Goal: Task Accomplishment & Management: Use online tool/utility

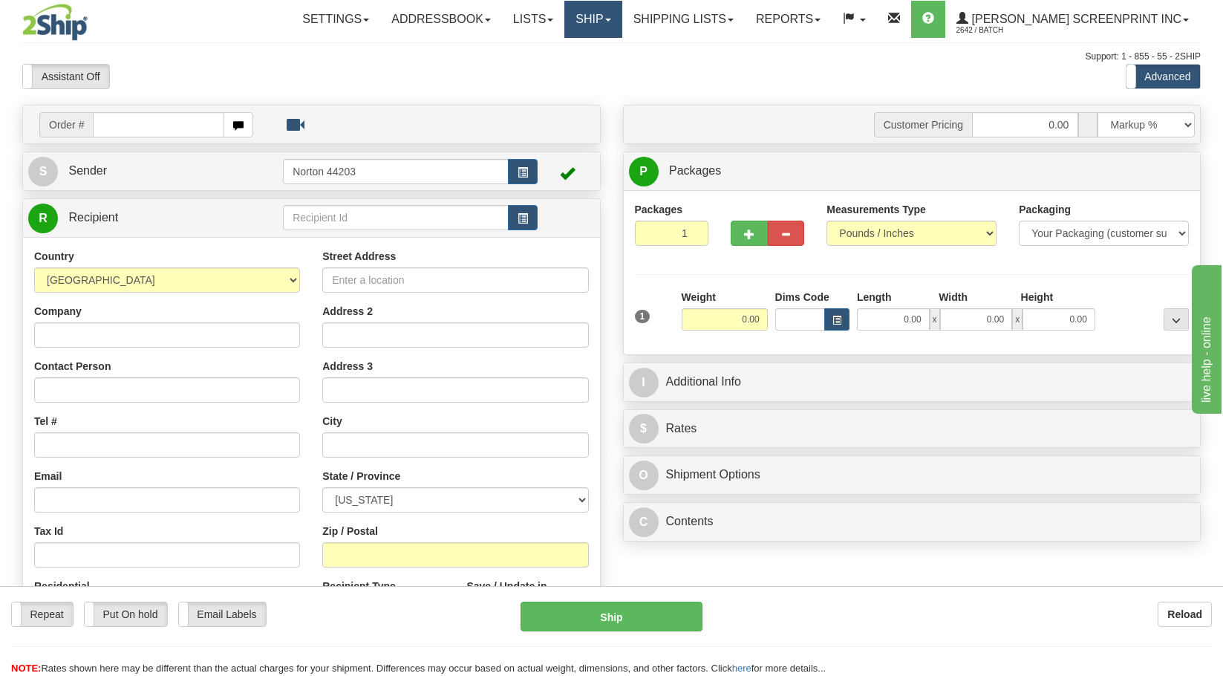
click at [621, 24] on link "Ship" at bounding box center [592, 19] width 57 height 37
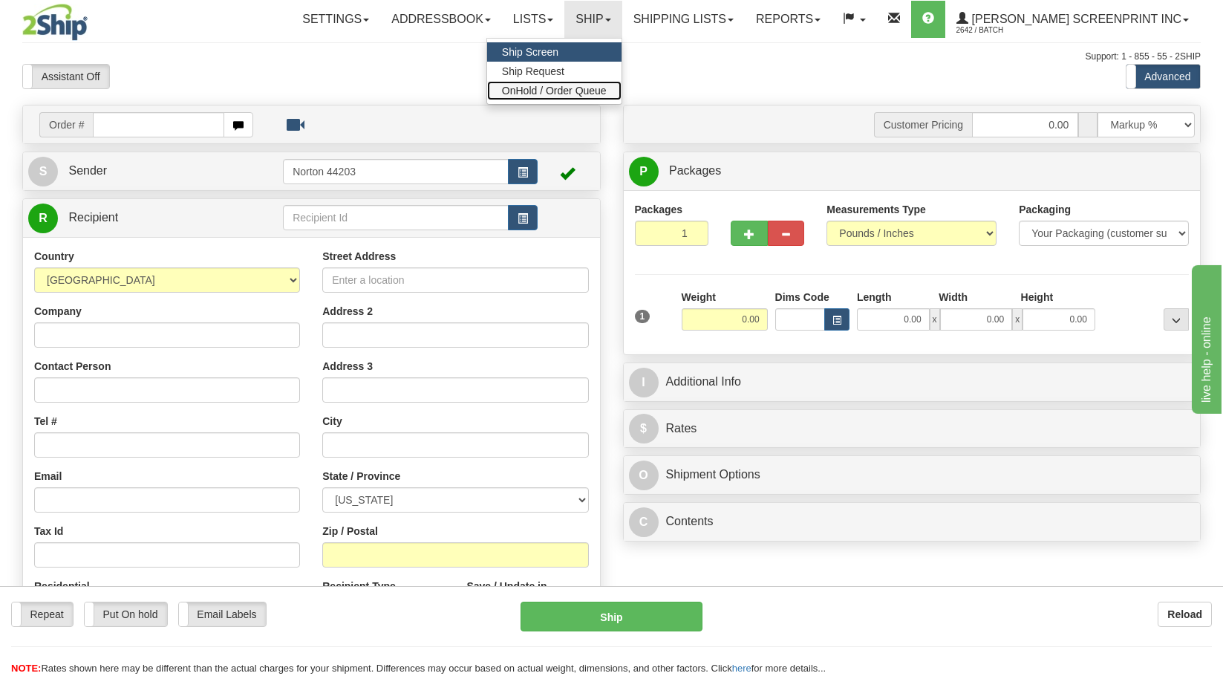
click at [606, 88] on span "OnHold / Order Queue" at bounding box center [554, 91] width 105 height 12
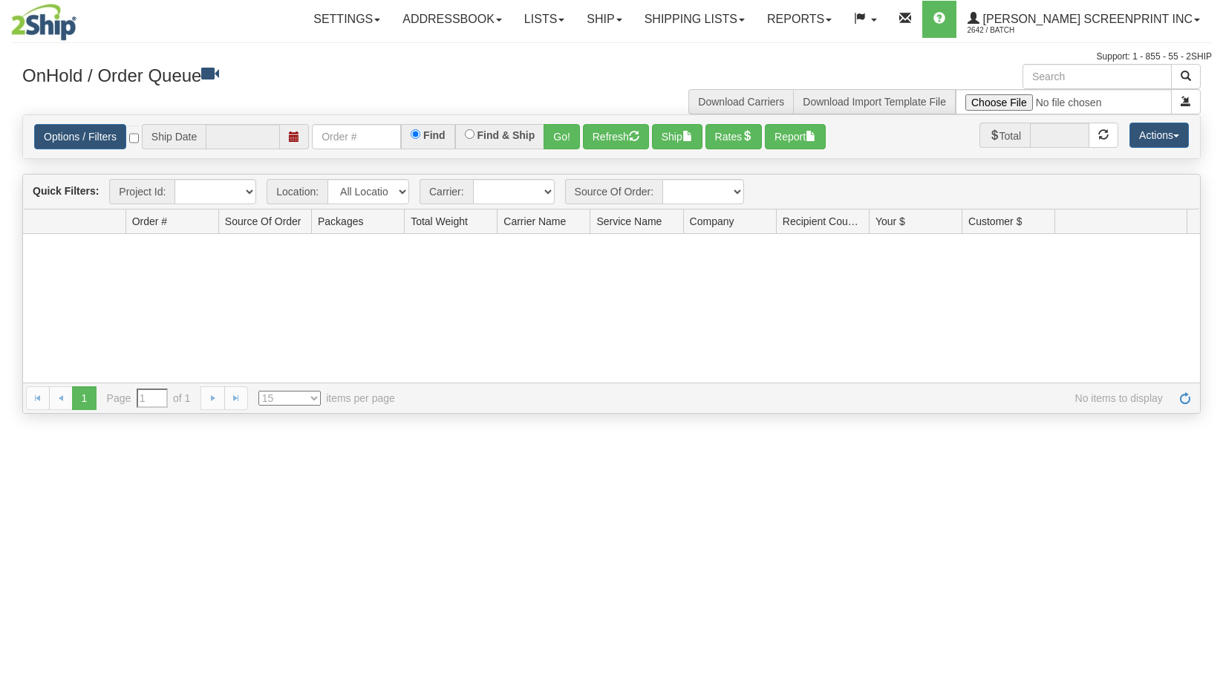
type input "[DATE]"
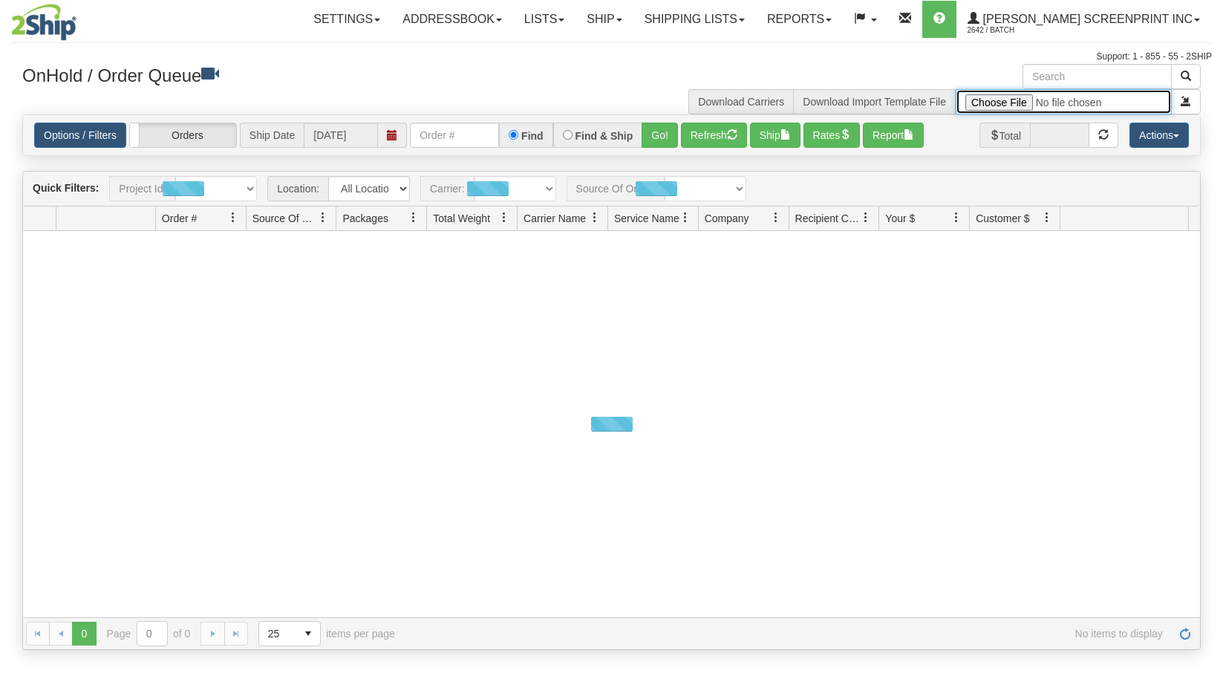
click at [1012, 105] on input "file" at bounding box center [1063, 101] width 216 height 25
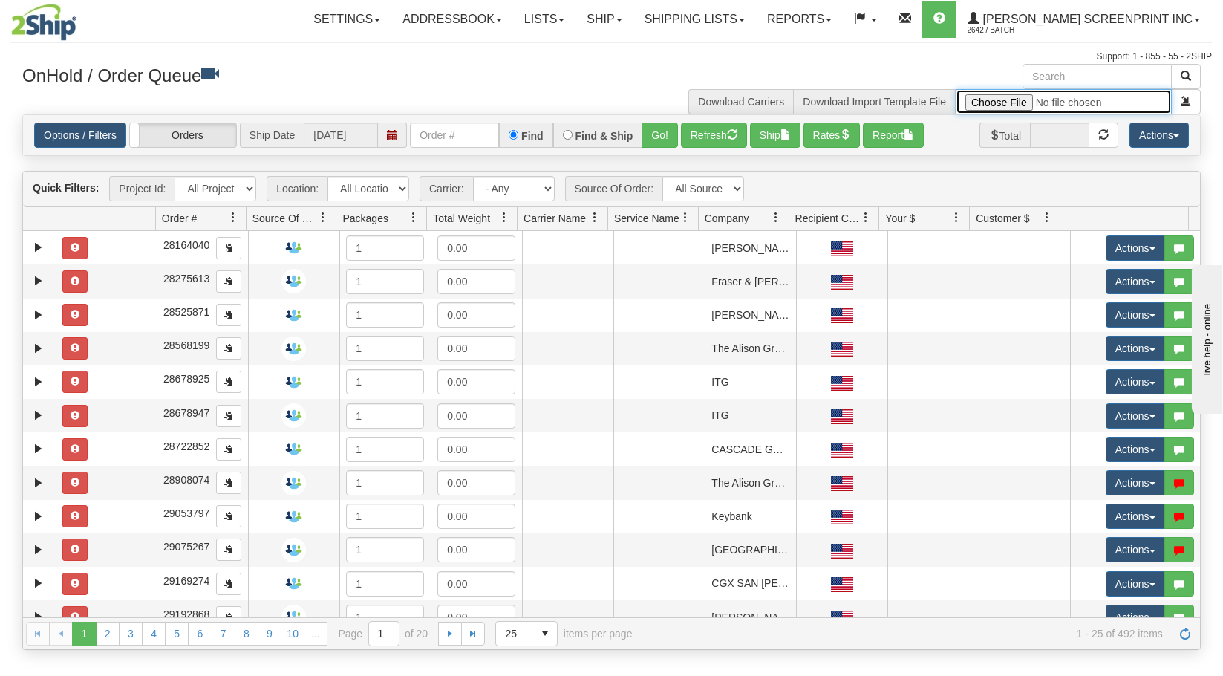
type input "C:\fakepath\2508-031 NO PR FOR 2SHIP.xlsx"
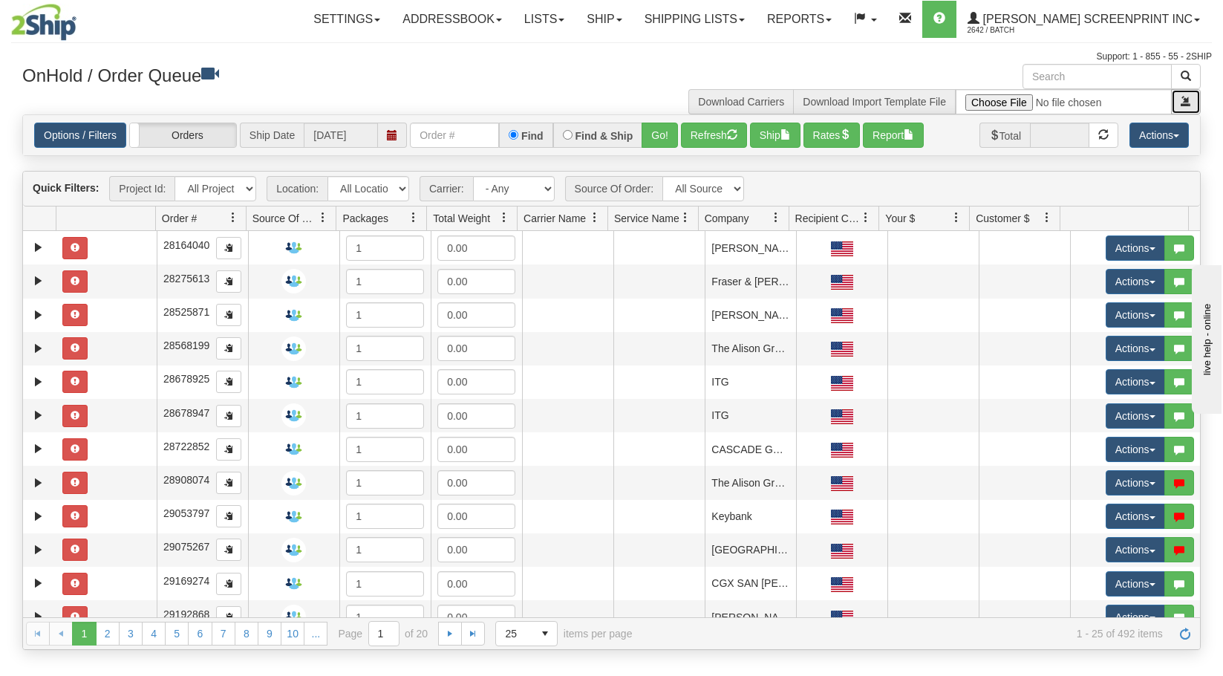
click at [1185, 104] on span "submit" at bounding box center [1185, 101] width 10 height 10
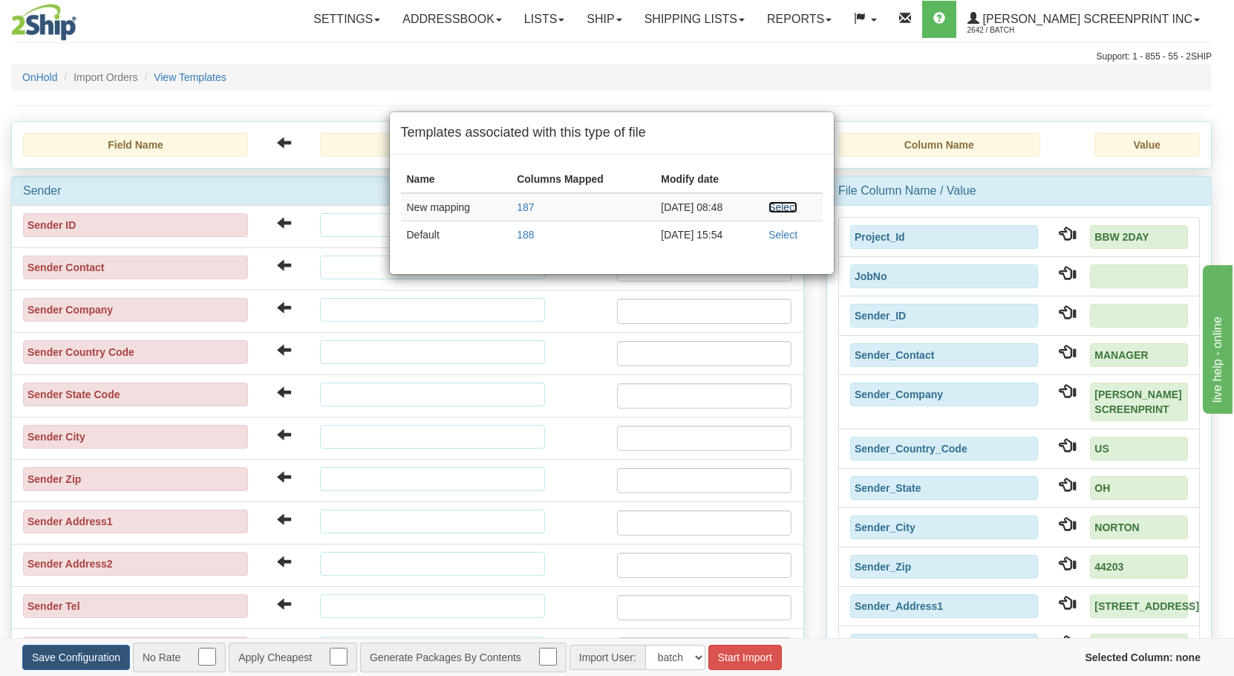
click at [779, 209] on link "Select" at bounding box center [782, 207] width 29 height 12
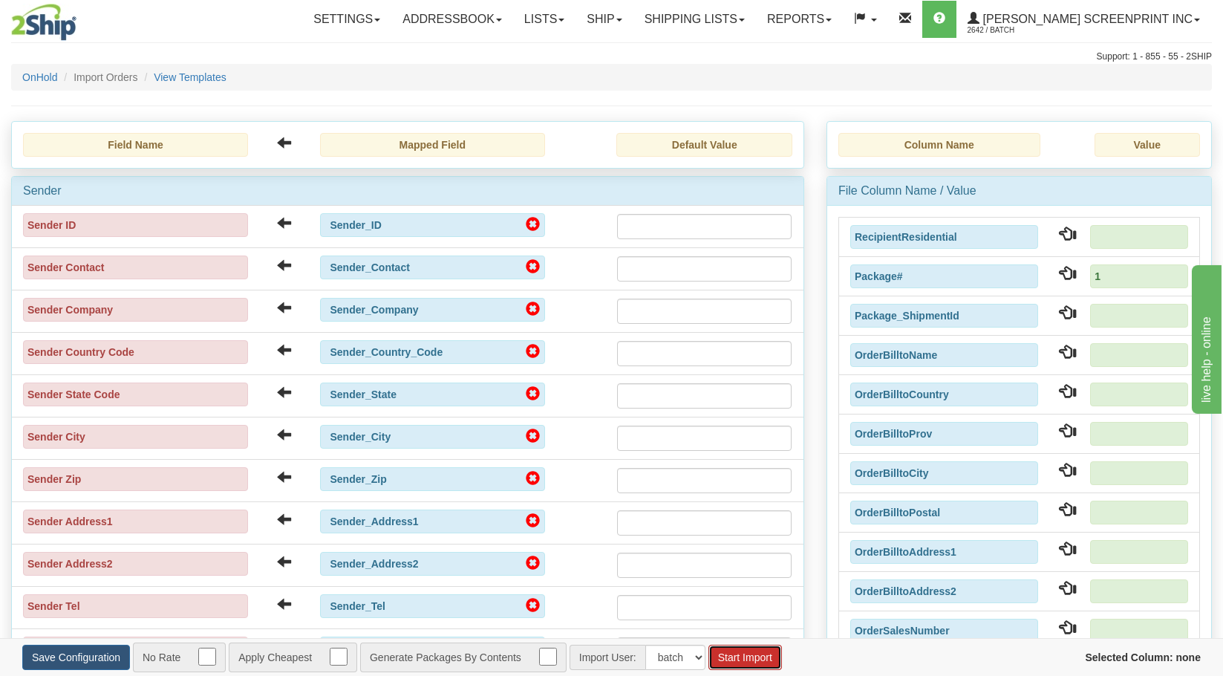
click at [773, 663] on button "Start Import" at bounding box center [744, 656] width 73 height 25
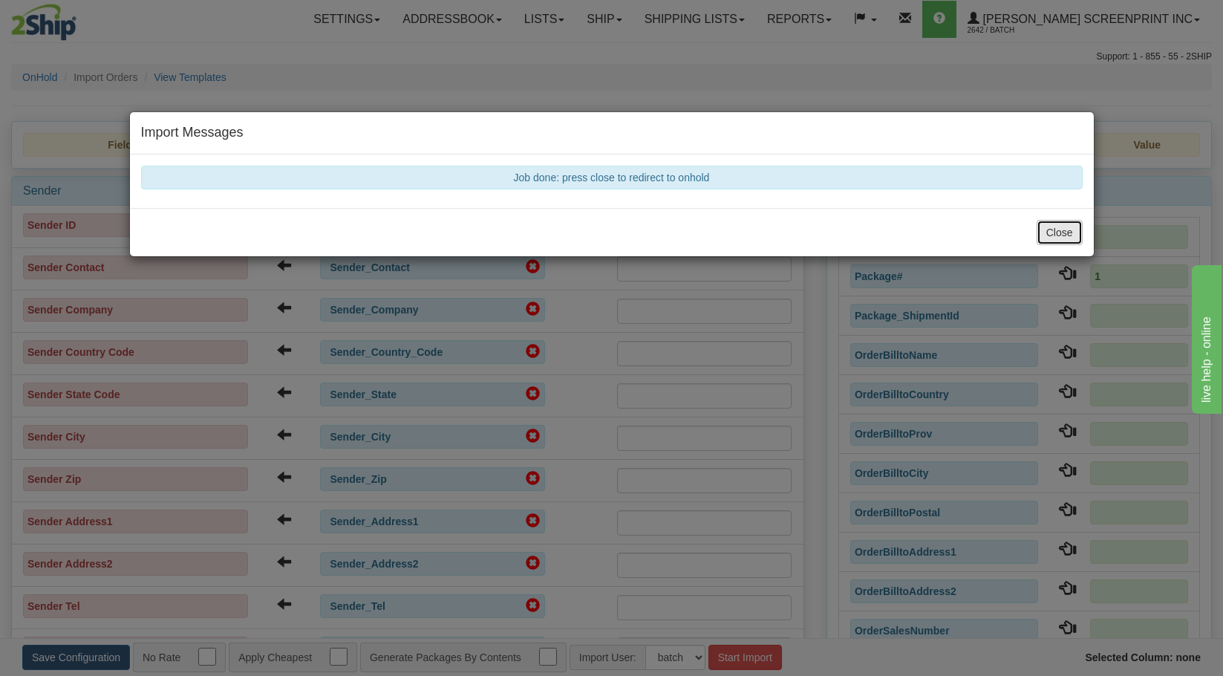
click at [1074, 241] on button "Close" at bounding box center [1059, 232] width 46 height 25
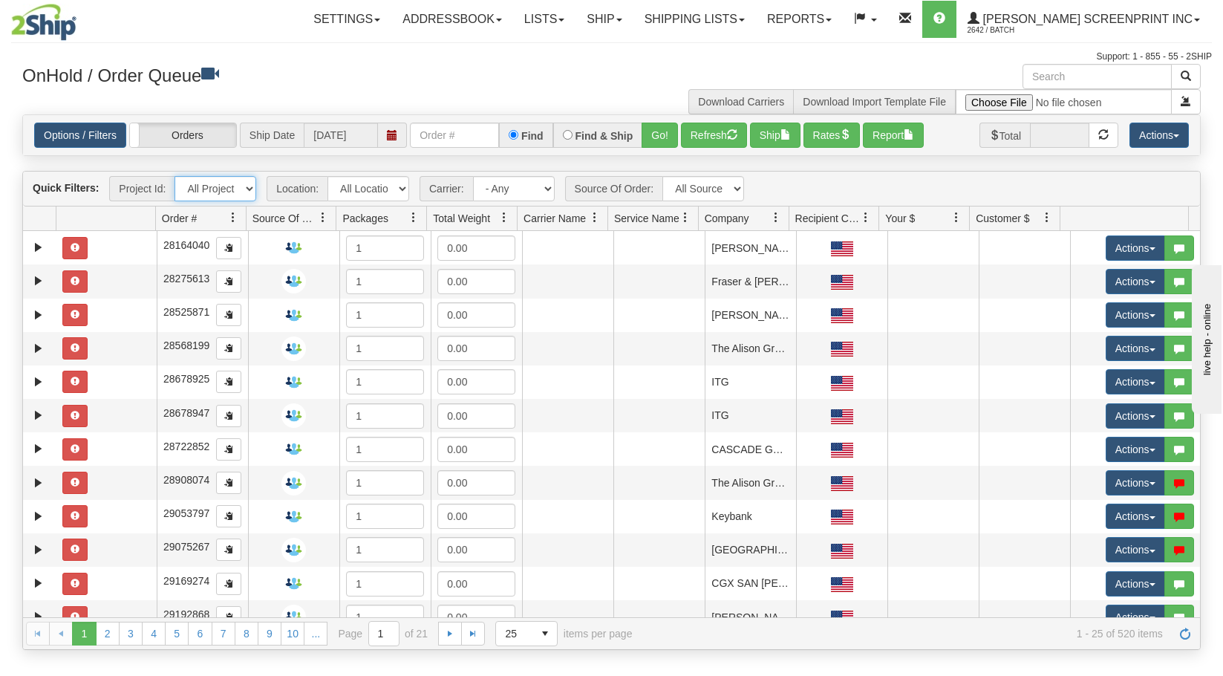
click at [251, 187] on select "All Projects BBW 2DAY Imagine ShipRequests [DATE] ShipRequests [DATE] ShipReque…" at bounding box center [215, 188] width 82 height 25
select select "BBW 2DAY"
click at [174, 176] on select "All Projects BBW 2DAY Imagine ShipRequests [DATE] ShipRequests [DATE] ShipReque…" at bounding box center [215, 188] width 82 height 25
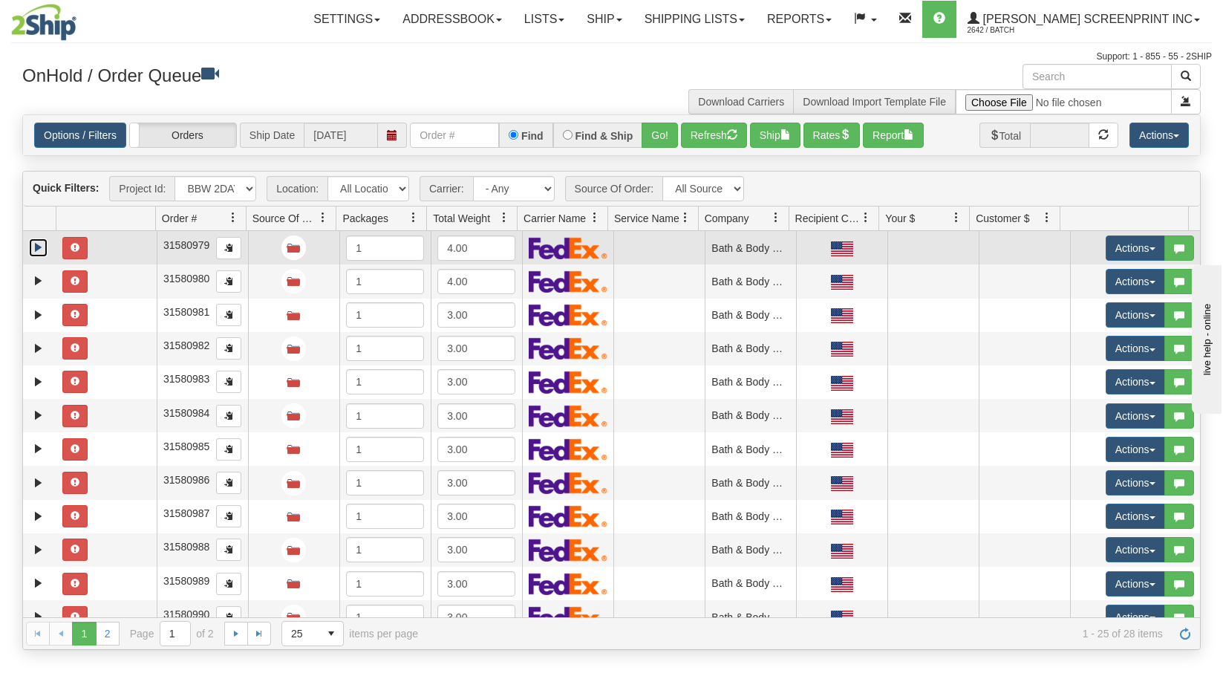
click at [37, 243] on link "Expand" at bounding box center [38, 247] width 19 height 19
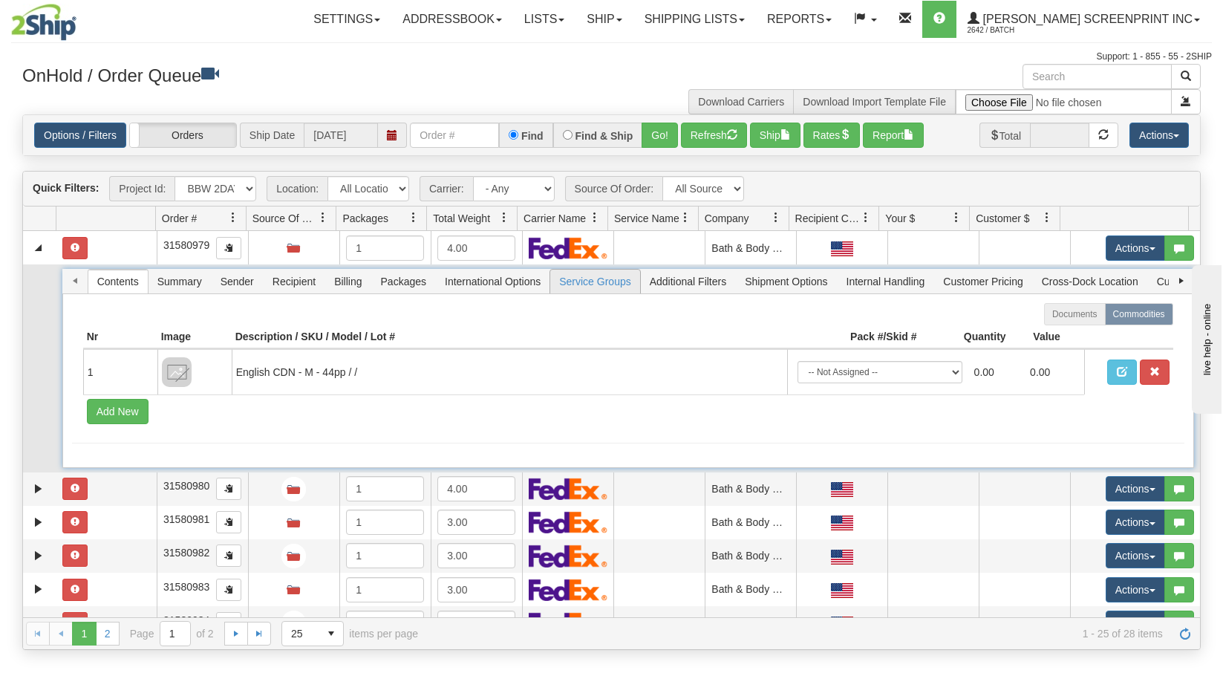
click at [588, 279] on span "Service Groups" at bounding box center [594, 281] width 89 height 24
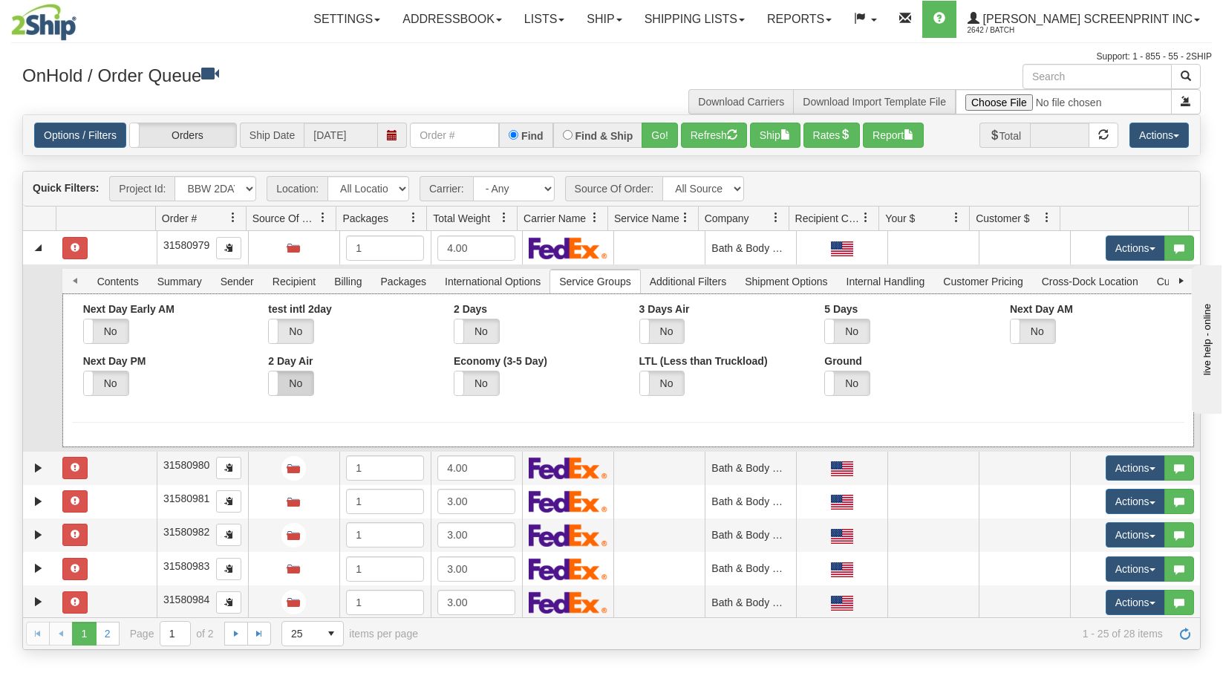
click at [292, 385] on label "No" at bounding box center [291, 383] width 45 height 24
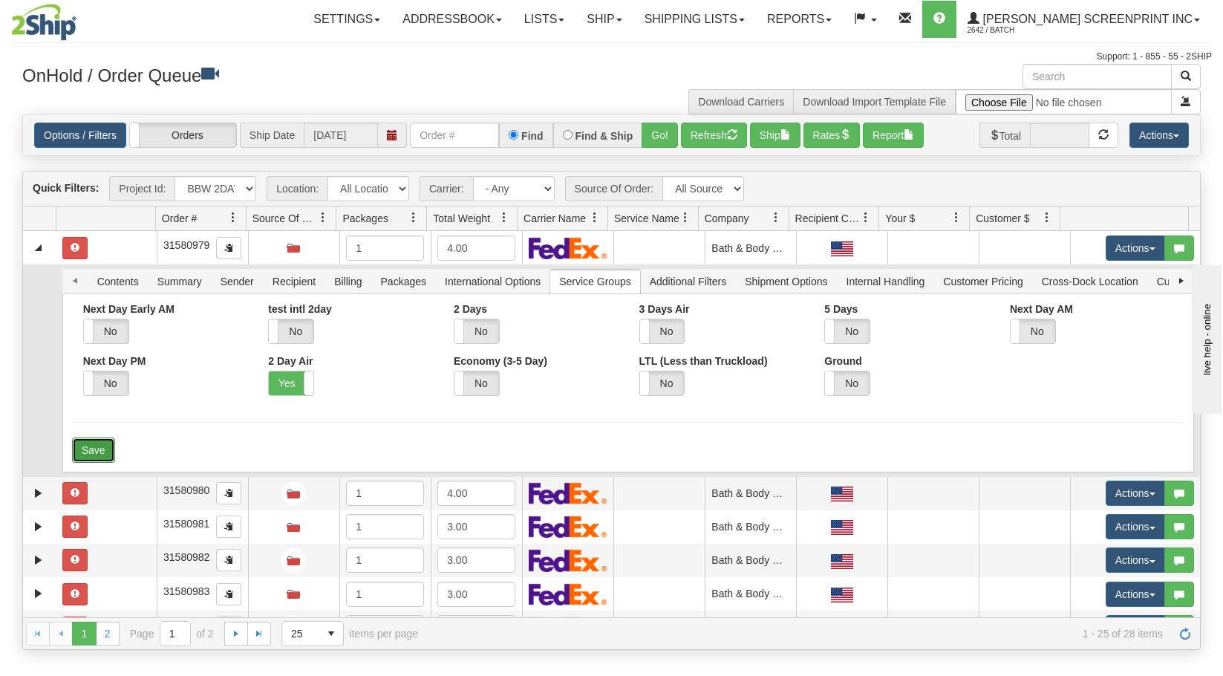
click at [99, 445] on button "Save" at bounding box center [93, 449] width 43 height 25
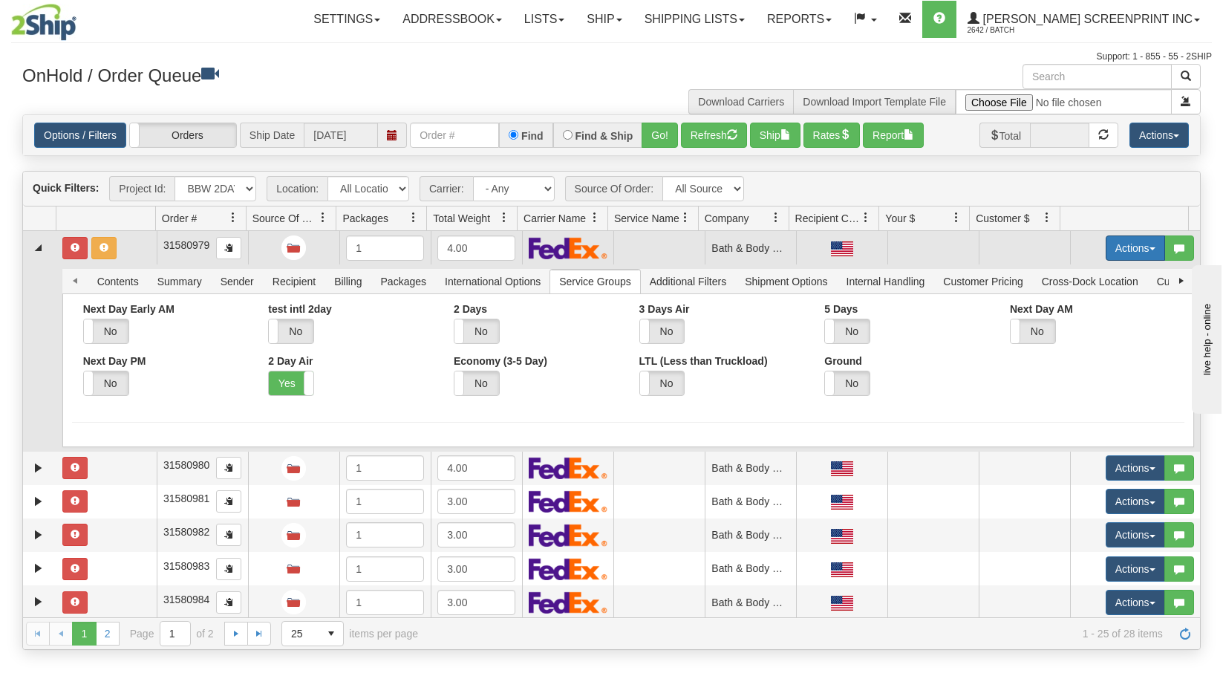
click at [1117, 252] on button "Actions" at bounding box center [1134, 247] width 59 height 25
click at [1111, 299] on span "Refresh Rates" at bounding box center [1098, 296] width 76 height 12
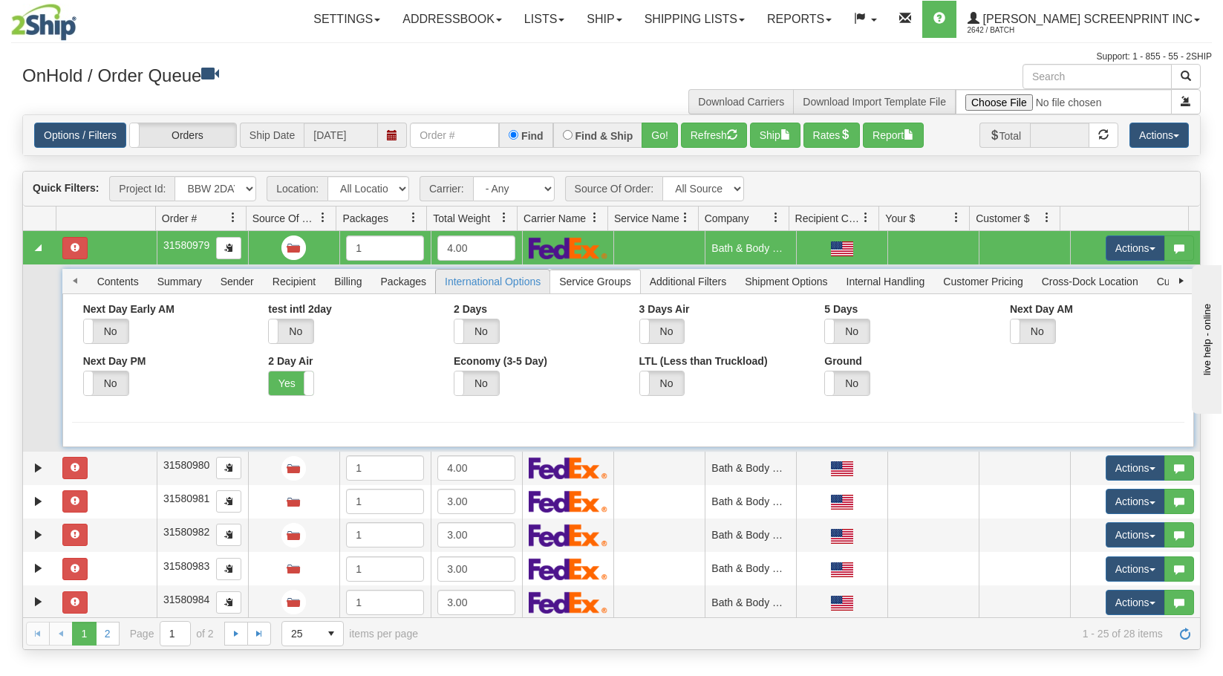
click at [504, 278] on span "International Options" at bounding box center [493, 281] width 114 height 24
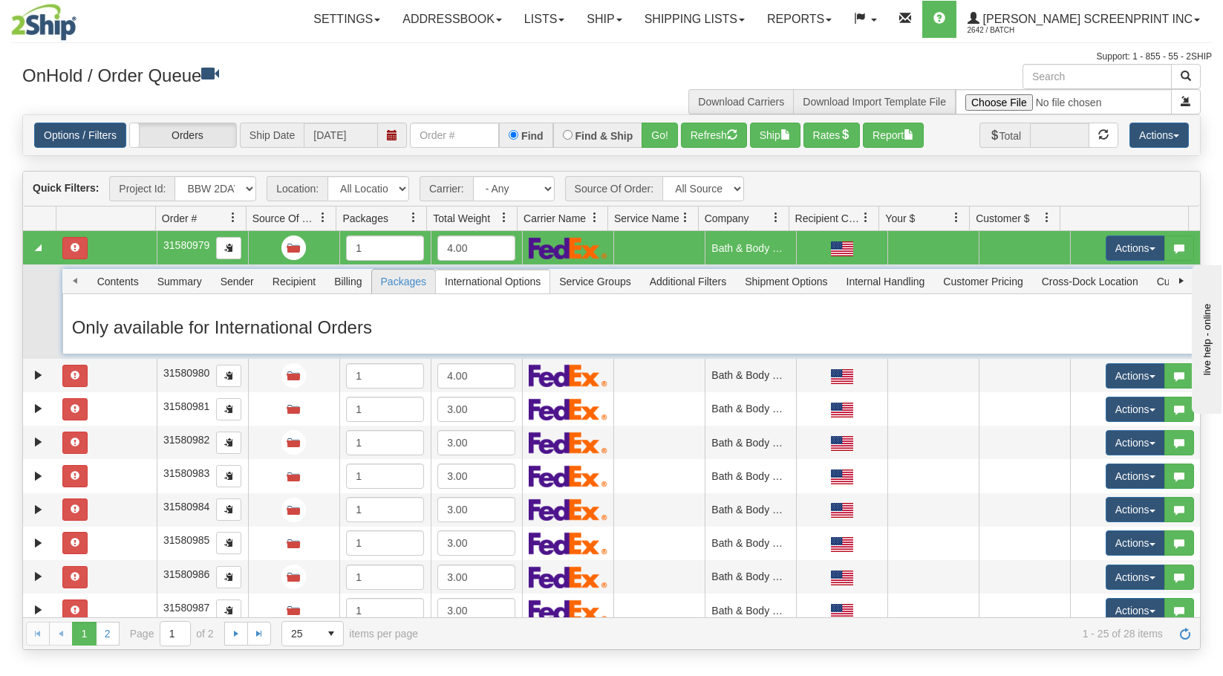
click at [408, 279] on span "Packages" at bounding box center [403, 281] width 63 height 24
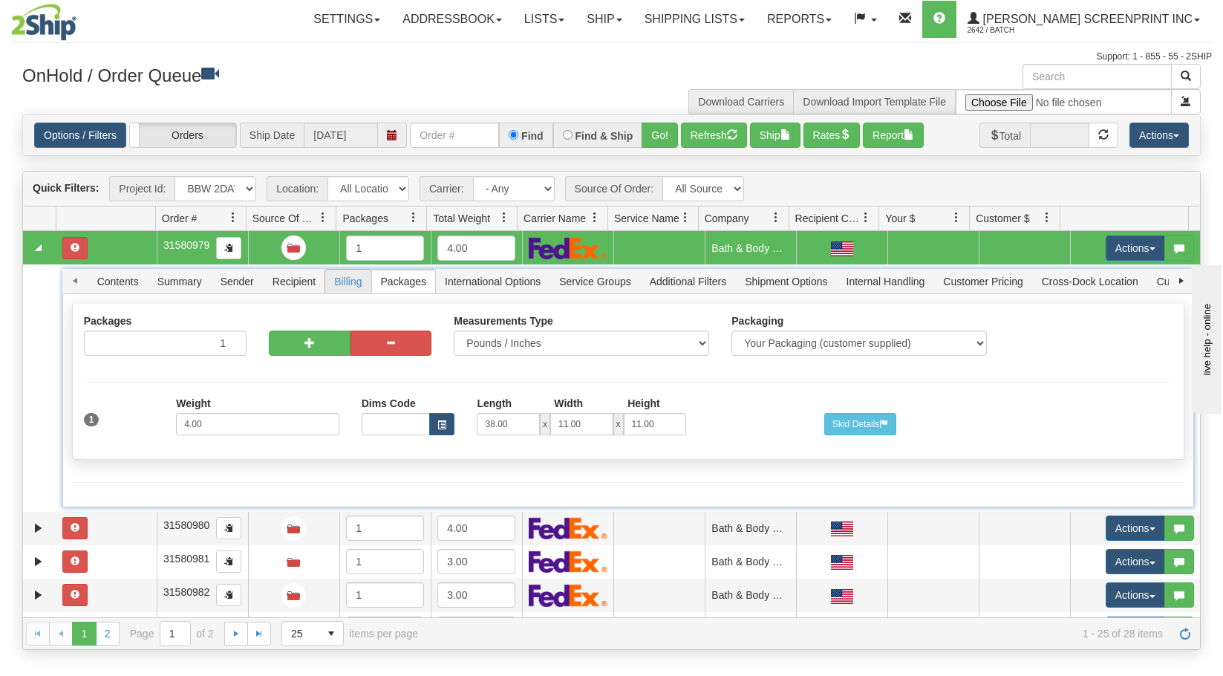
click at [350, 283] on span "Billing" at bounding box center [347, 281] width 45 height 24
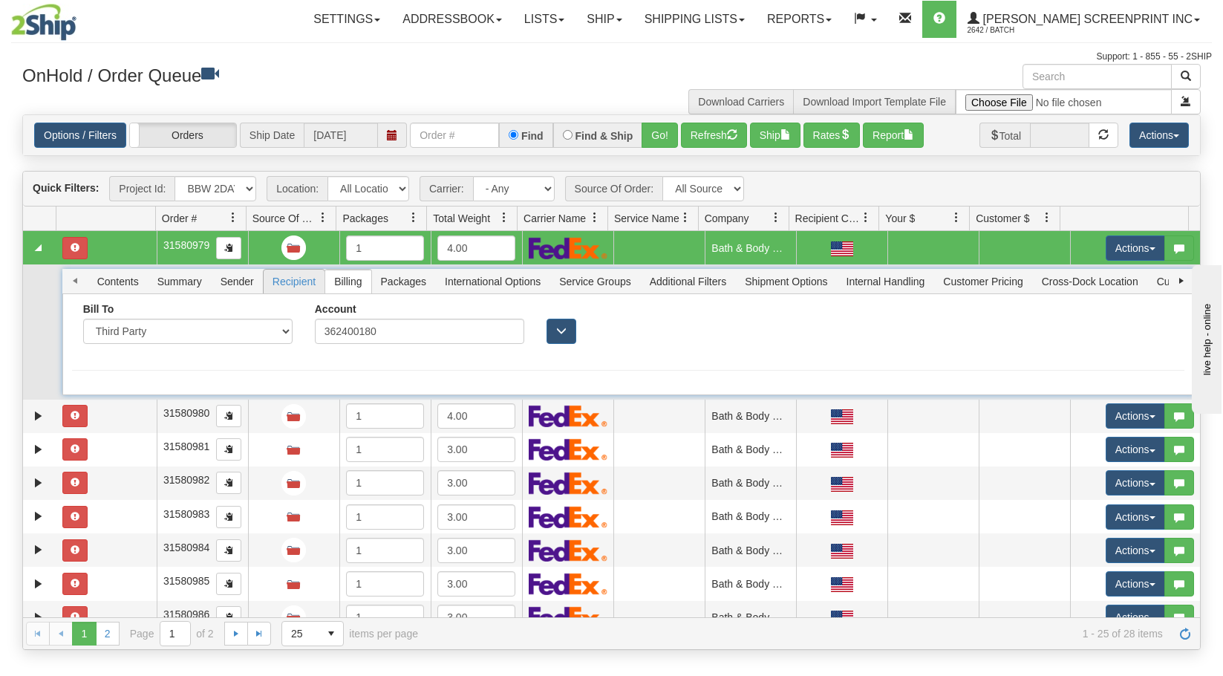
click at [298, 284] on span "Recipient" at bounding box center [294, 281] width 61 height 24
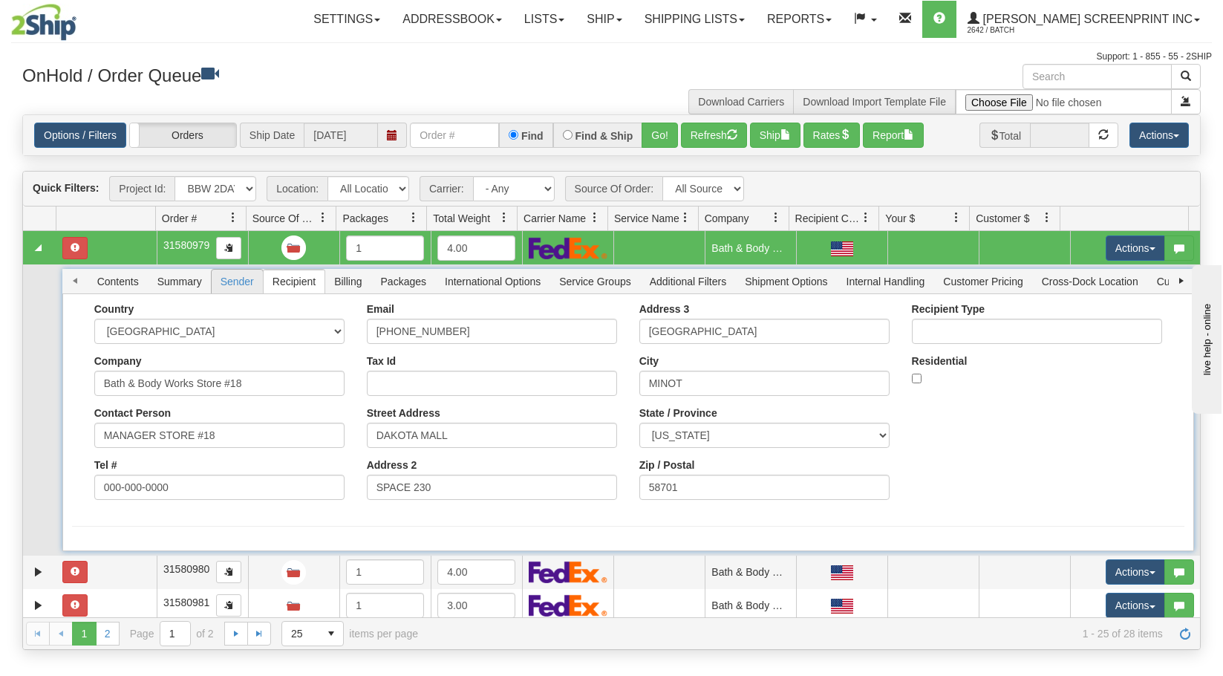
click at [243, 284] on span "Sender" at bounding box center [237, 281] width 51 height 24
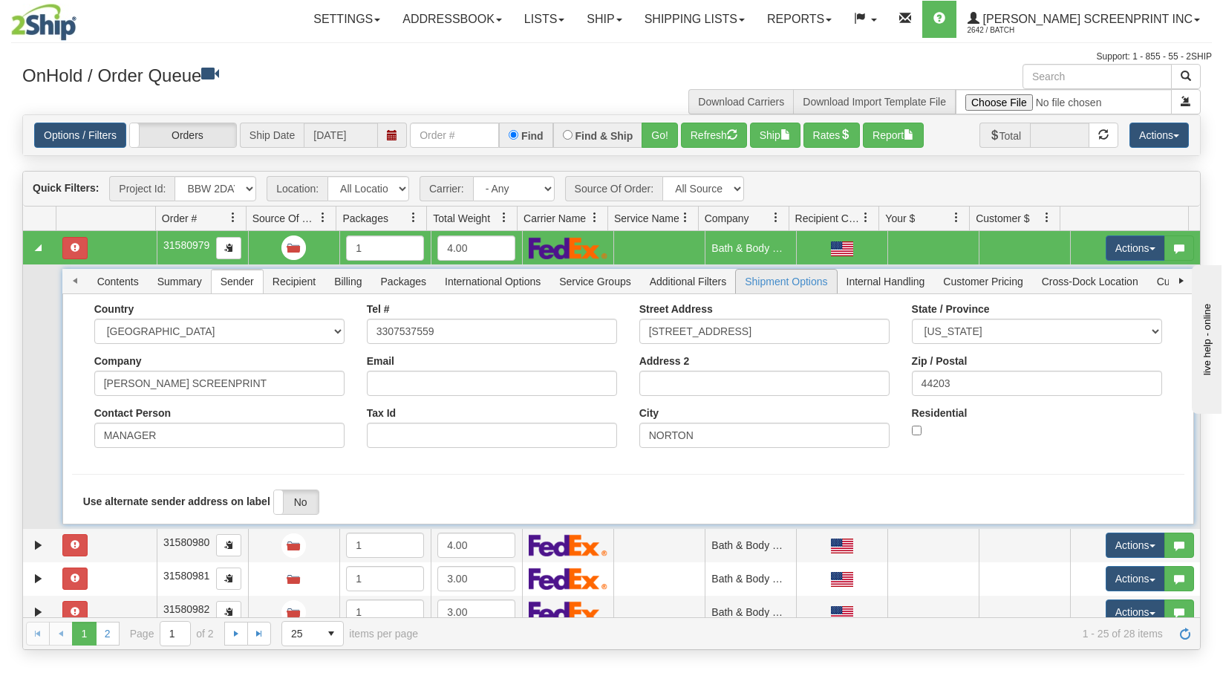
click at [809, 280] on span "Shipment Options" at bounding box center [786, 281] width 100 height 24
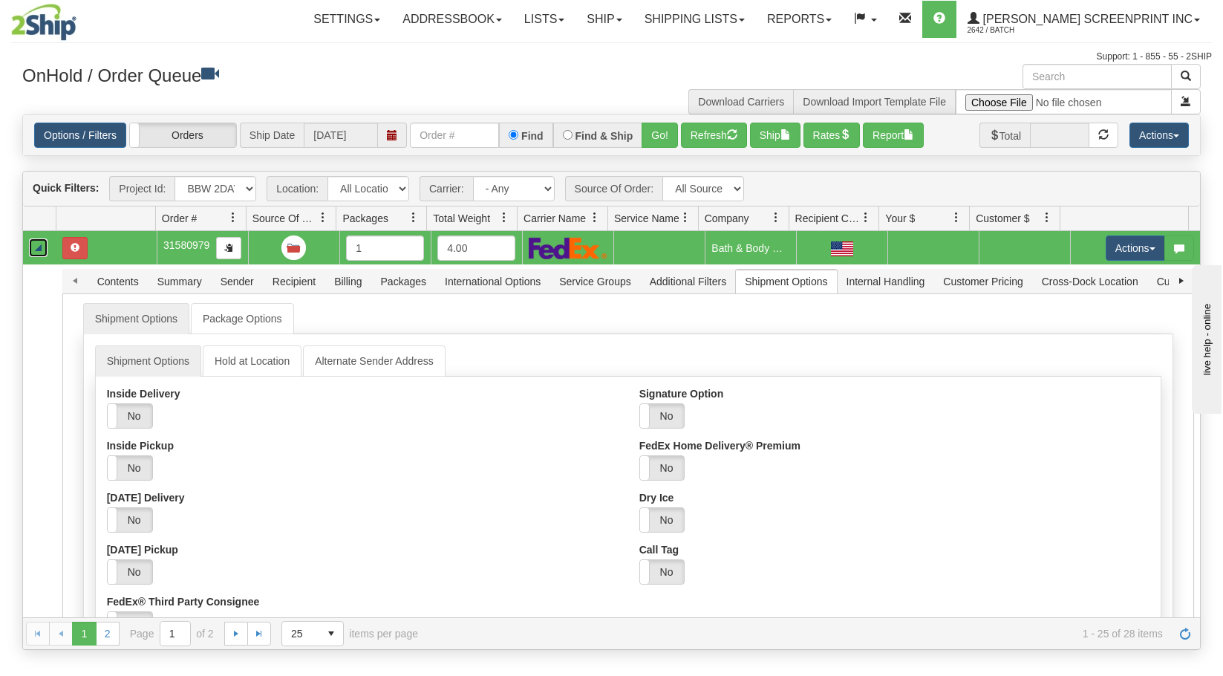
click at [37, 249] on link "Collapse" at bounding box center [38, 247] width 19 height 19
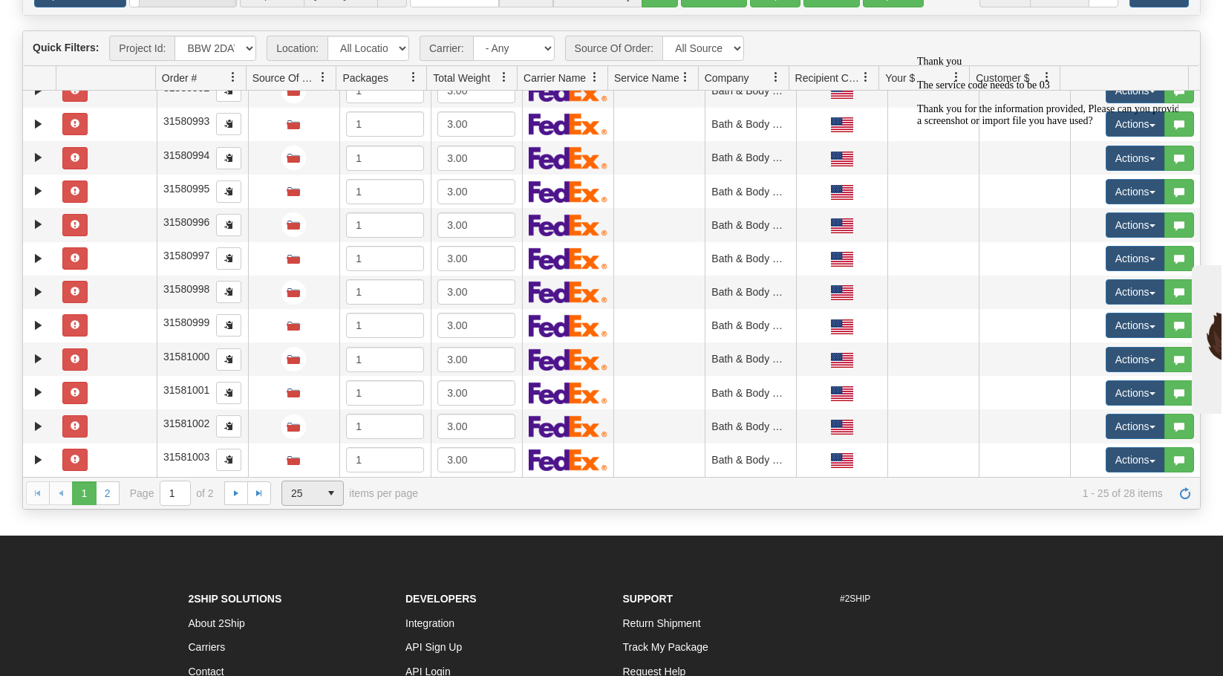
scroll to position [223, 0]
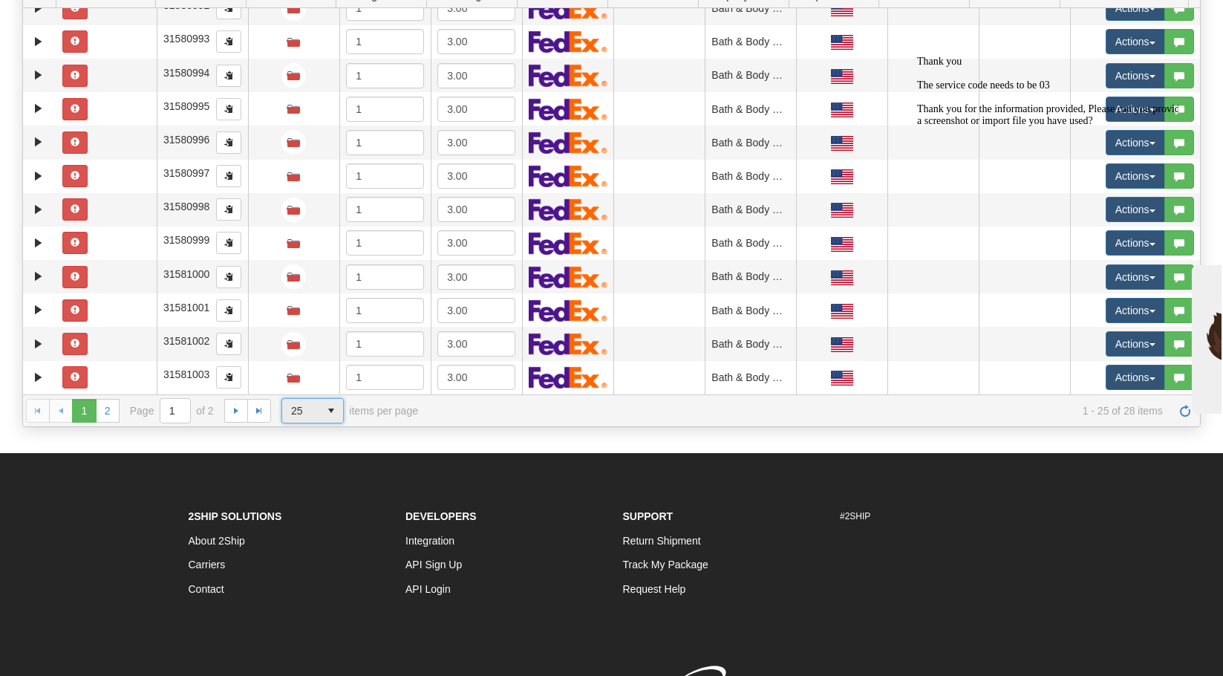
click at [339, 408] on span "select" at bounding box center [331, 411] width 24 height 24
click at [325, 471] on li "50" at bounding box center [312, 475] width 61 height 21
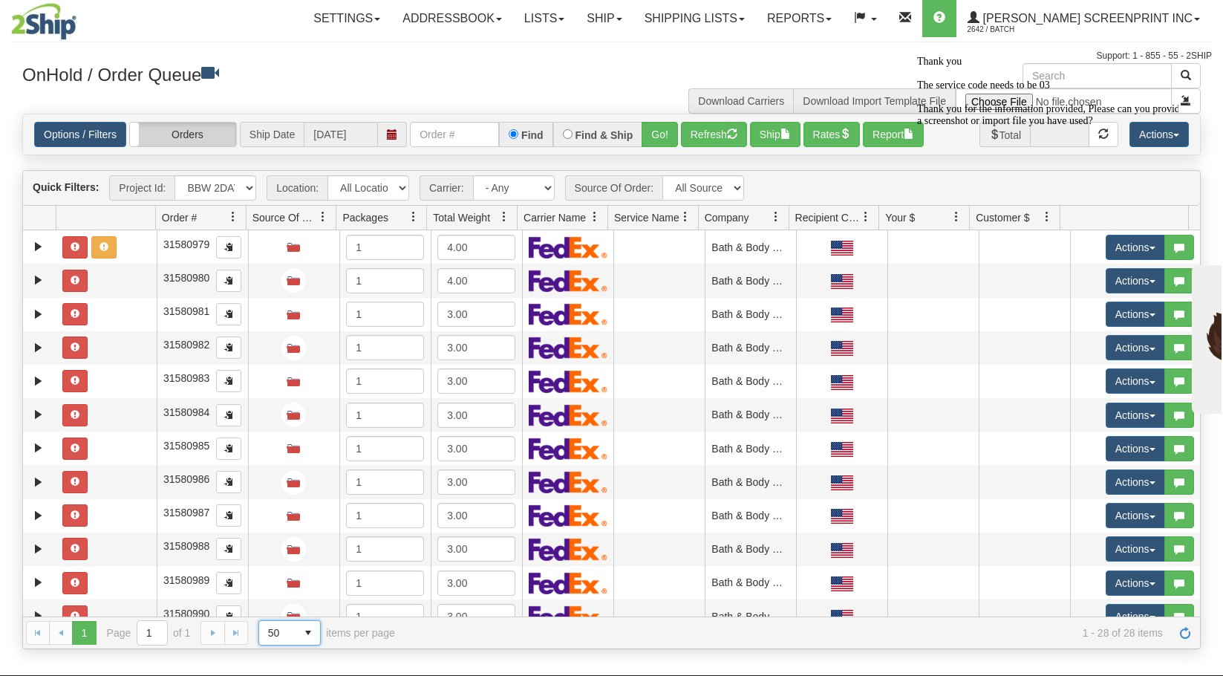
scroll to position [0, 0]
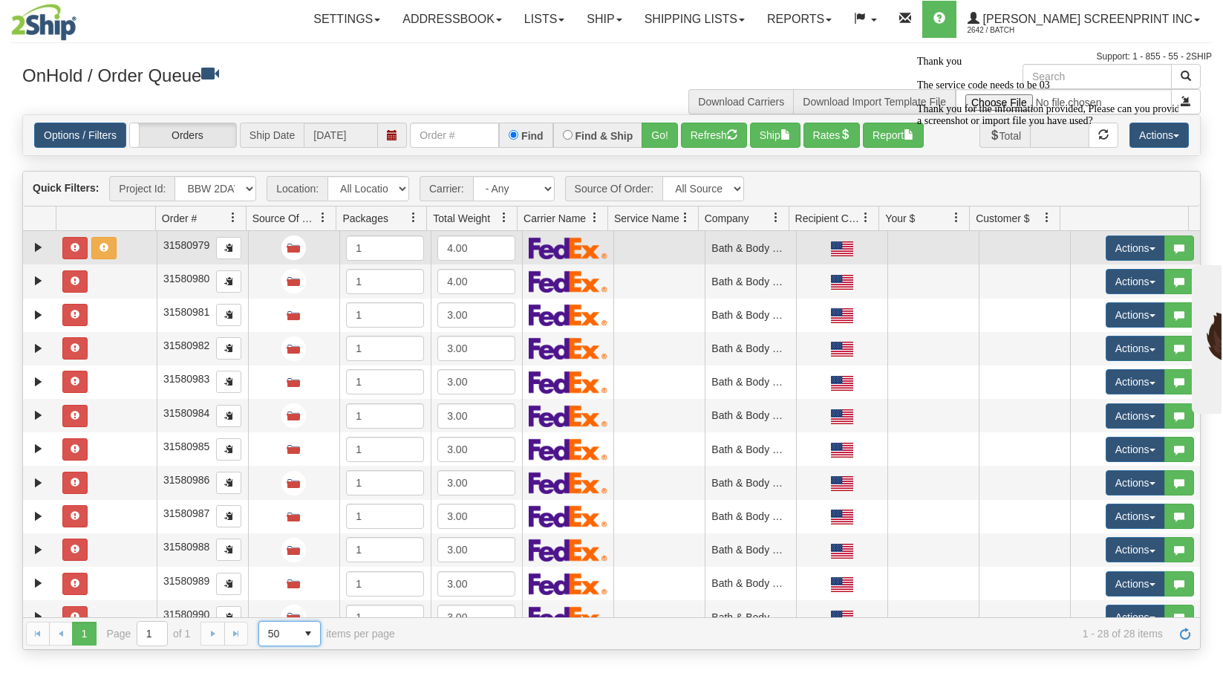
click at [126, 246] on td at bounding box center [106, 247] width 100 height 33
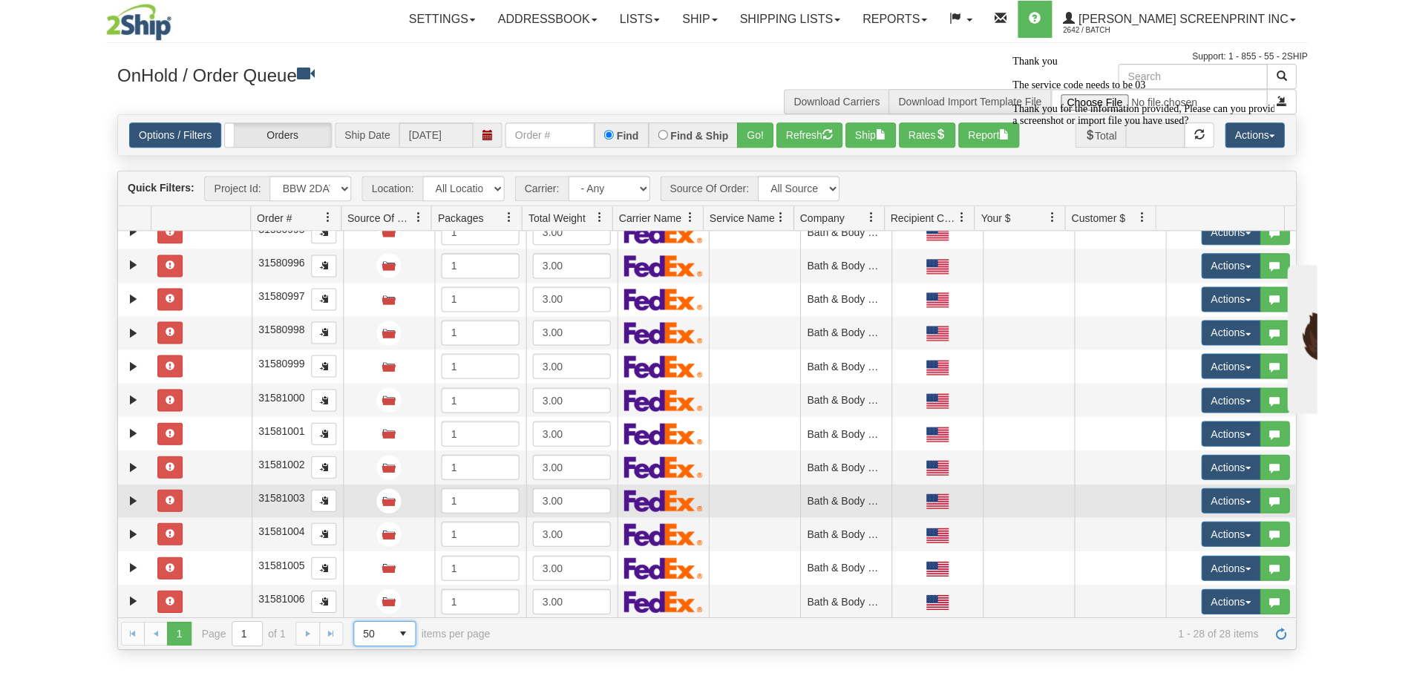
scroll to position [553, 0]
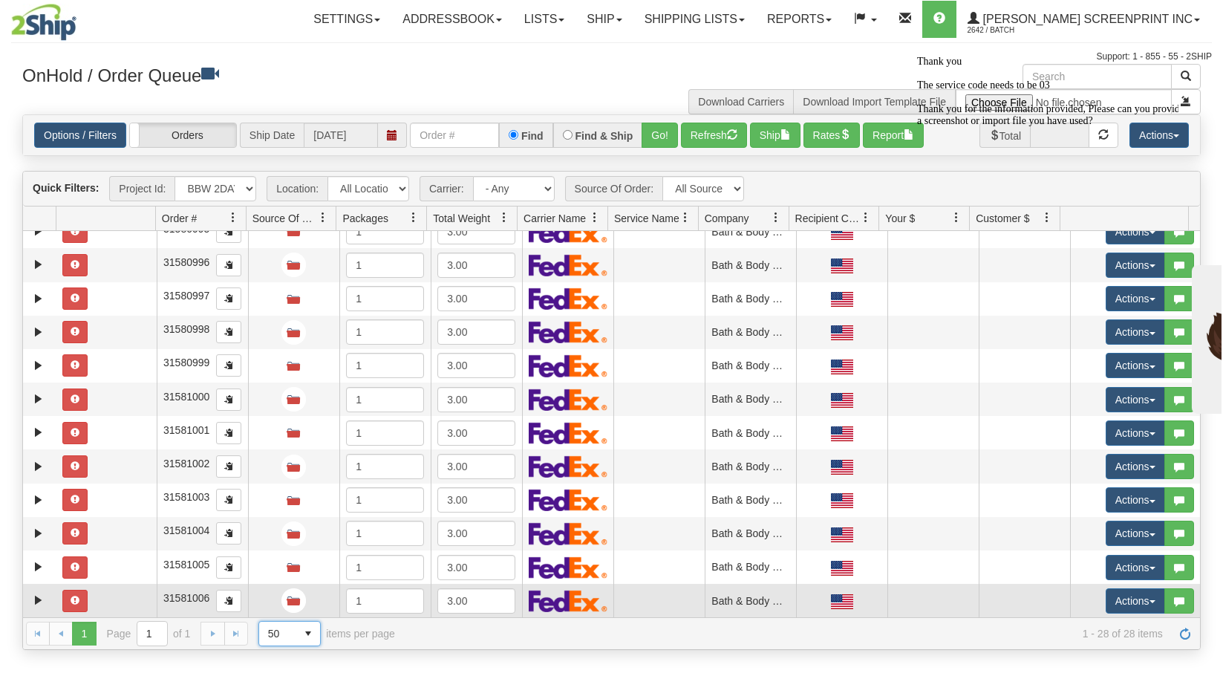
click at [121, 601] on td at bounding box center [106, 599] width 100 height 33
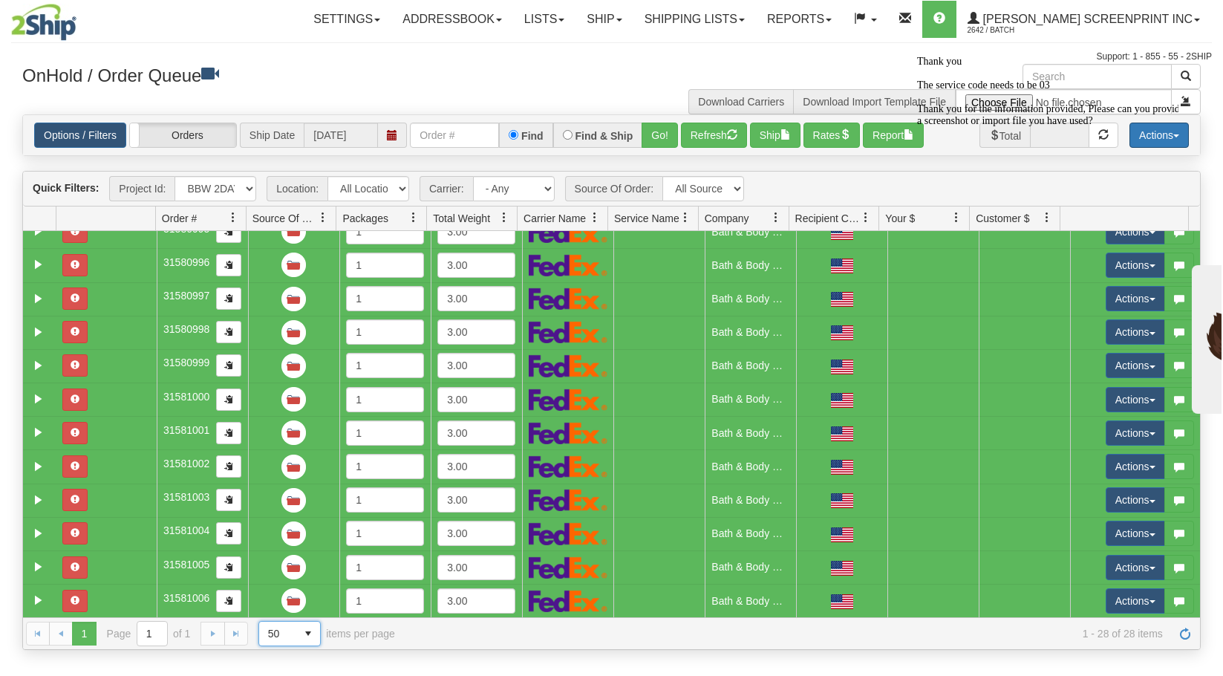
click at [1181, 136] on button "Actions" at bounding box center [1158, 134] width 59 height 25
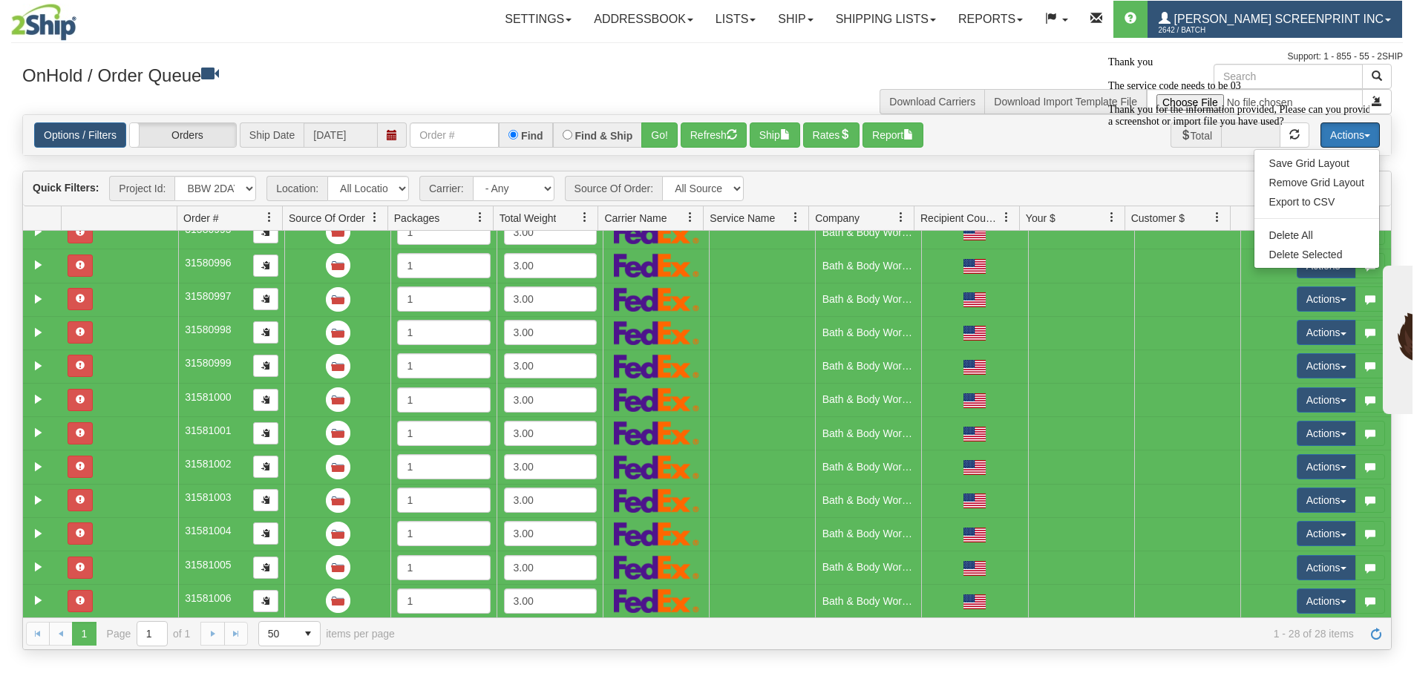
scroll to position [552, 0]
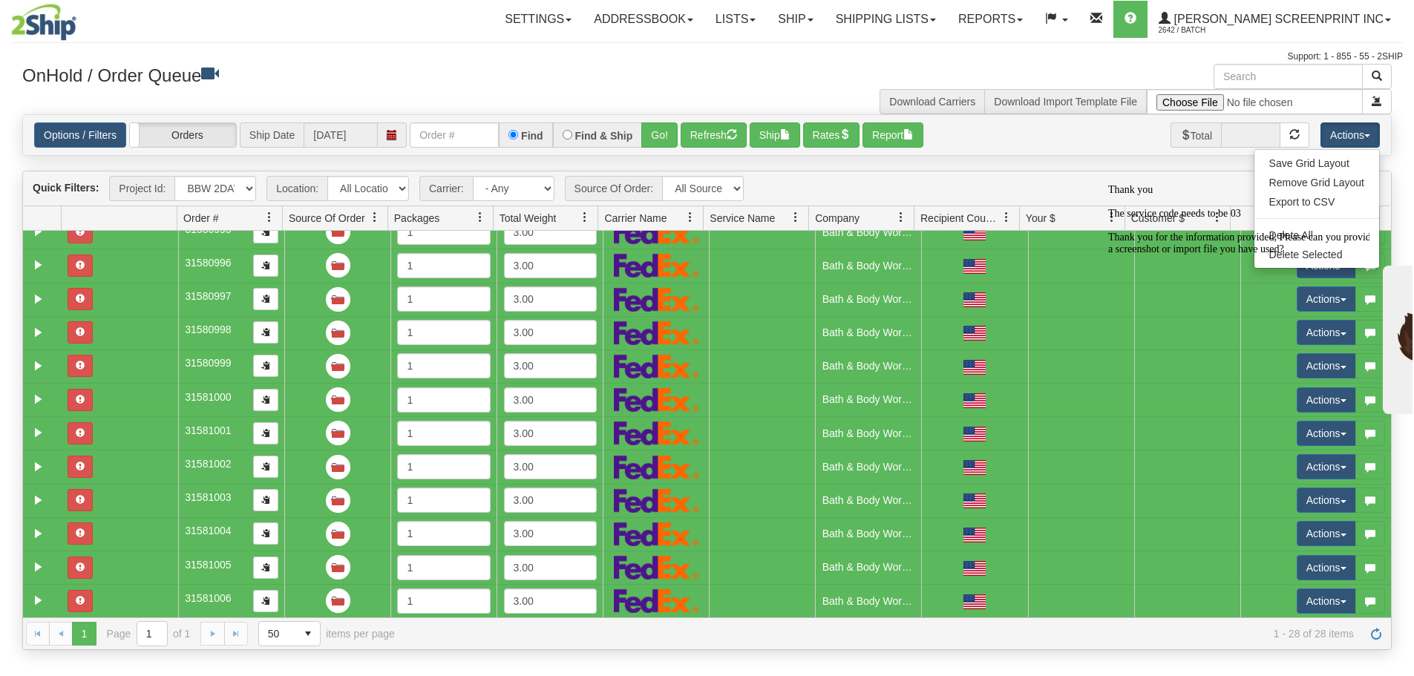
click at [1108, 183] on icon "Chat attention grabber" at bounding box center [1108, 183] width 0 height 0
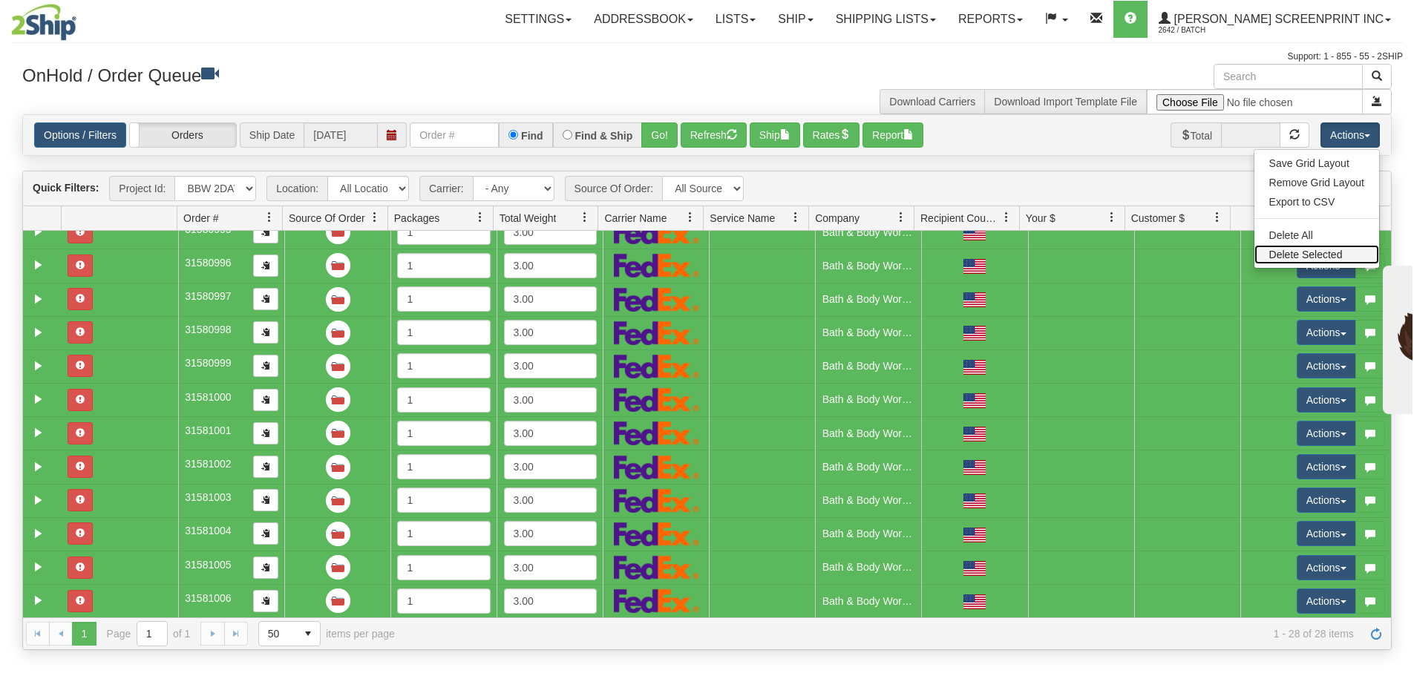
click at [1222, 253] on link "Delete Selected" at bounding box center [1317, 254] width 125 height 19
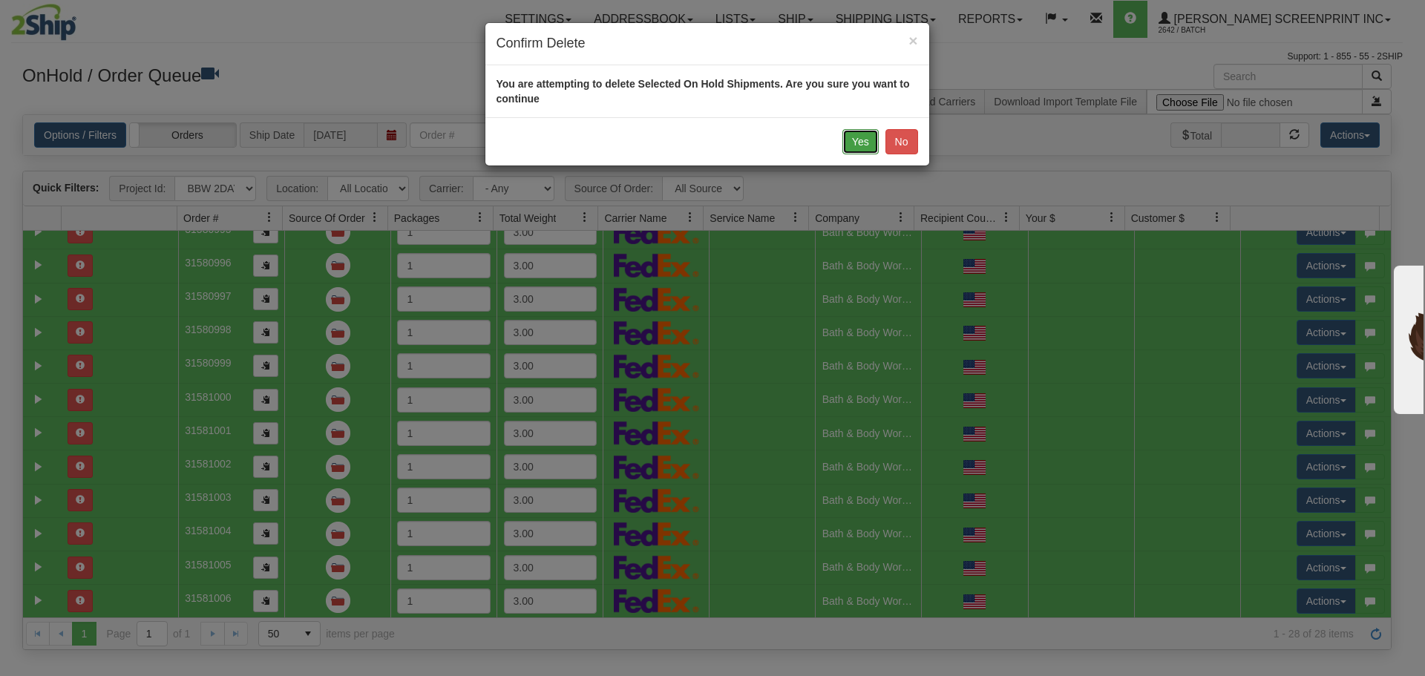
click at [857, 141] on button "Yes" at bounding box center [861, 141] width 36 height 25
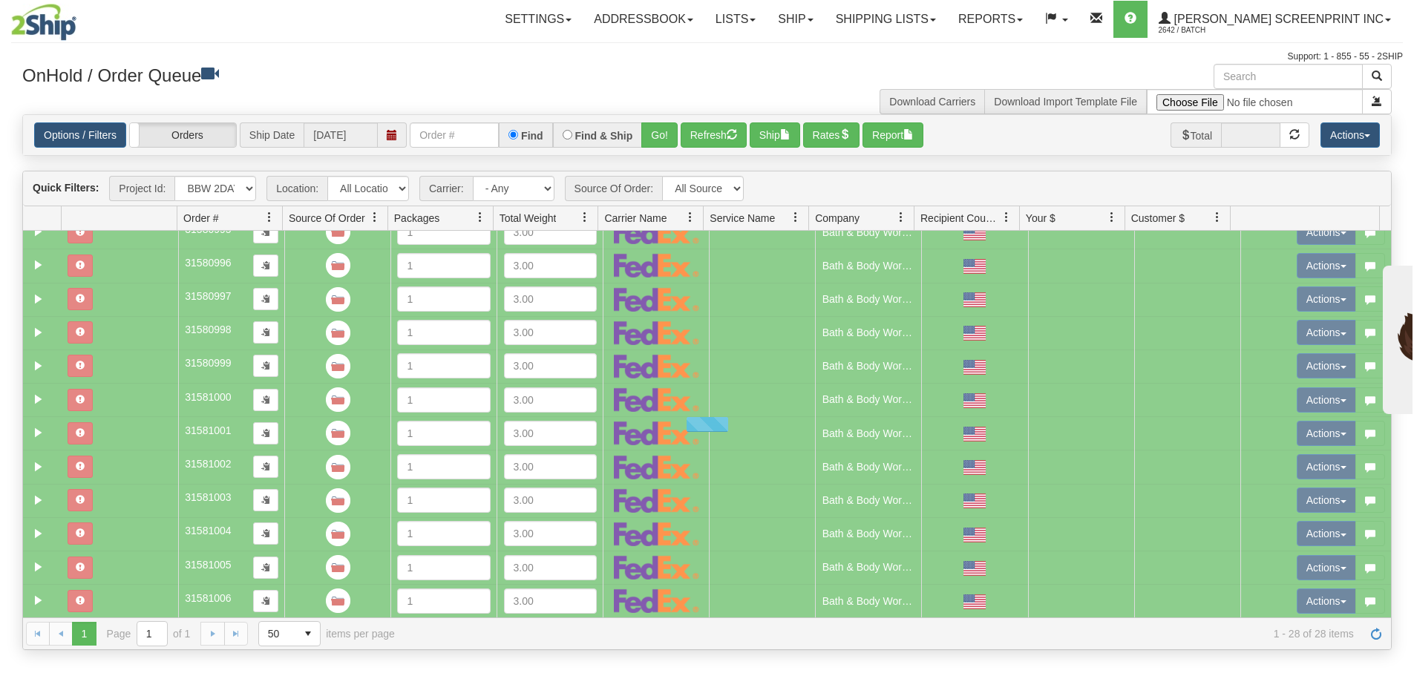
scroll to position [0, 0]
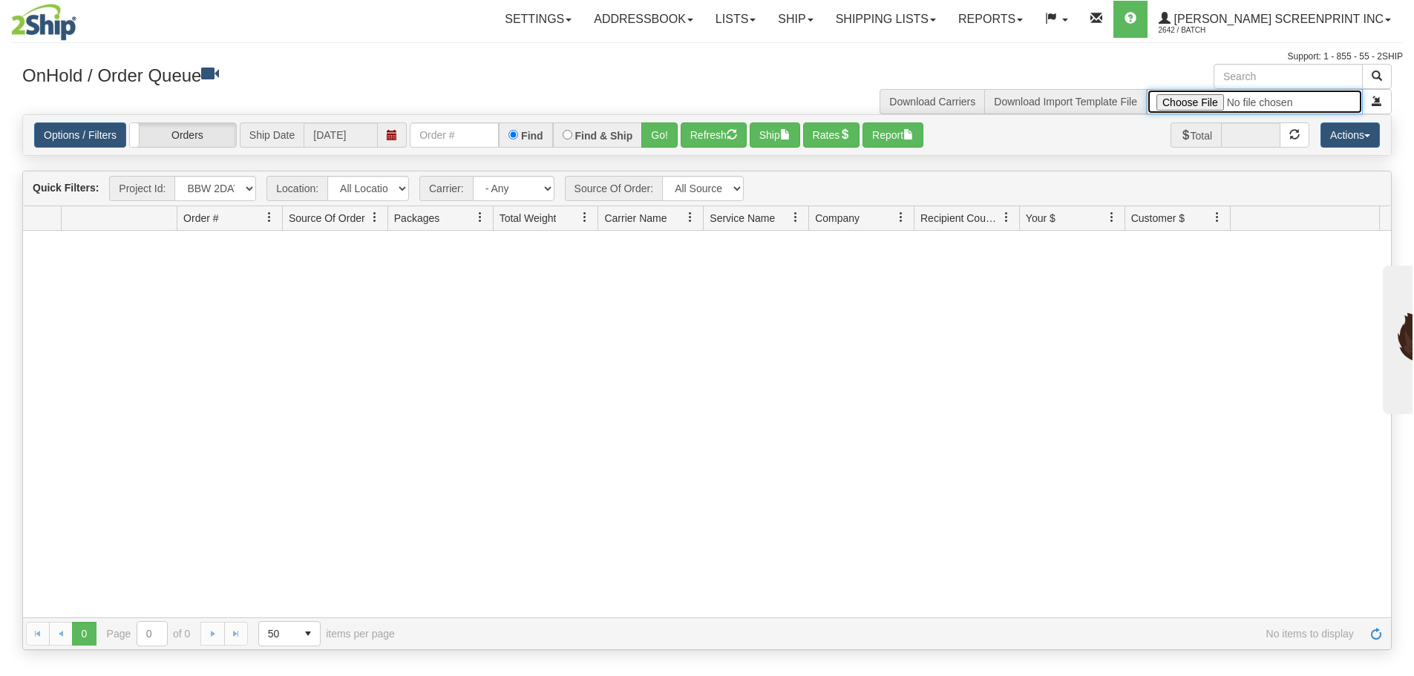
click at [1177, 105] on input "file" at bounding box center [1255, 101] width 216 height 25
type input "C:\fakepath\2508-031 NO PR FOR 2SHIP.xlsx"
click at [1222, 100] on span "submit" at bounding box center [1377, 101] width 10 height 10
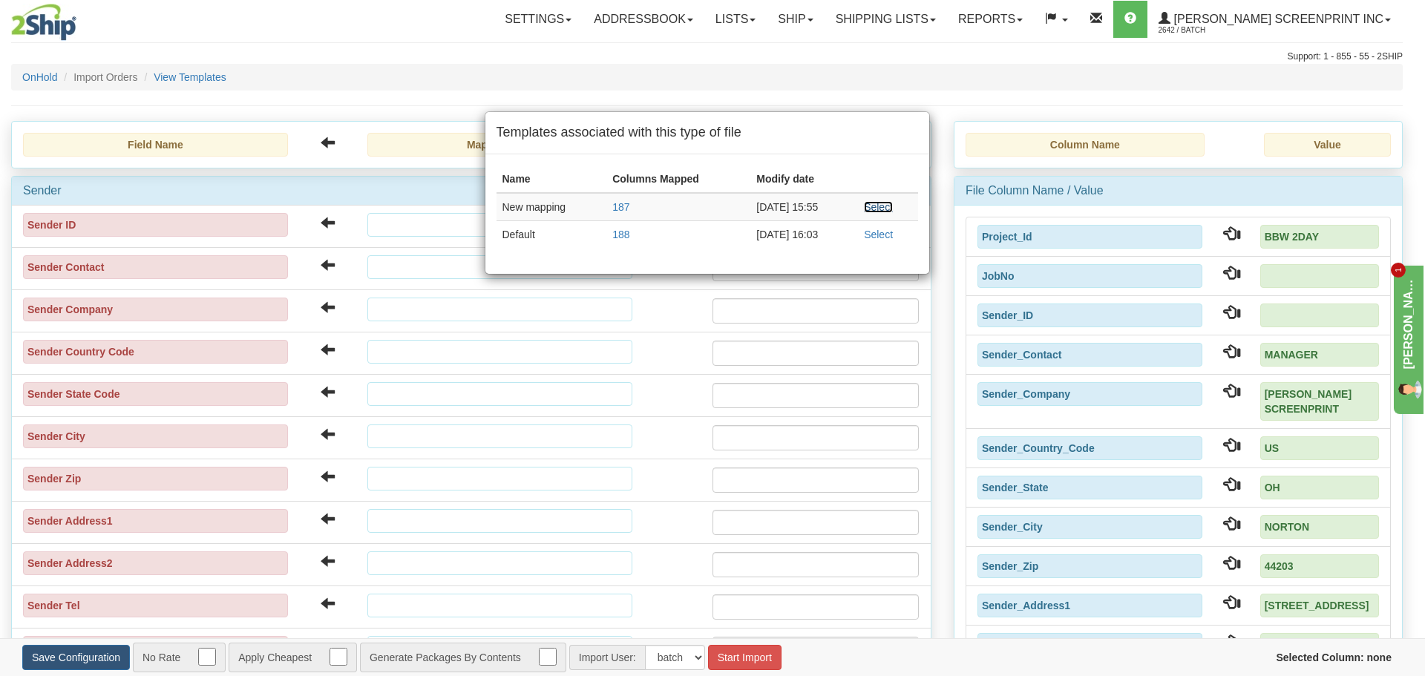
drag, startPoint x: 879, startPoint y: 205, endPoint x: 863, endPoint y: 422, distance: 218.1
click at [879, 205] on link "Select" at bounding box center [878, 207] width 29 height 12
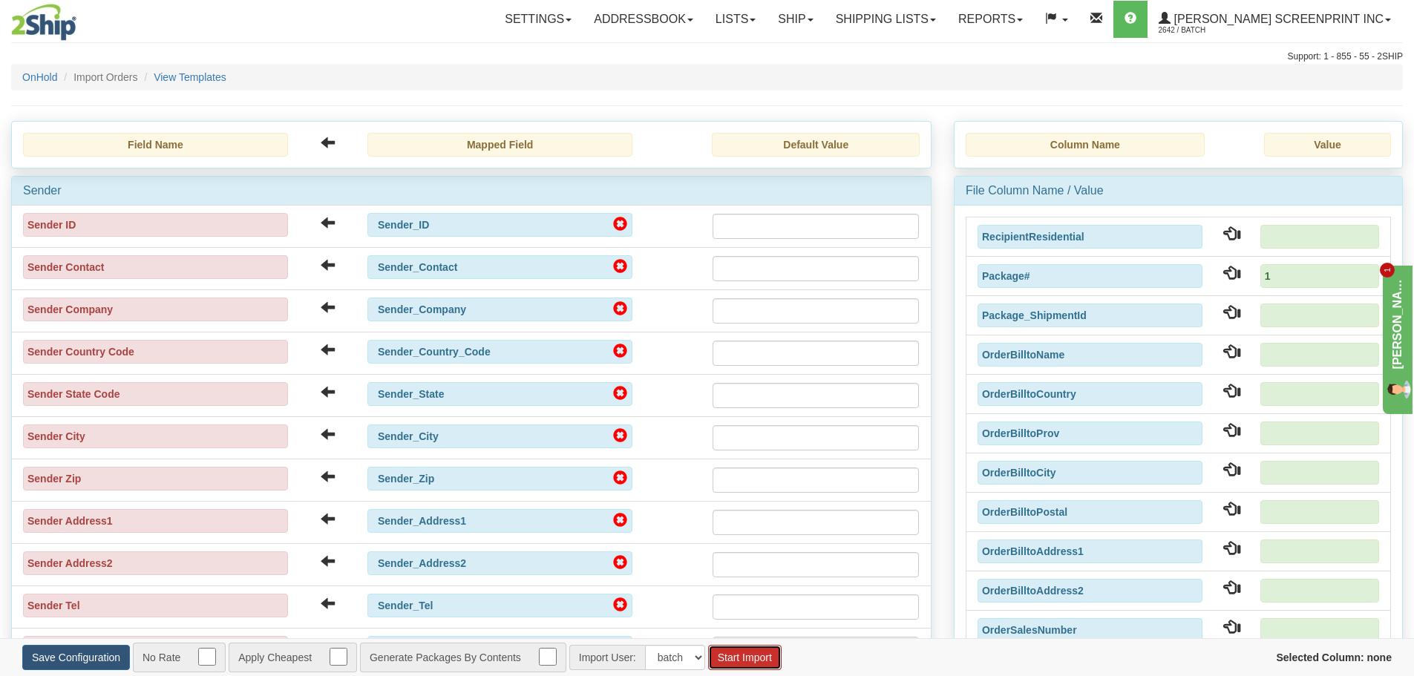
click at [759, 655] on button "Start Import" at bounding box center [744, 657] width 73 height 25
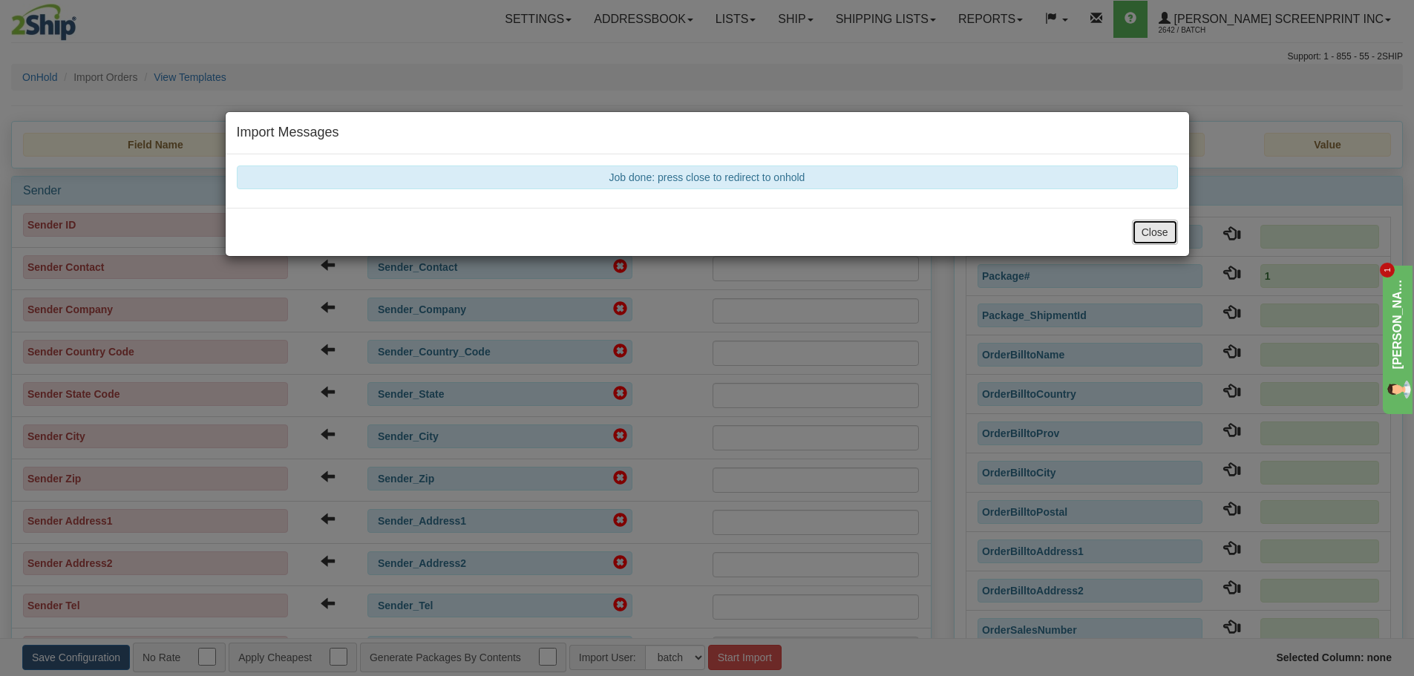
click at [1161, 234] on button "Close" at bounding box center [1155, 232] width 46 height 25
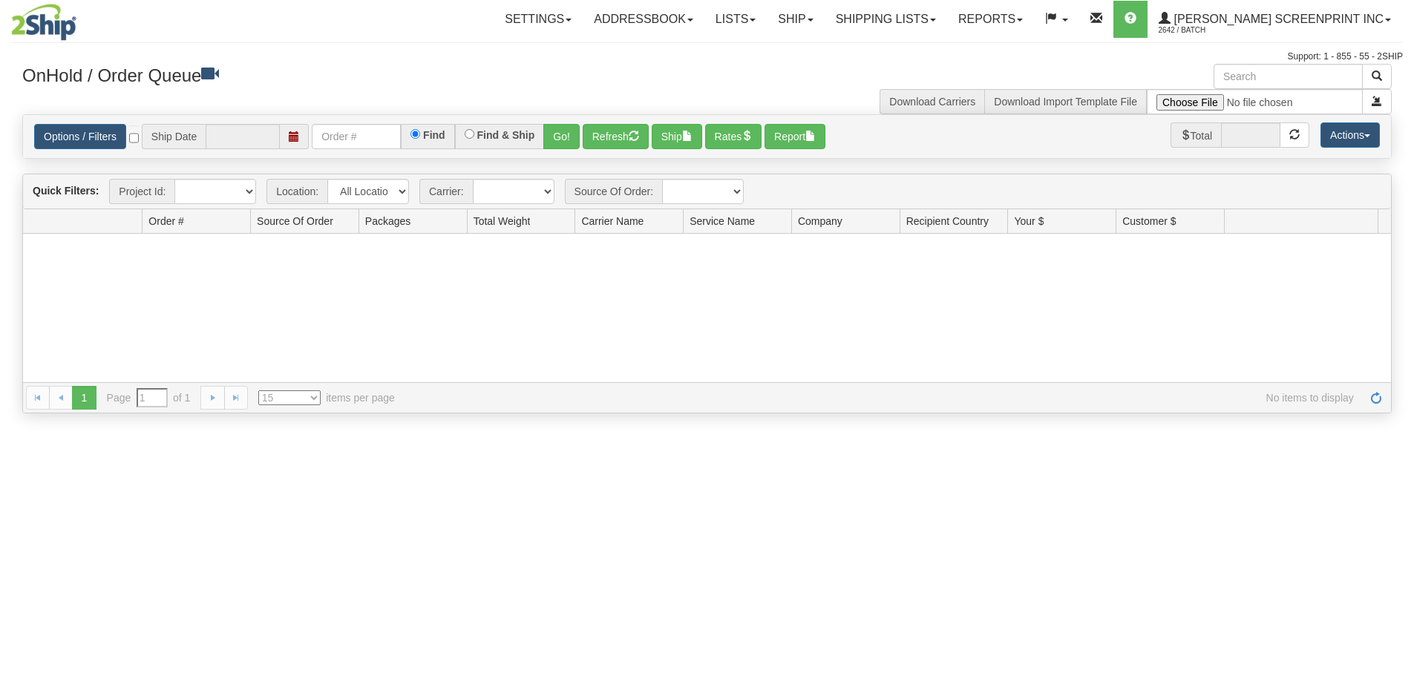
type input "[DATE]"
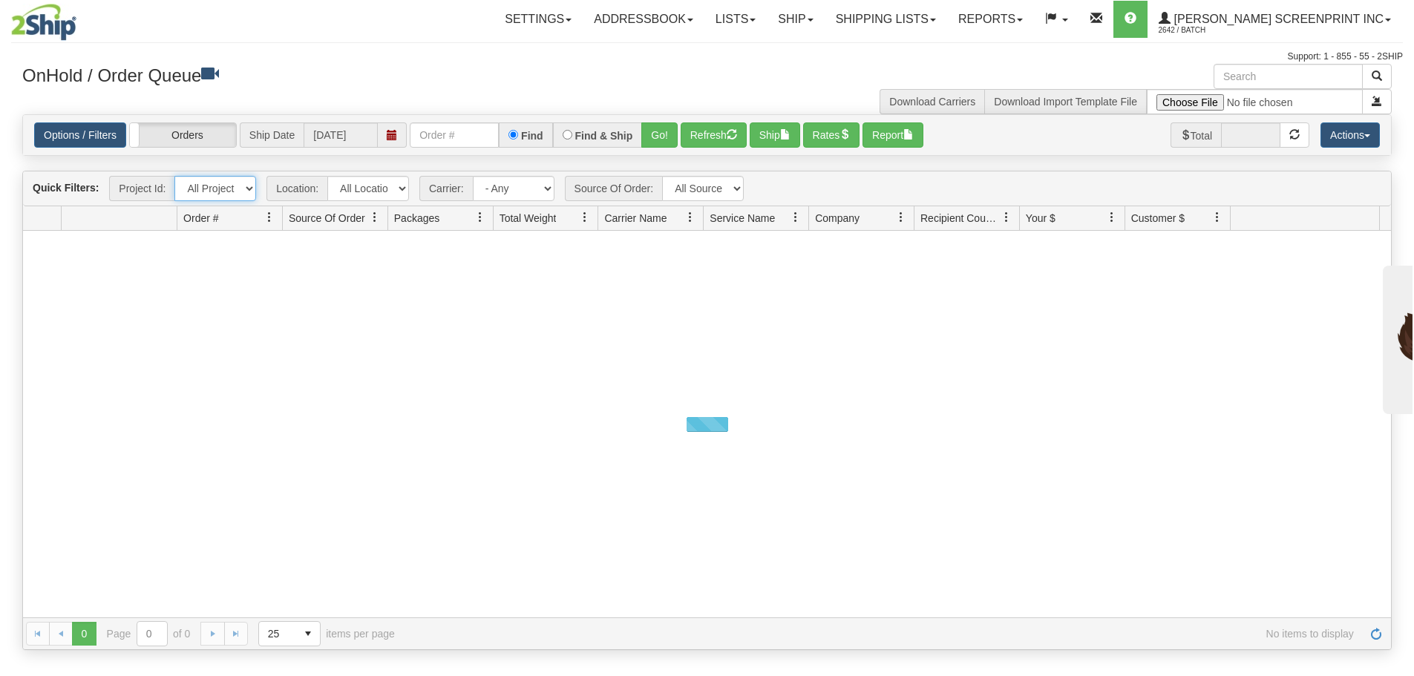
click at [255, 186] on select "All Projects BBW 2DAY Imagine ShipRequests [DATE] ShipRequests [DATE] ShipReque…" at bounding box center [215, 188] width 82 height 25
select select "BBW 2DAY"
click at [174, 176] on select "All Projects BBW 2DAY Imagine ShipRequests [DATE] ShipRequests [DATE] ShipReque…" at bounding box center [215, 188] width 82 height 25
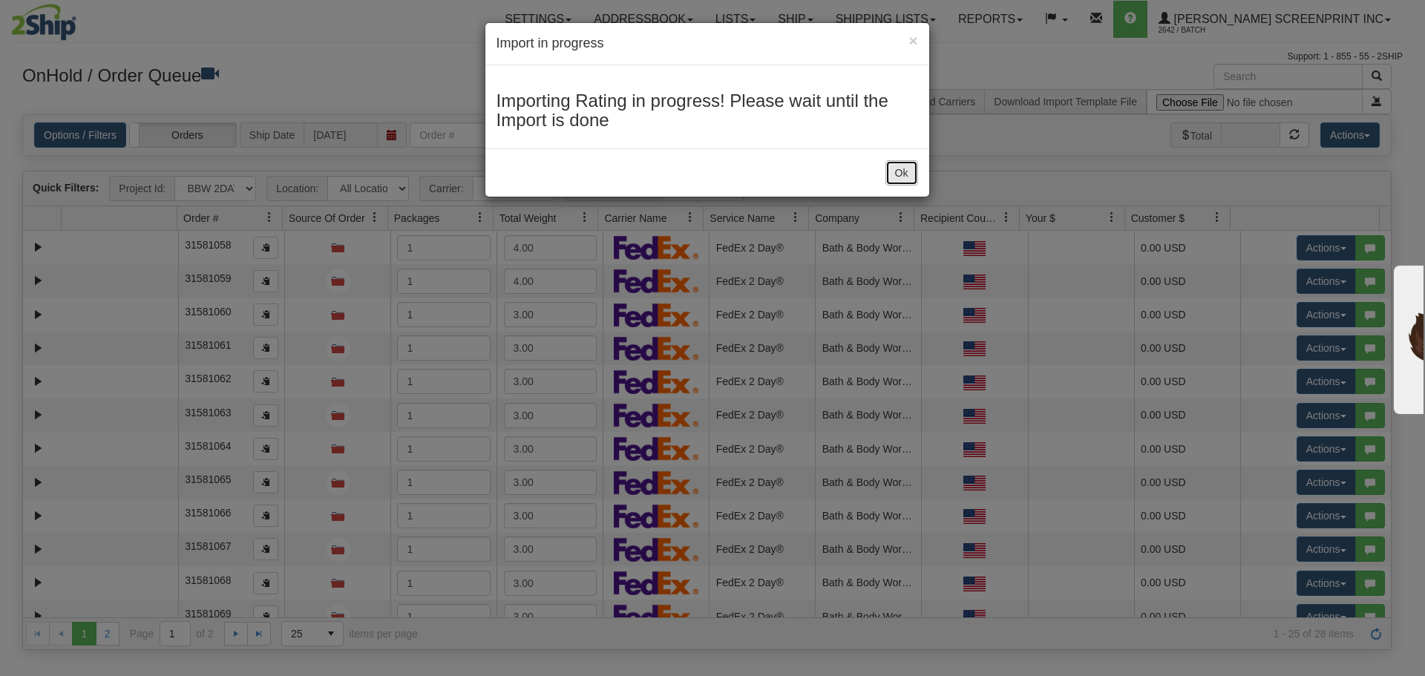
click at [898, 177] on button "Ok" at bounding box center [902, 172] width 33 height 25
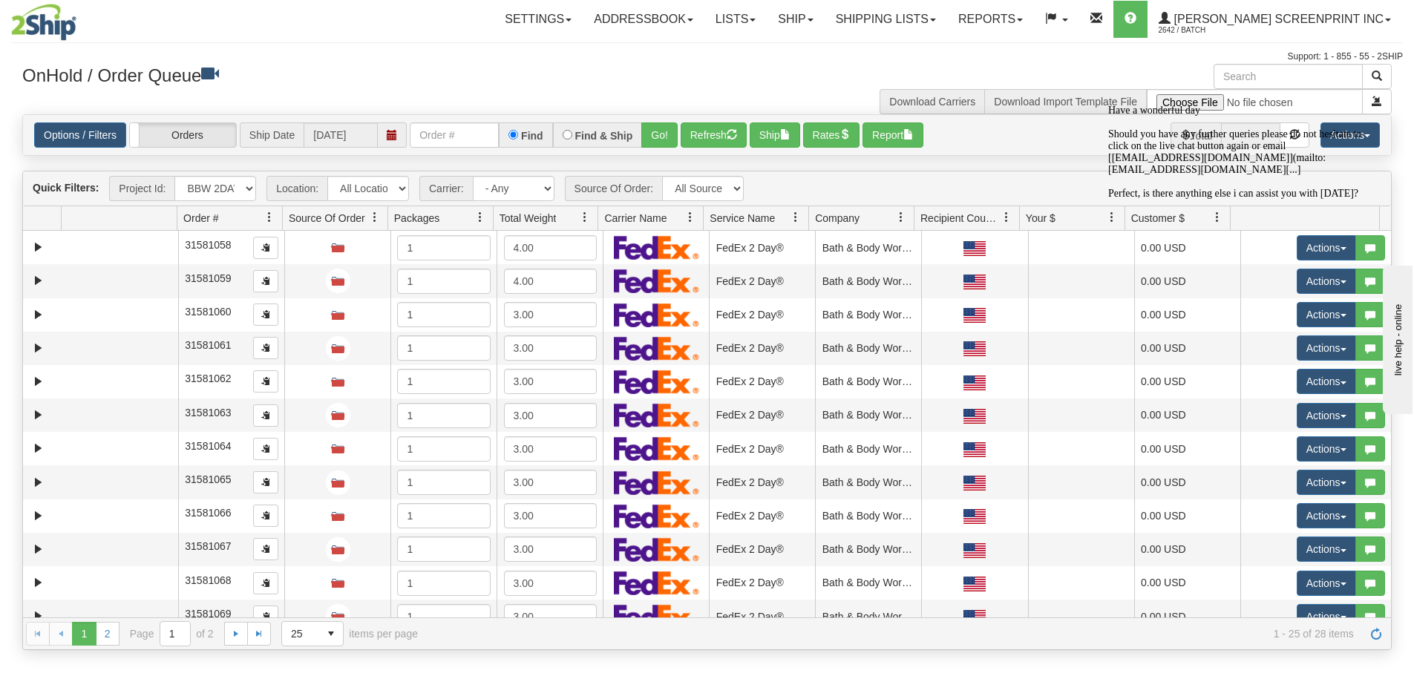
click at [1108, 104] on icon "Chat attention grabber" at bounding box center [1108, 104] width 0 height 0
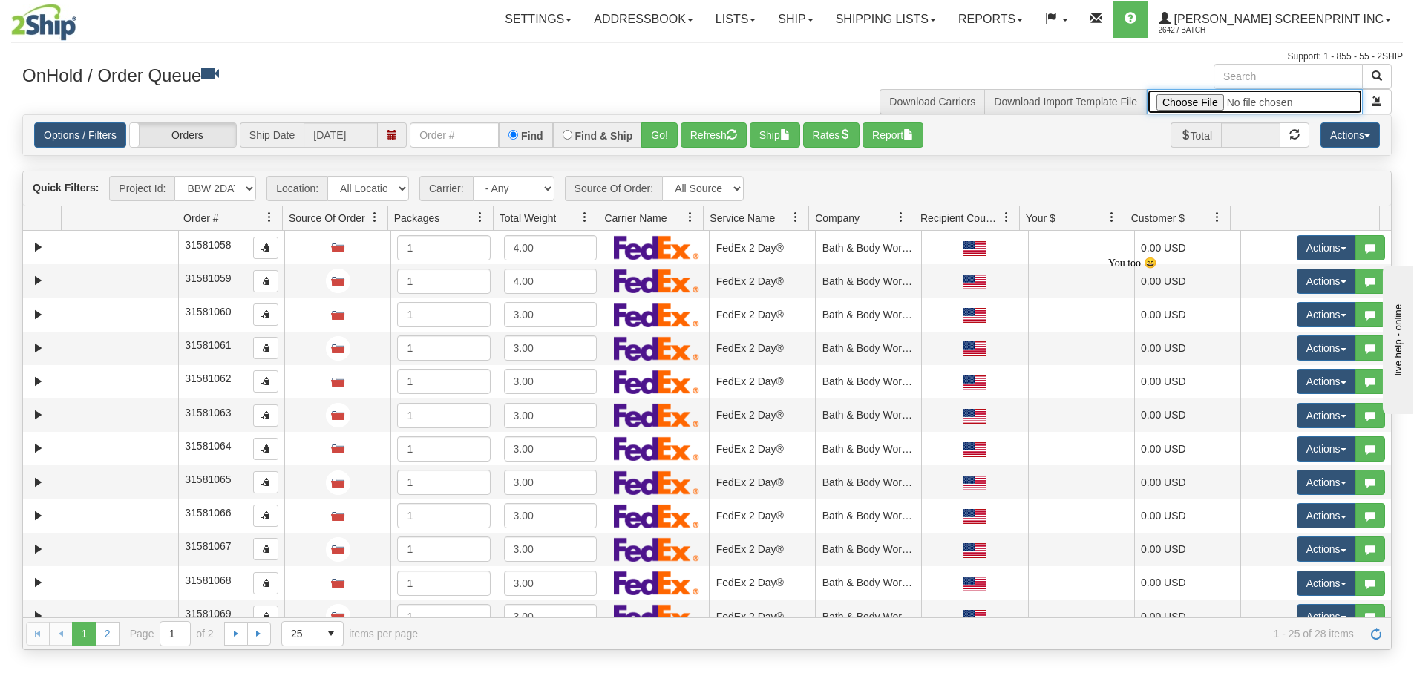
click at [1180, 105] on input "file" at bounding box center [1255, 101] width 216 height 25
type input "C:\fakepath\2508-031 PR FOR 2SHIP.xlsx"
click at [1378, 97] on span "submit" at bounding box center [1377, 101] width 10 height 10
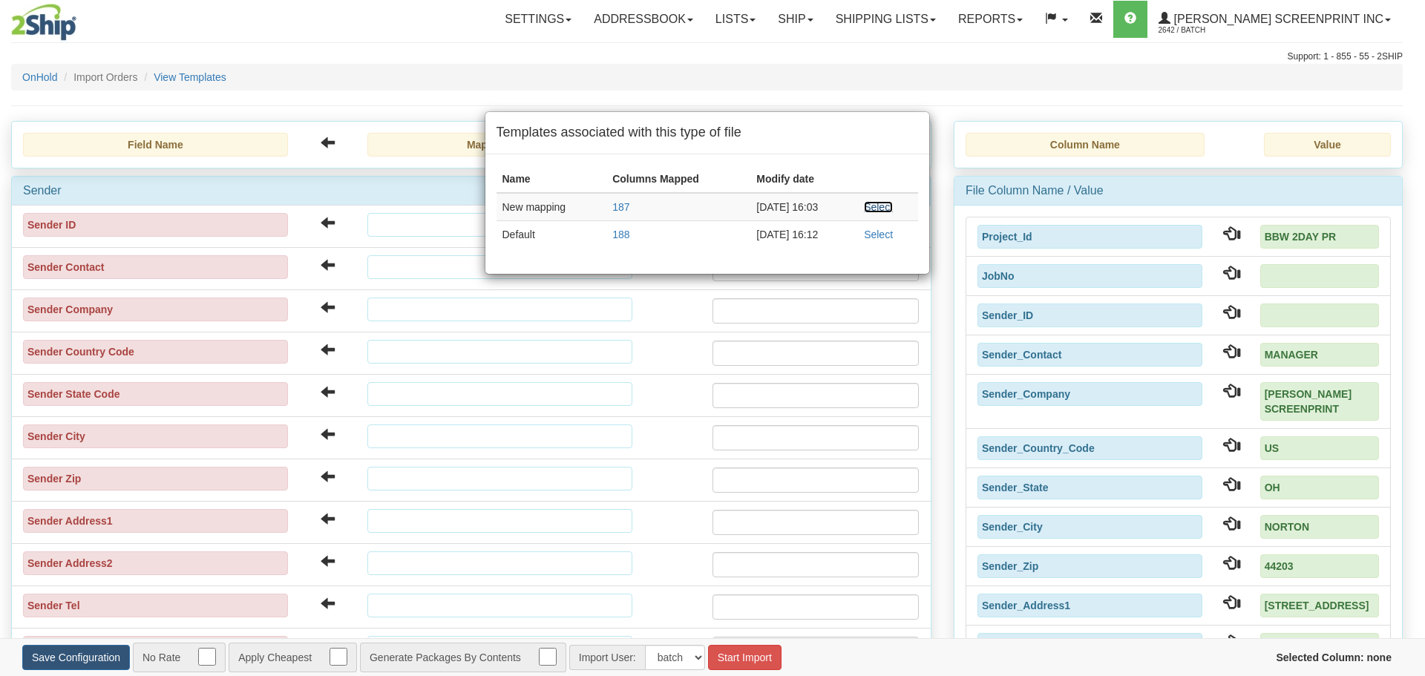
click at [886, 203] on link "Select" at bounding box center [878, 207] width 29 height 12
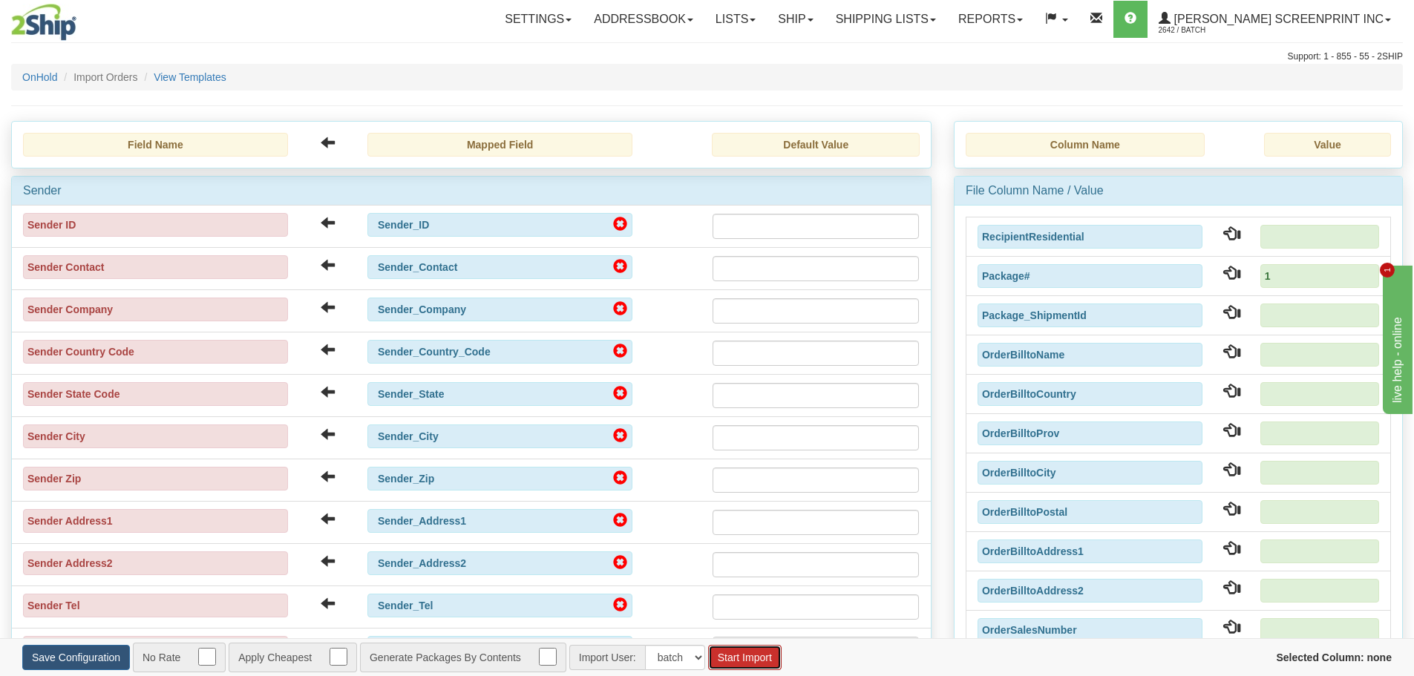
click at [768, 658] on button "Start Import" at bounding box center [744, 657] width 73 height 25
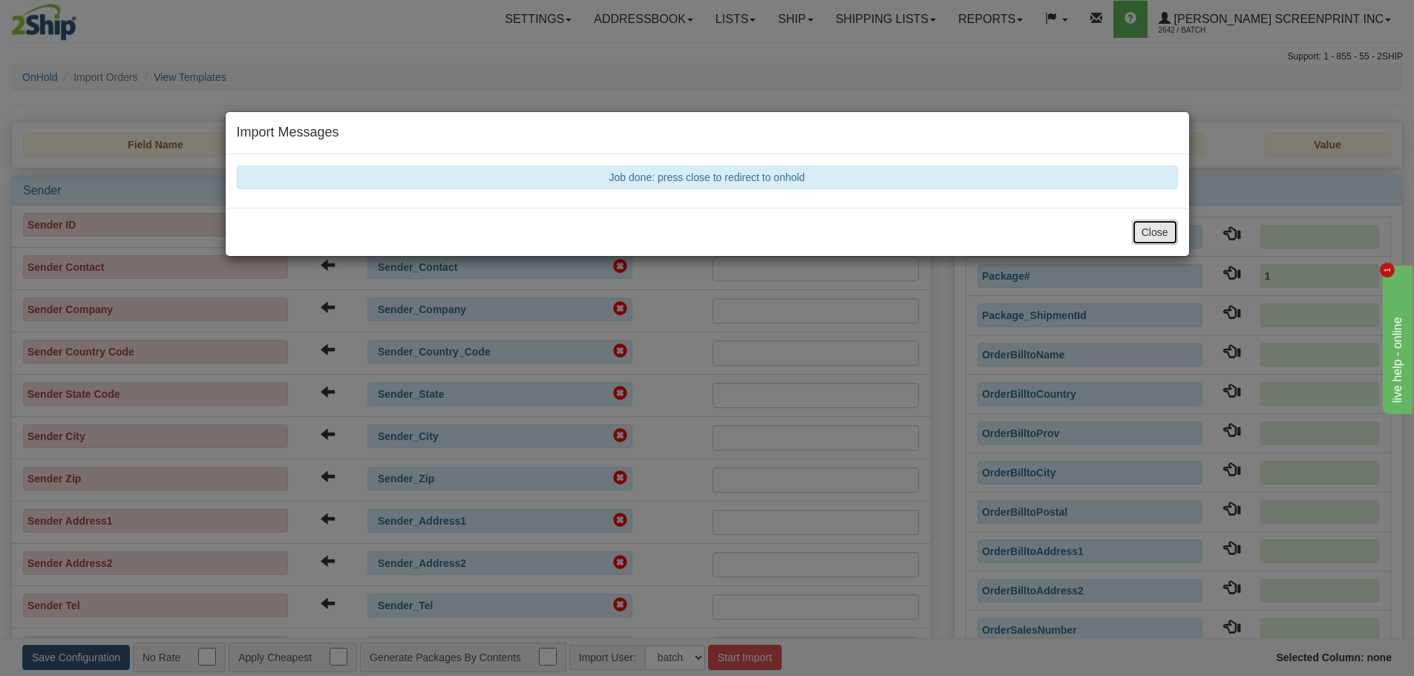
click at [1159, 235] on button "Close" at bounding box center [1155, 232] width 46 height 25
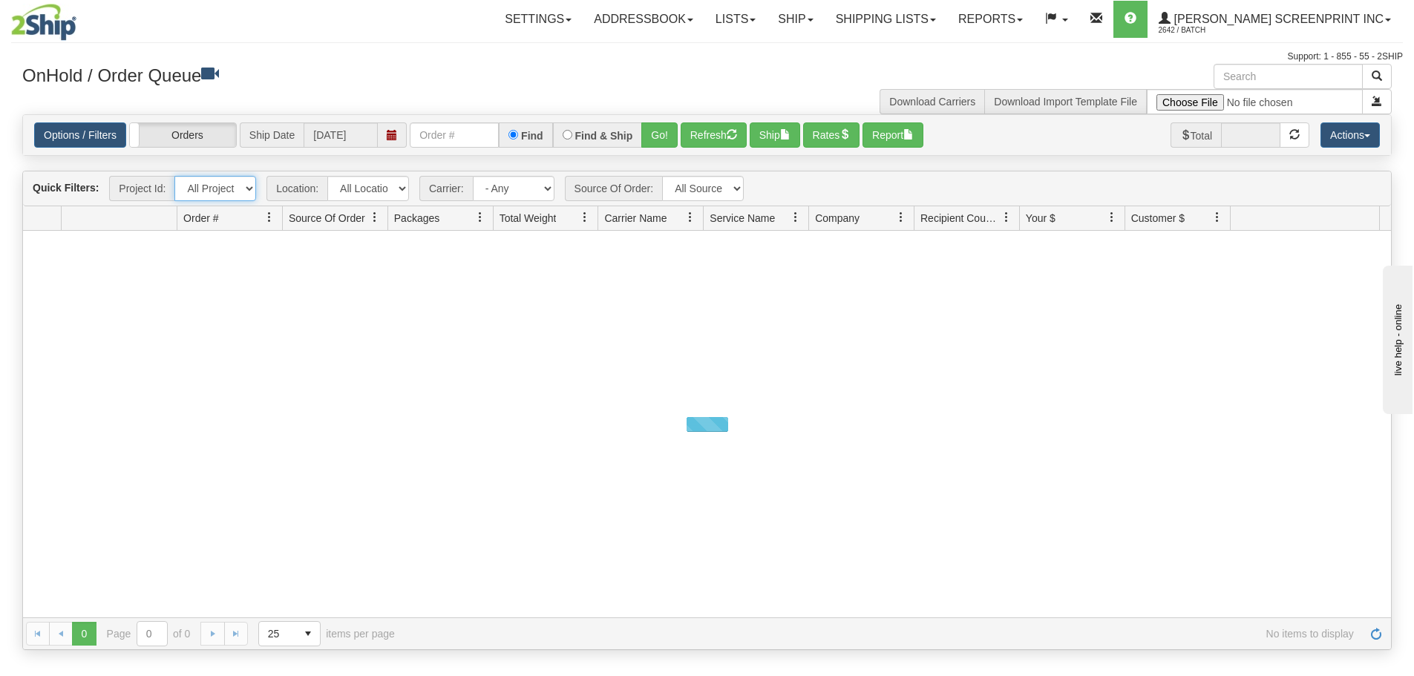
click at [250, 191] on select "All Projects BBW 2DAY BBW 2DAY PR Imagine ShipRequests [DATE] ShipRequests [DAT…" at bounding box center [215, 188] width 82 height 25
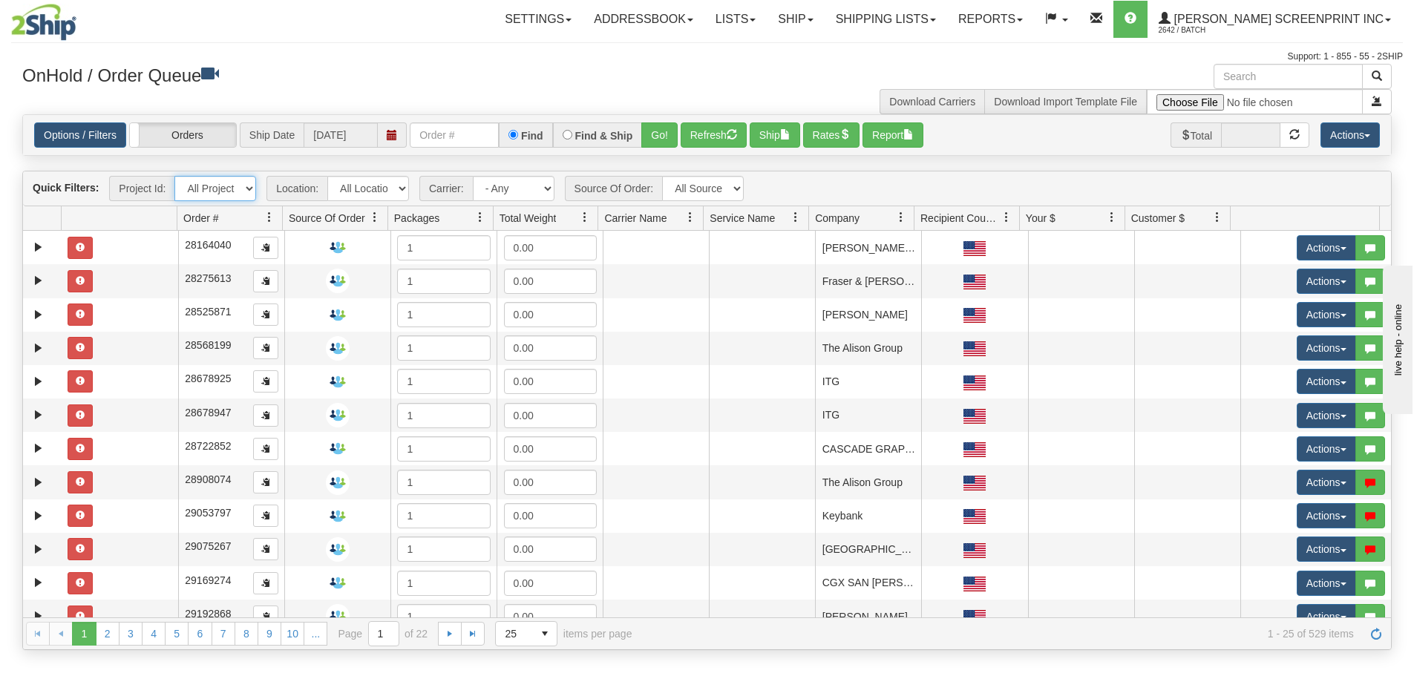
select select "BBW 2DAY PR"
click at [174, 176] on select "All Projects BBW 2DAY BBW 2DAY PR Imagine ShipRequests 01.22.2024 ShipRequests …" at bounding box center [215, 188] width 82 height 25
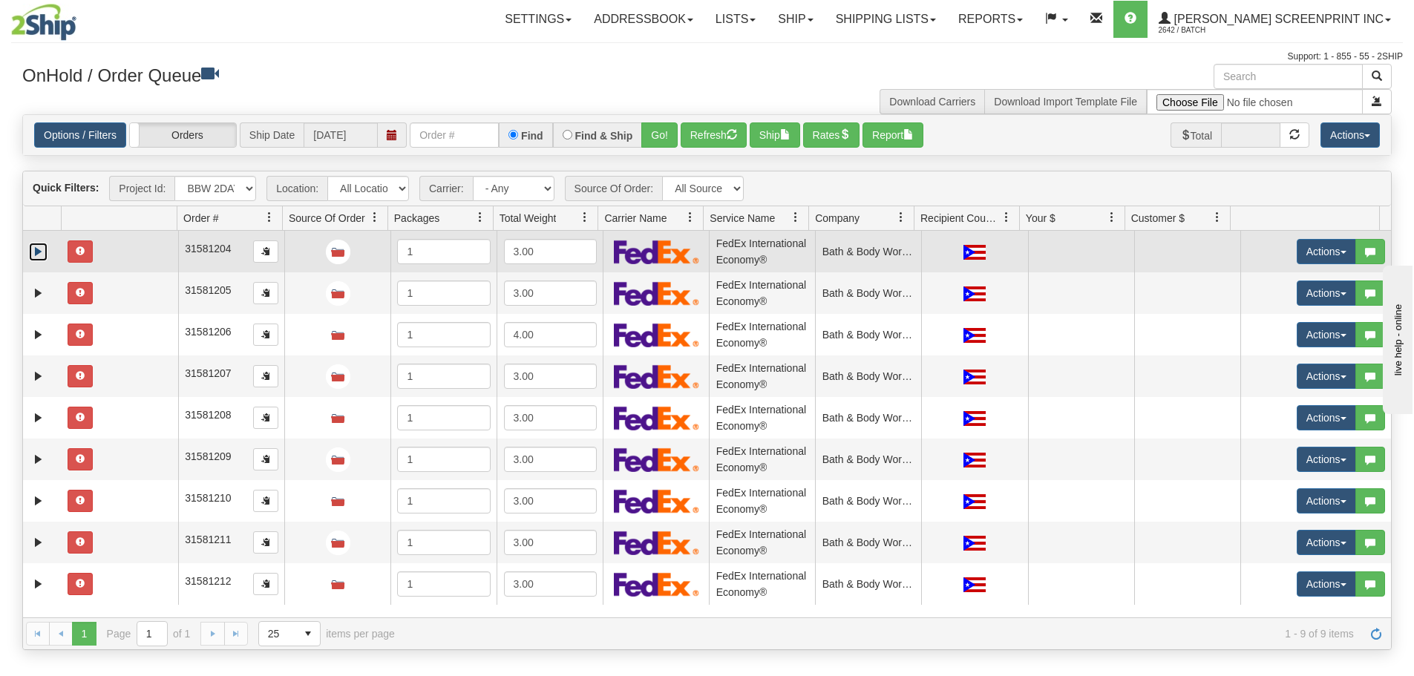
click at [37, 245] on link "Expand" at bounding box center [38, 252] width 19 height 19
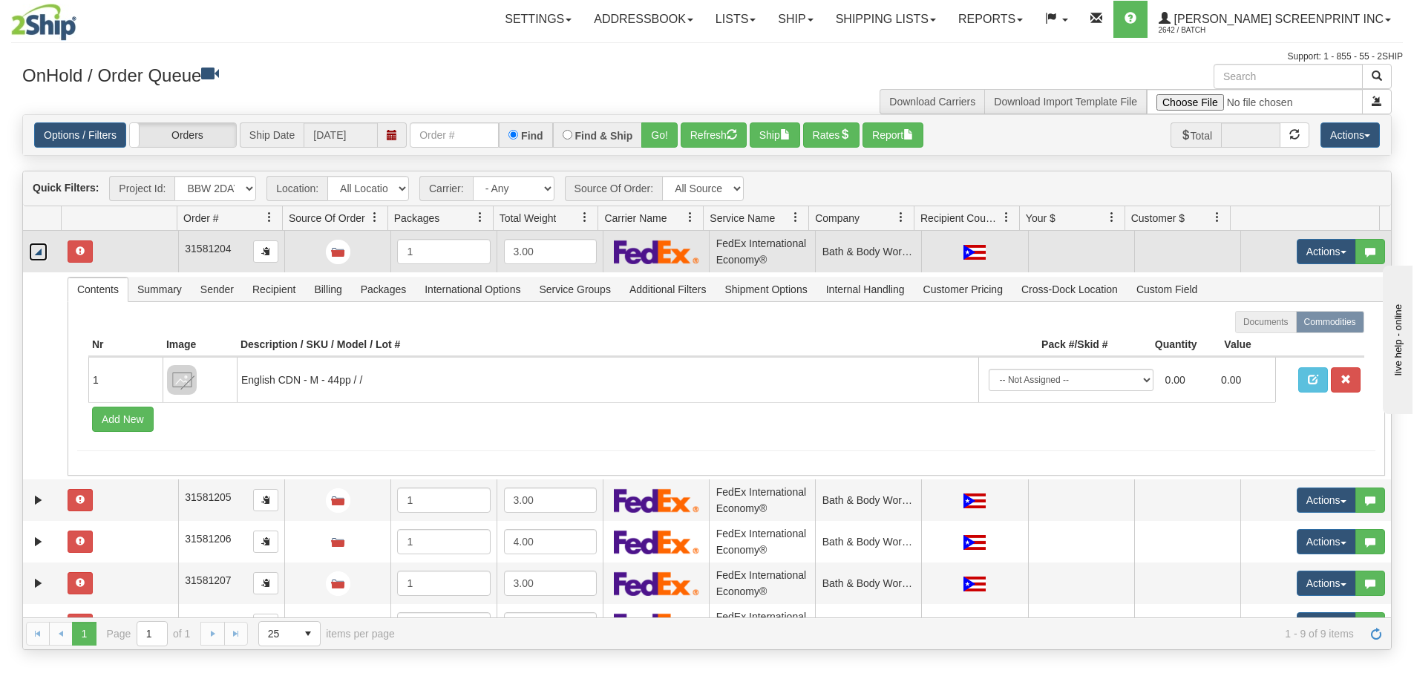
click at [126, 246] on td at bounding box center [120, 252] width 117 height 42
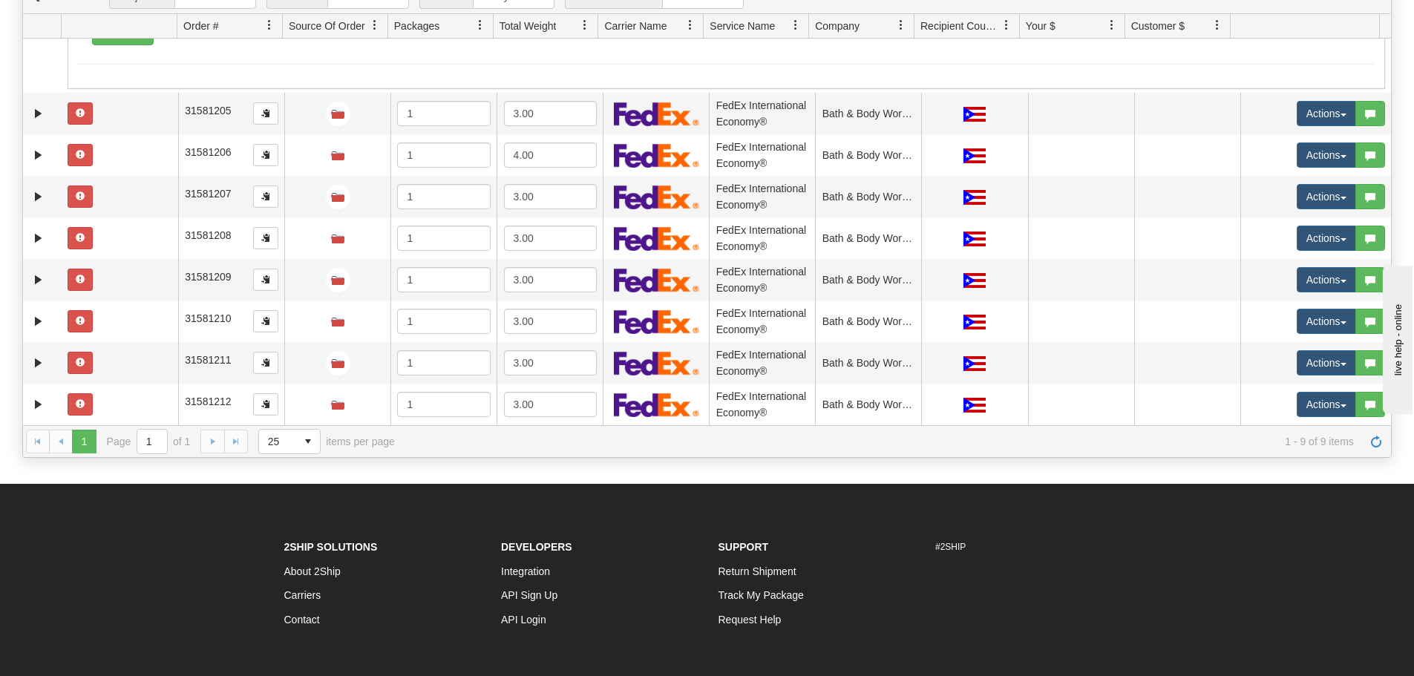
scroll to position [223, 0]
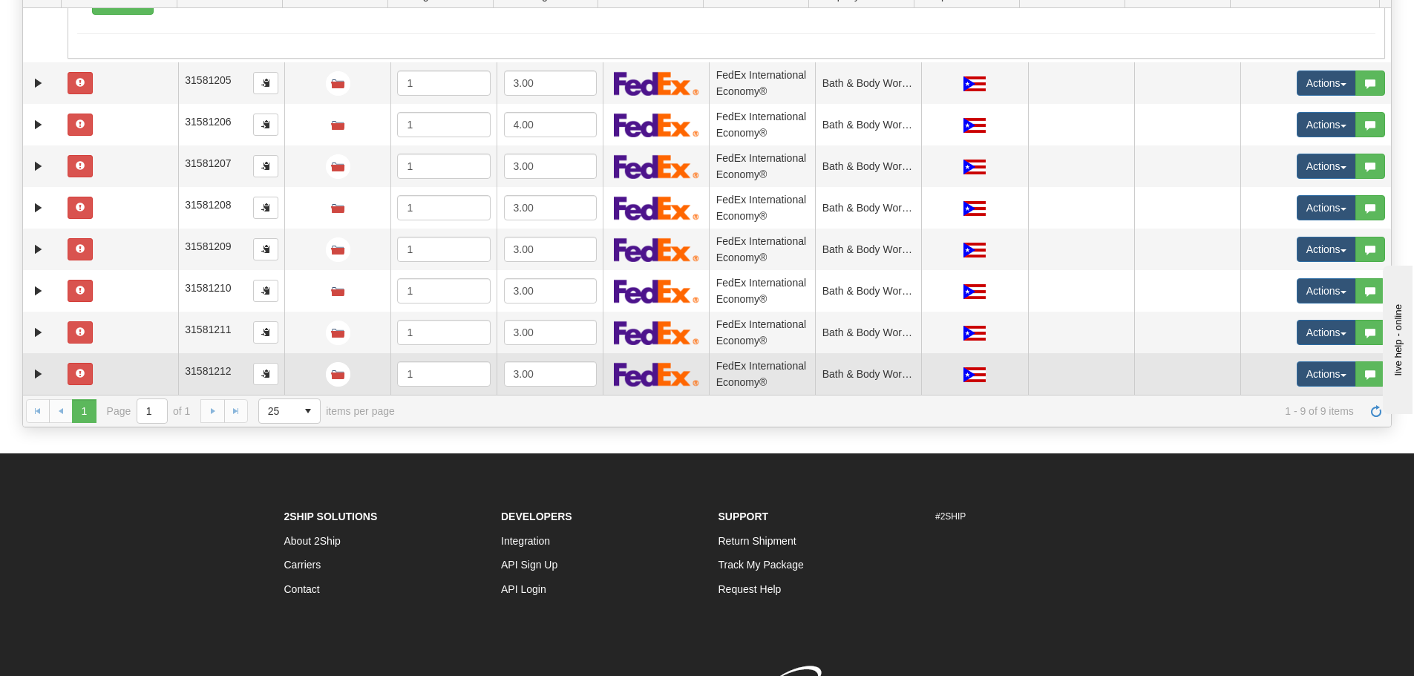
click at [137, 374] on td at bounding box center [120, 374] width 117 height 42
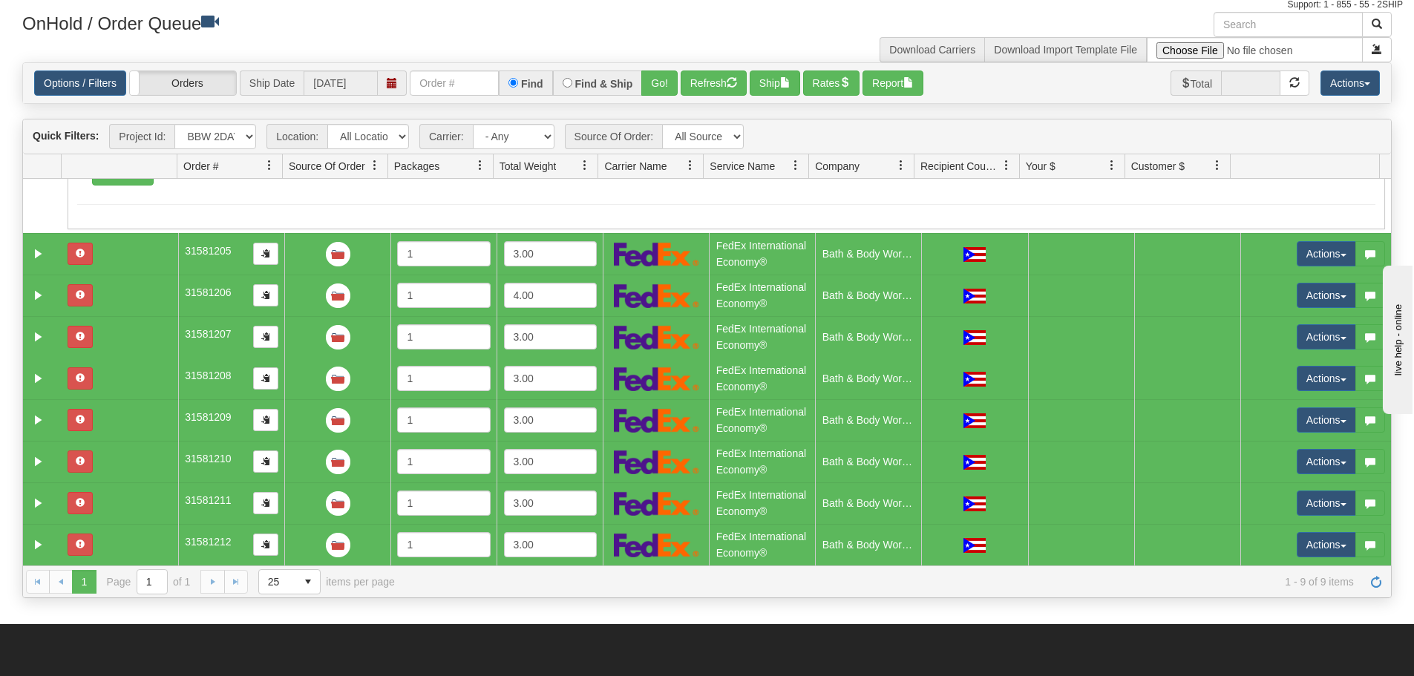
scroll to position [0, 0]
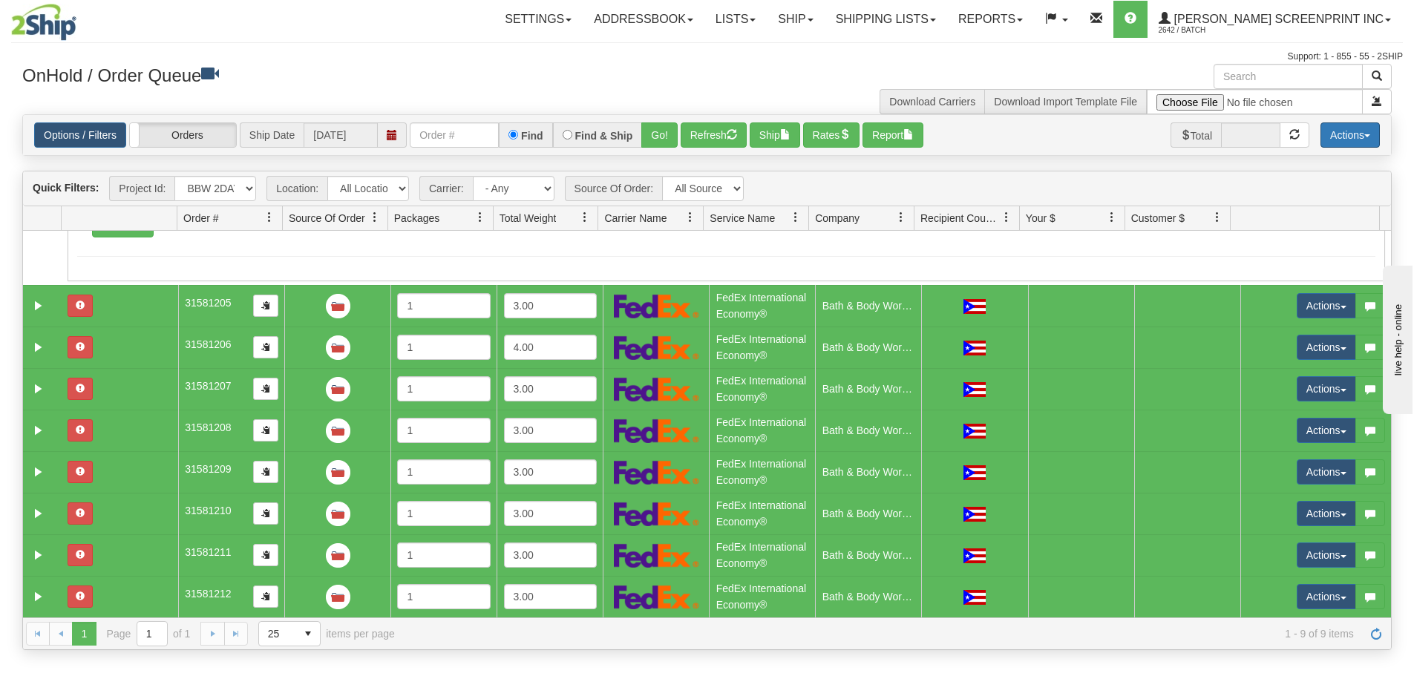
click at [1338, 141] on button "Actions" at bounding box center [1350, 134] width 59 height 25
click at [1322, 252] on link "Delete Selected" at bounding box center [1317, 254] width 125 height 19
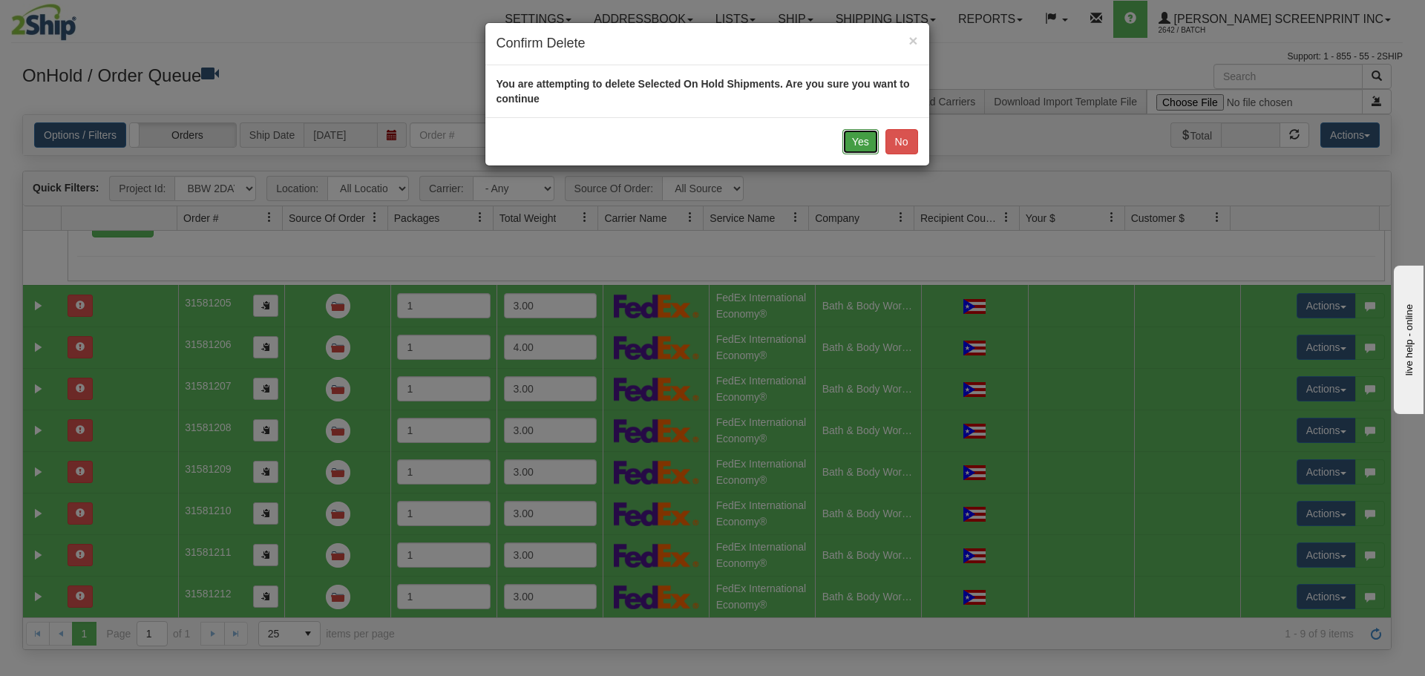
click at [849, 143] on button "Yes" at bounding box center [861, 141] width 36 height 25
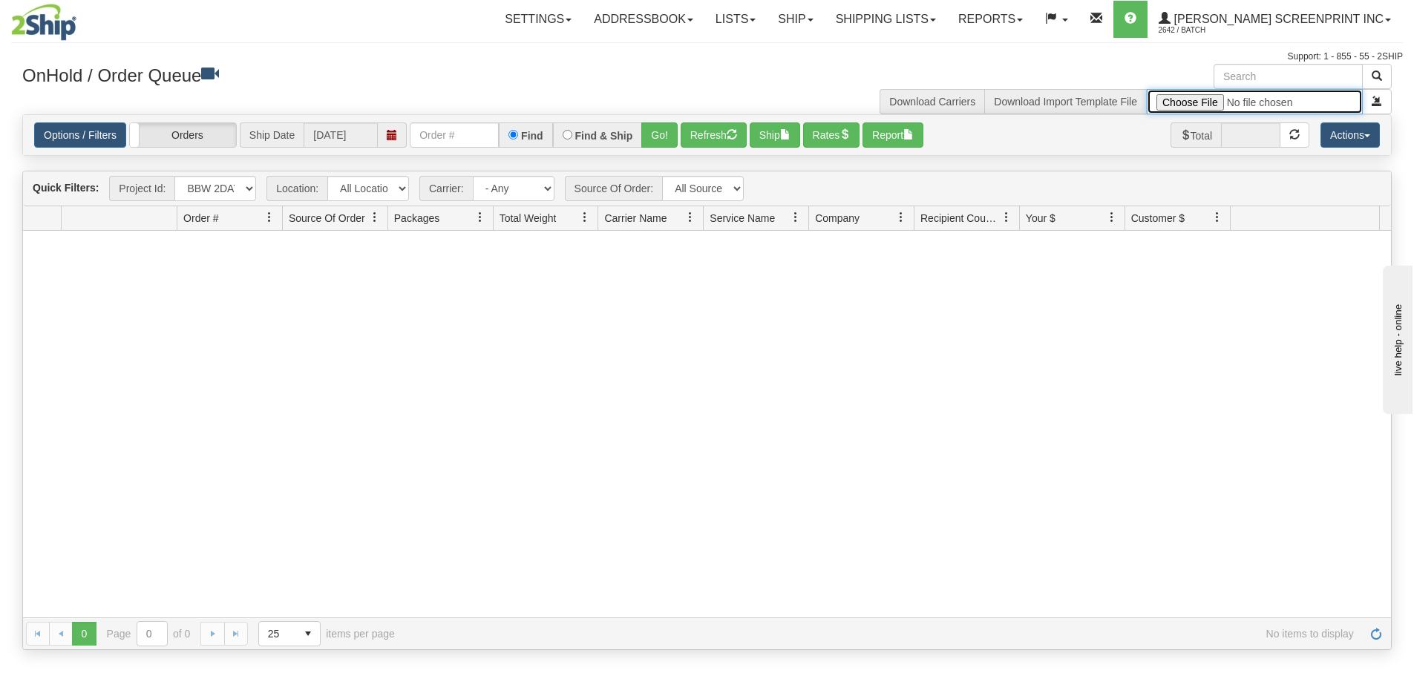
click at [1197, 105] on input "file" at bounding box center [1255, 101] width 216 height 25
type input "C:\fakepath\2508-031 PR FOR 2SHIP.xlsx"
click at [1379, 96] on span "submit" at bounding box center [1377, 101] width 10 height 10
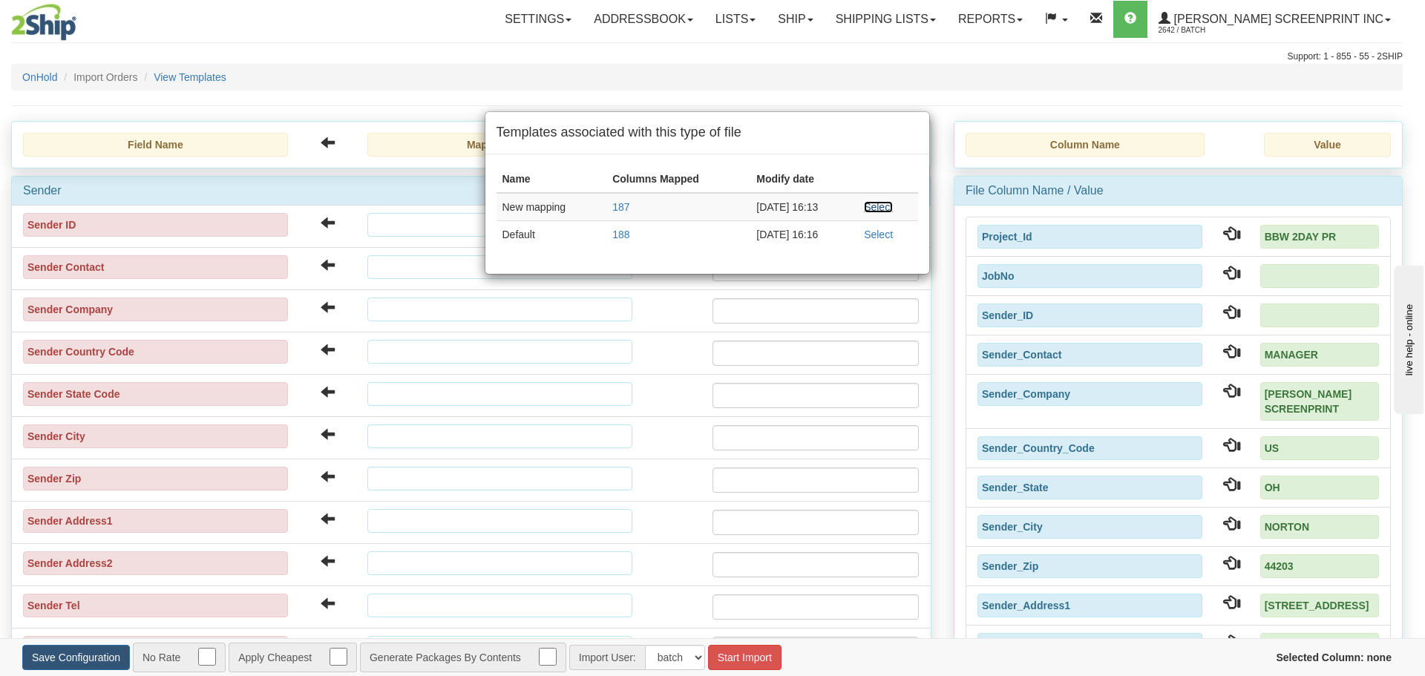
drag, startPoint x: 870, startPoint y: 204, endPoint x: 754, endPoint y: 592, distance: 404.4
click at [870, 204] on link "Select" at bounding box center [878, 207] width 29 height 12
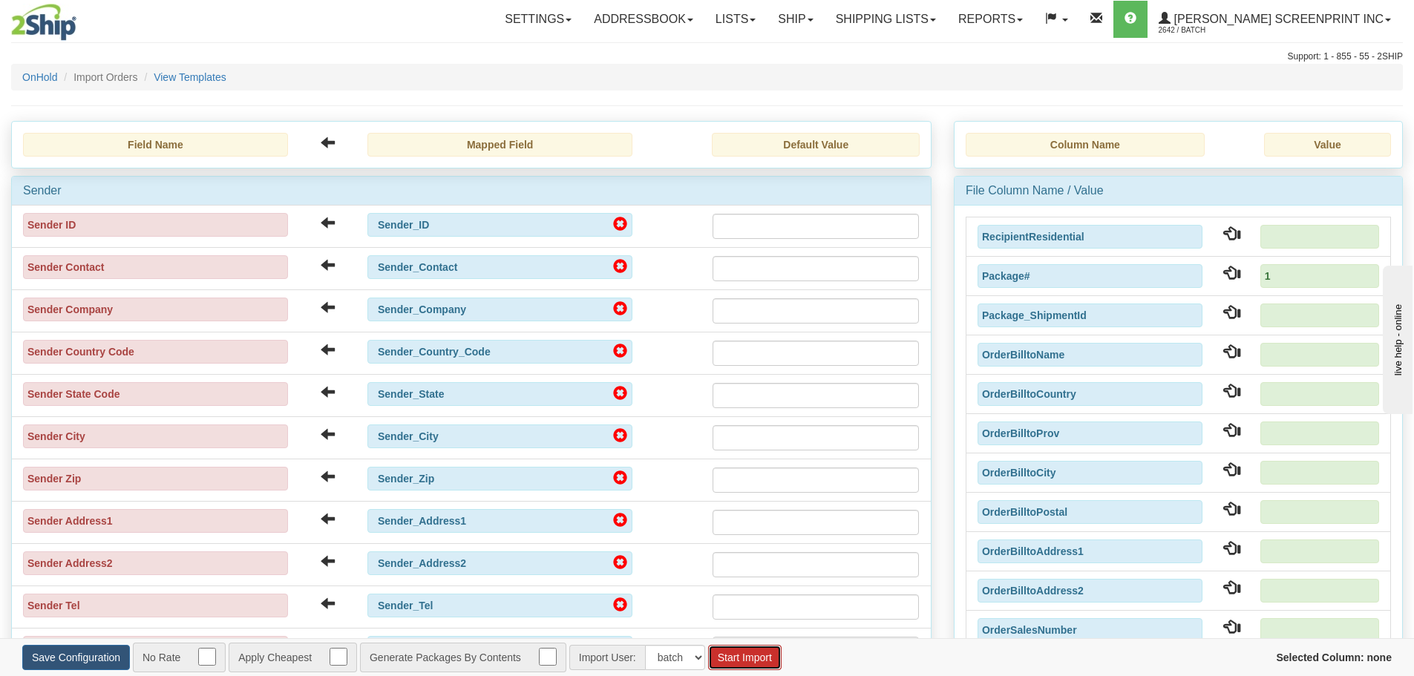
click at [751, 662] on button "Start Import" at bounding box center [744, 657] width 73 height 25
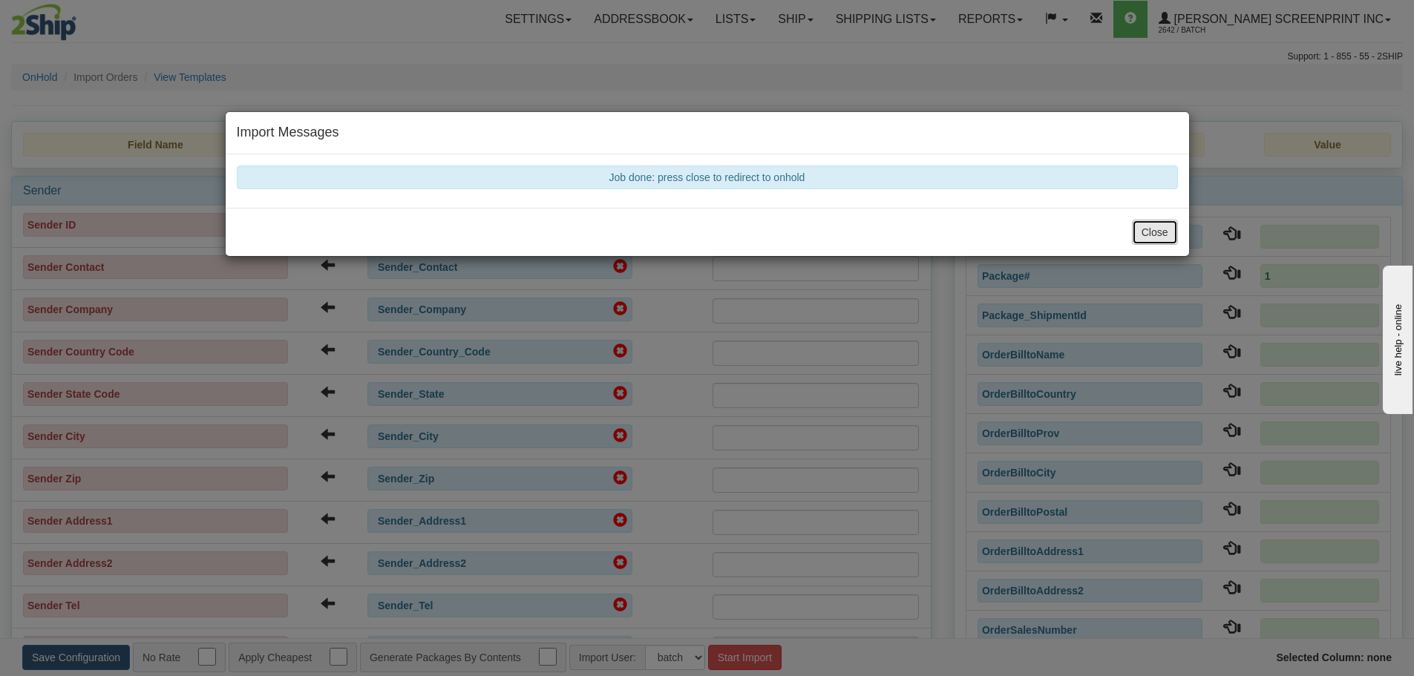
click at [1160, 226] on button "Close" at bounding box center [1155, 232] width 46 height 25
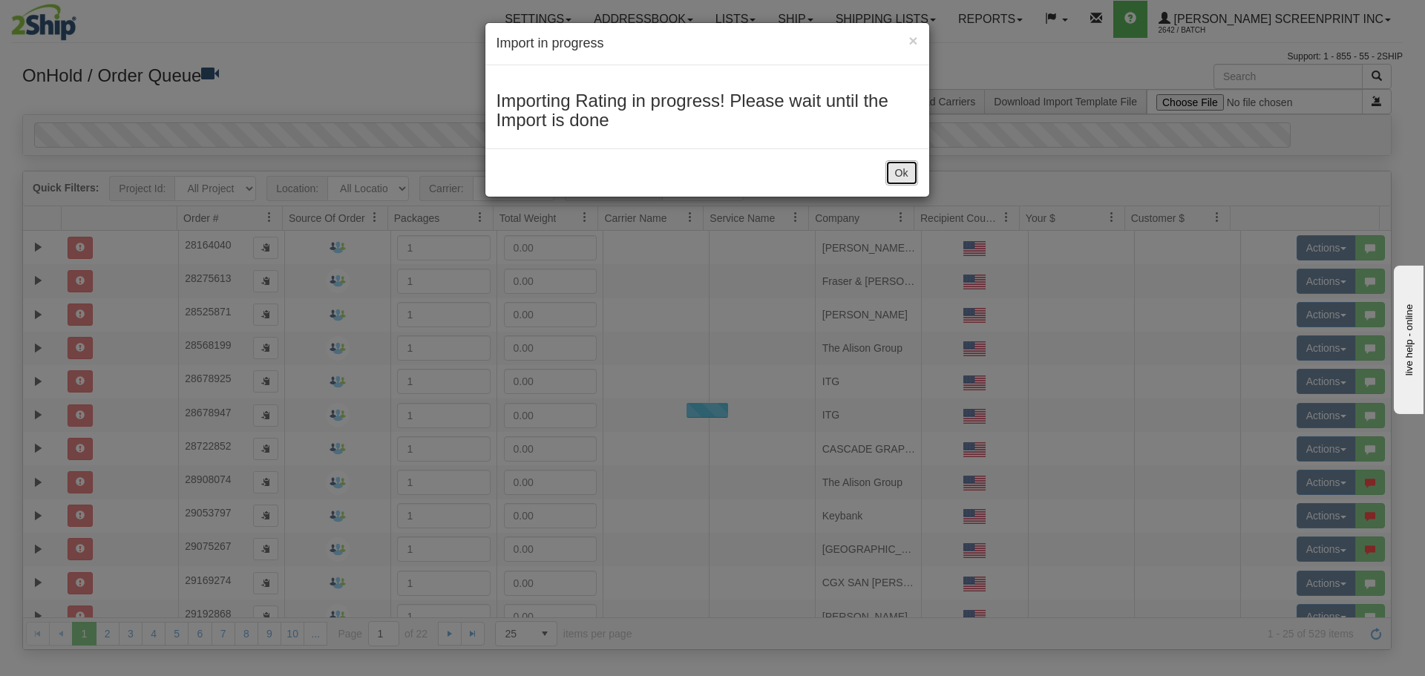
click at [898, 174] on button "Ok" at bounding box center [902, 172] width 33 height 25
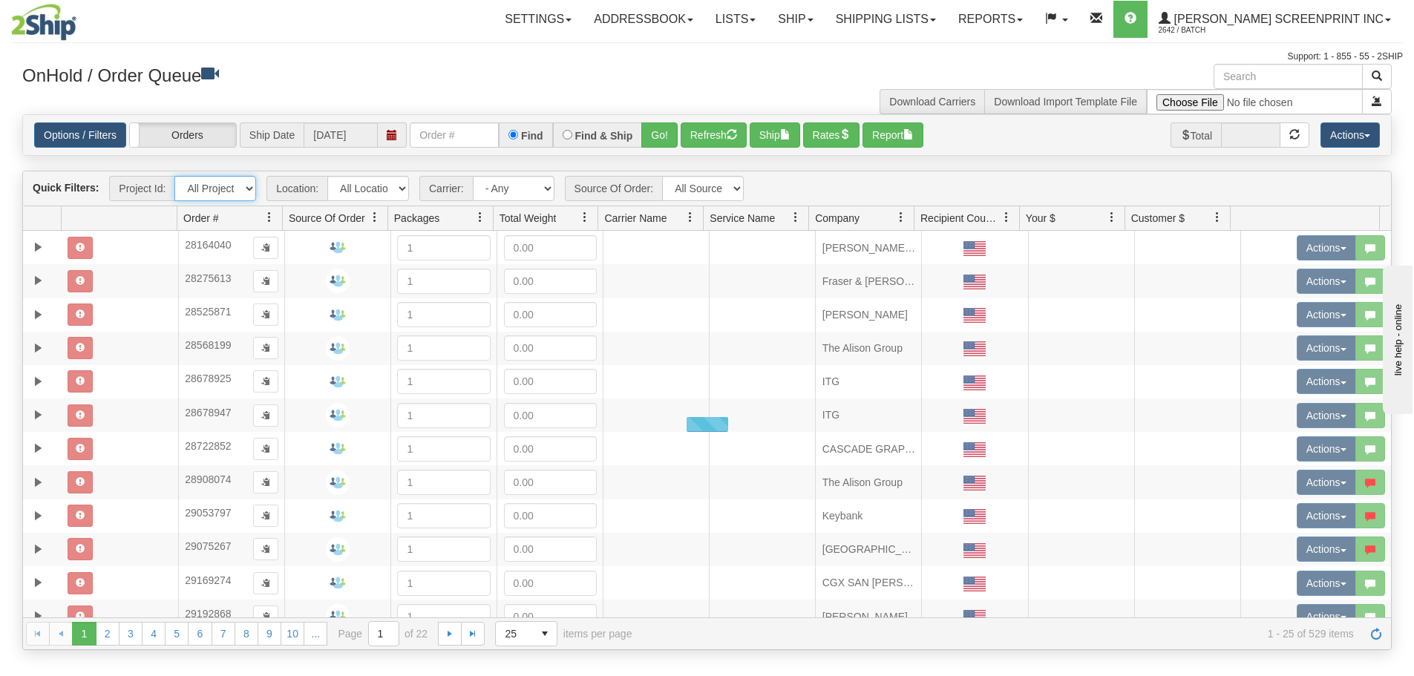
click at [248, 189] on select "All Projects BBW 2DAY BBW 2DAY PR Imagine ShipRequests [DATE] ShipRequests [DAT…" at bounding box center [215, 188] width 82 height 25
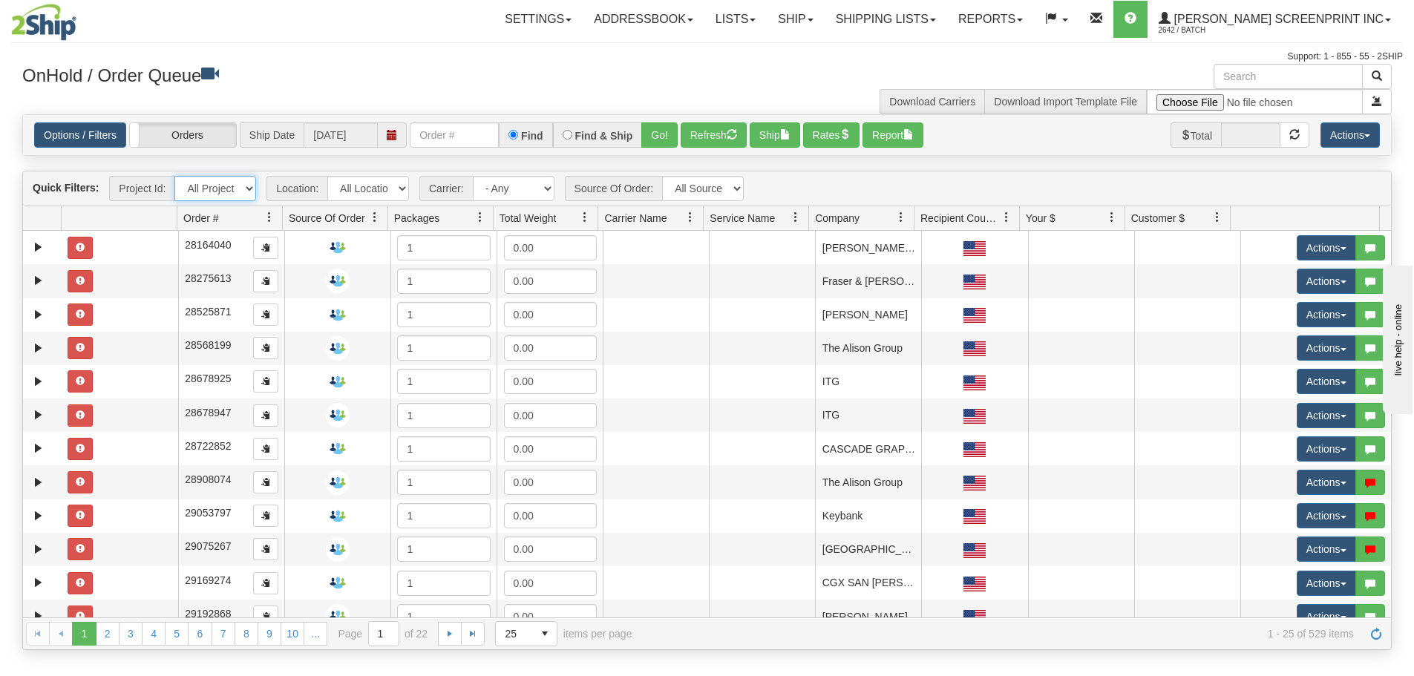
select select "BBW 2DAY PR"
click at [174, 176] on select "All Projects BBW 2DAY BBW 2DAY PR Imagine ShipRequests [DATE] ShipRequests [DAT…" at bounding box center [215, 188] width 82 height 25
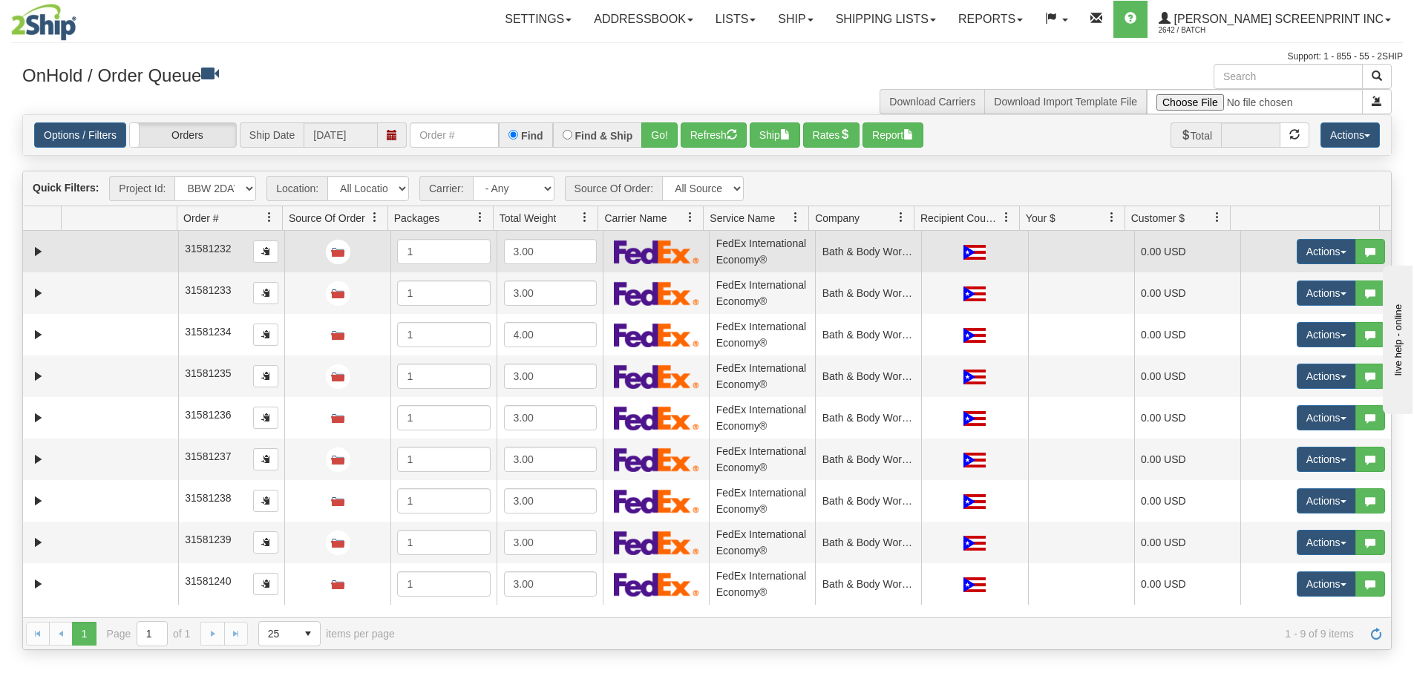
click at [131, 248] on td at bounding box center [120, 252] width 117 height 42
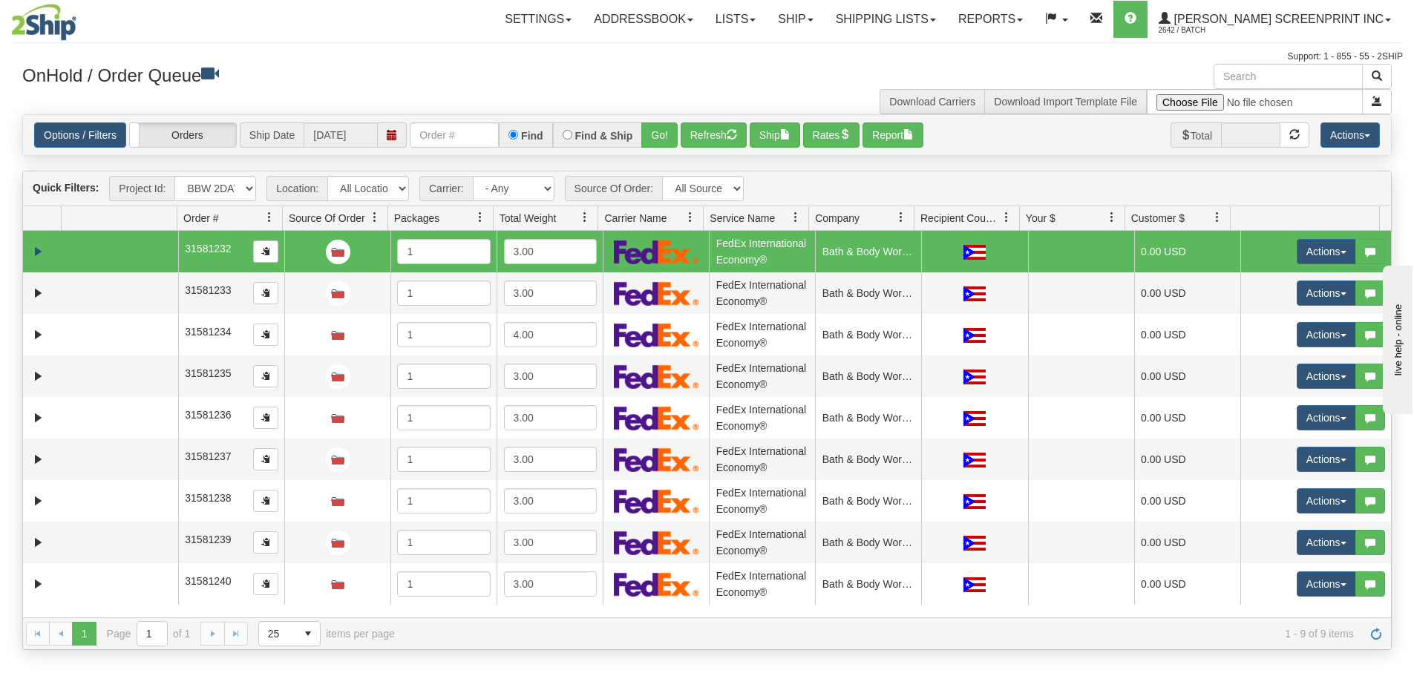
click at [33, 249] on link "Expand" at bounding box center [38, 252] width 19 height 19
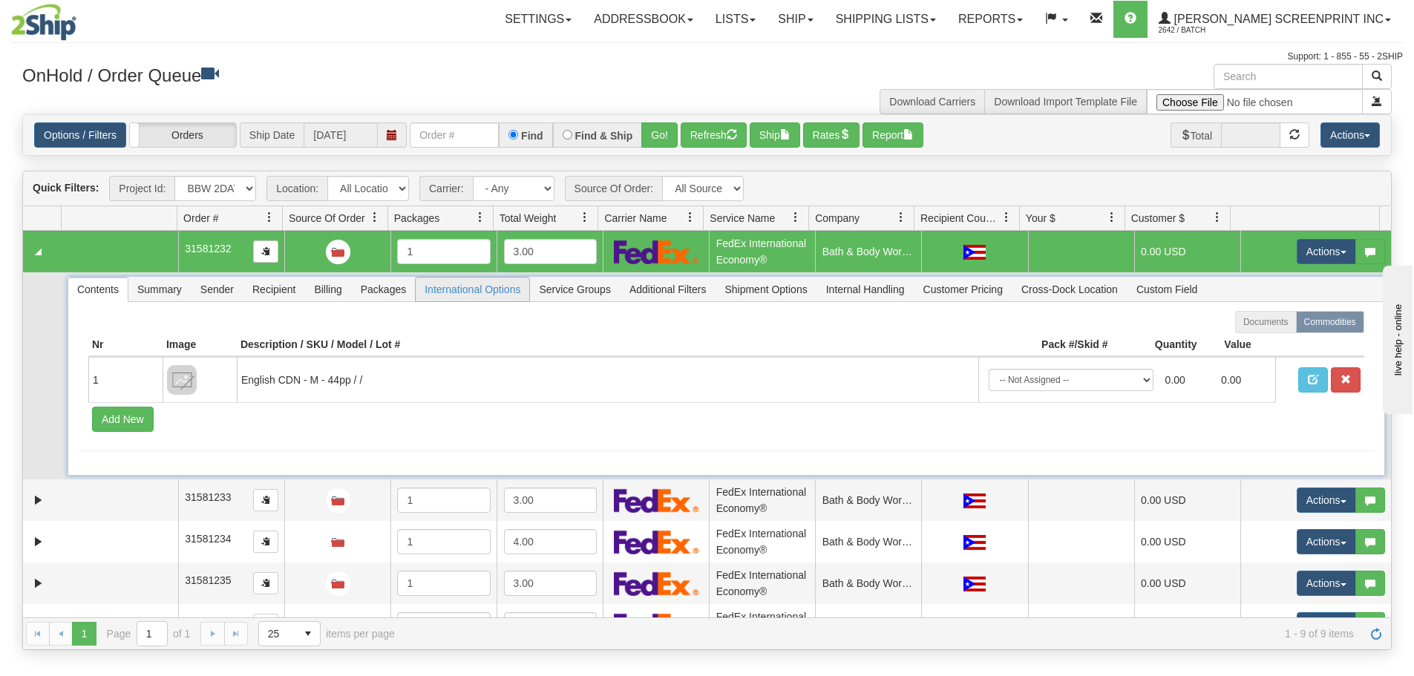
click at [491, 291] on span "International Options" at bounding box center [473, 290] width 114 height 24
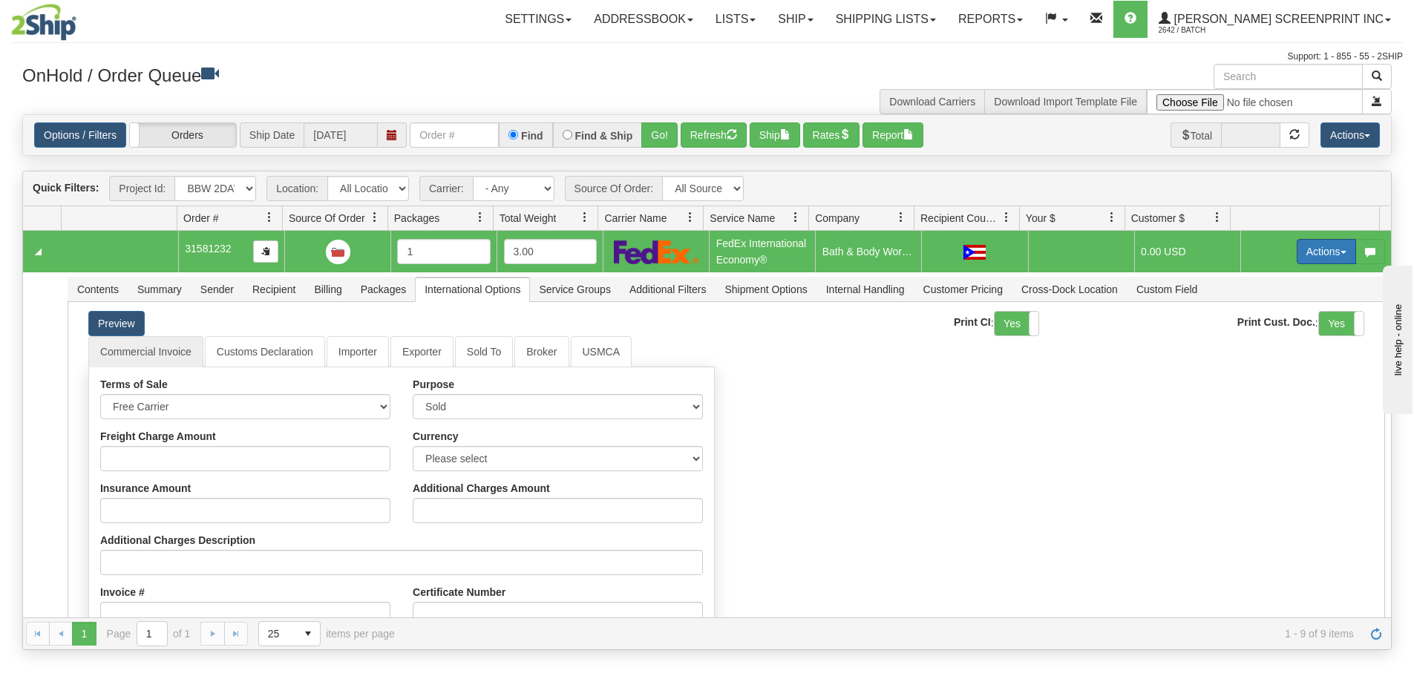
click at [1330, 259] on button "Actions" at bounding box center [1326, 251] width 59 height 25
click at [1307, 278] on link "Open" at bounding box center [1296, 279] width 119 height 19
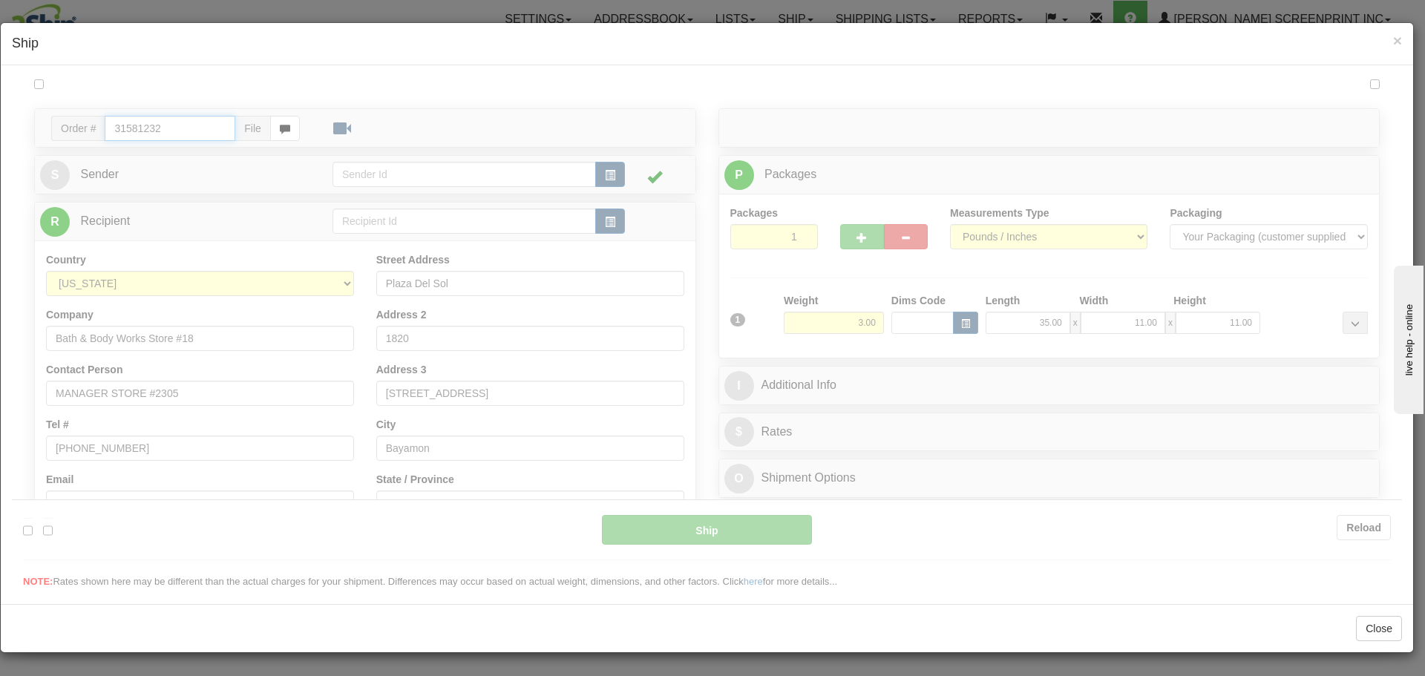
type input "03"
type input "16:17"
type input "16:00"
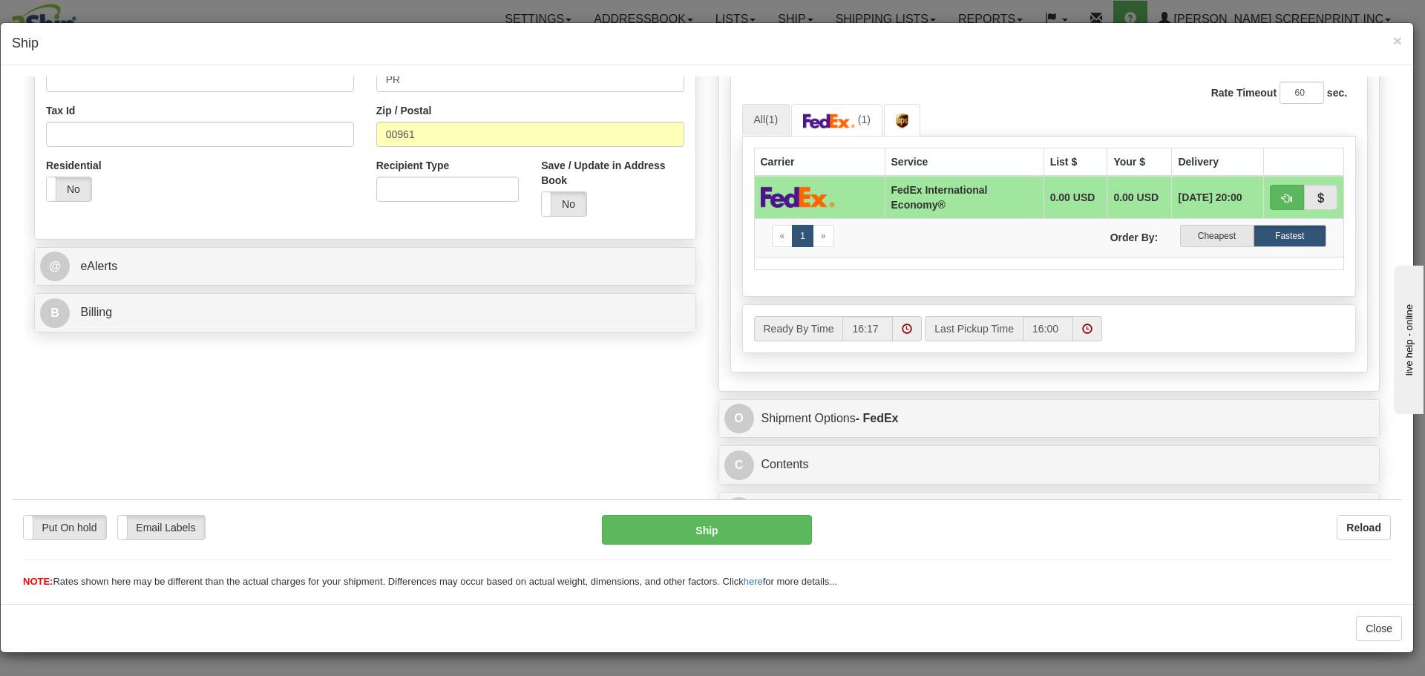
scroll to position [458, 0]
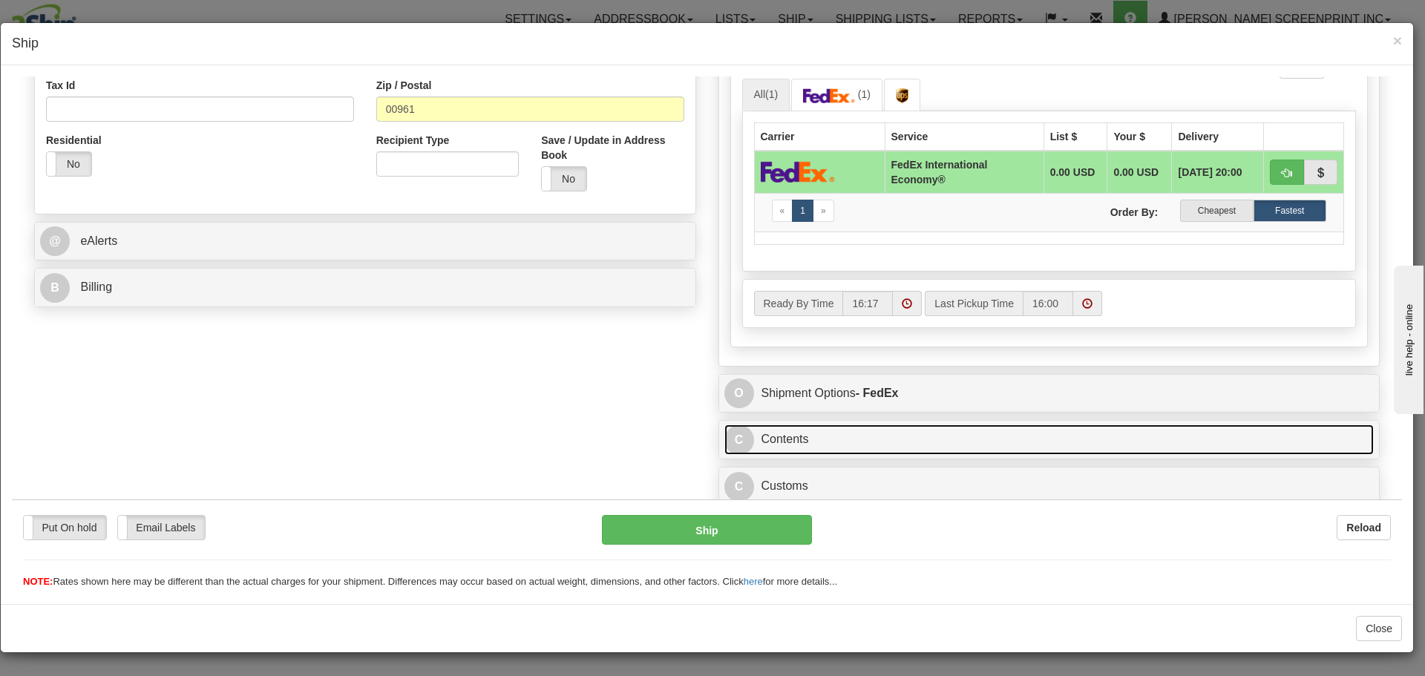
click at [970, 439] on link "C Contents" at bounding box center [1050, 439] width 650 height 30
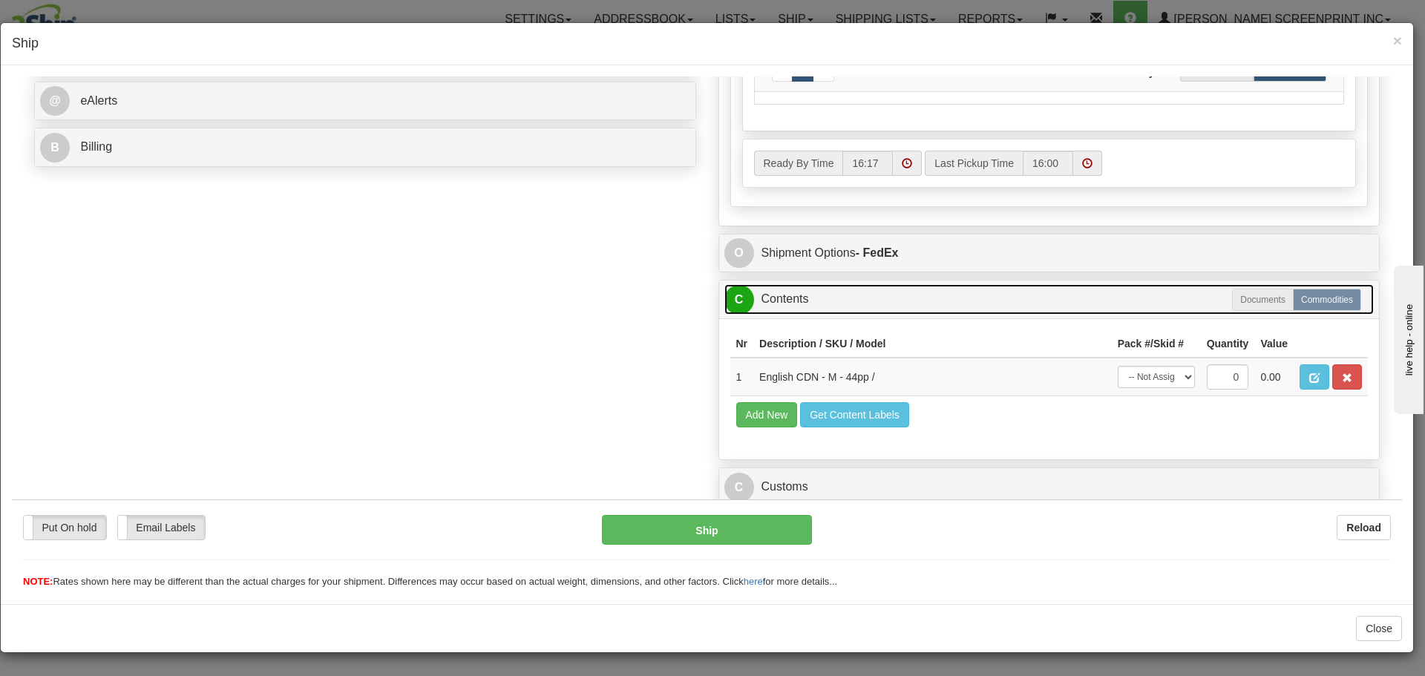
scroll to position [599, 0]
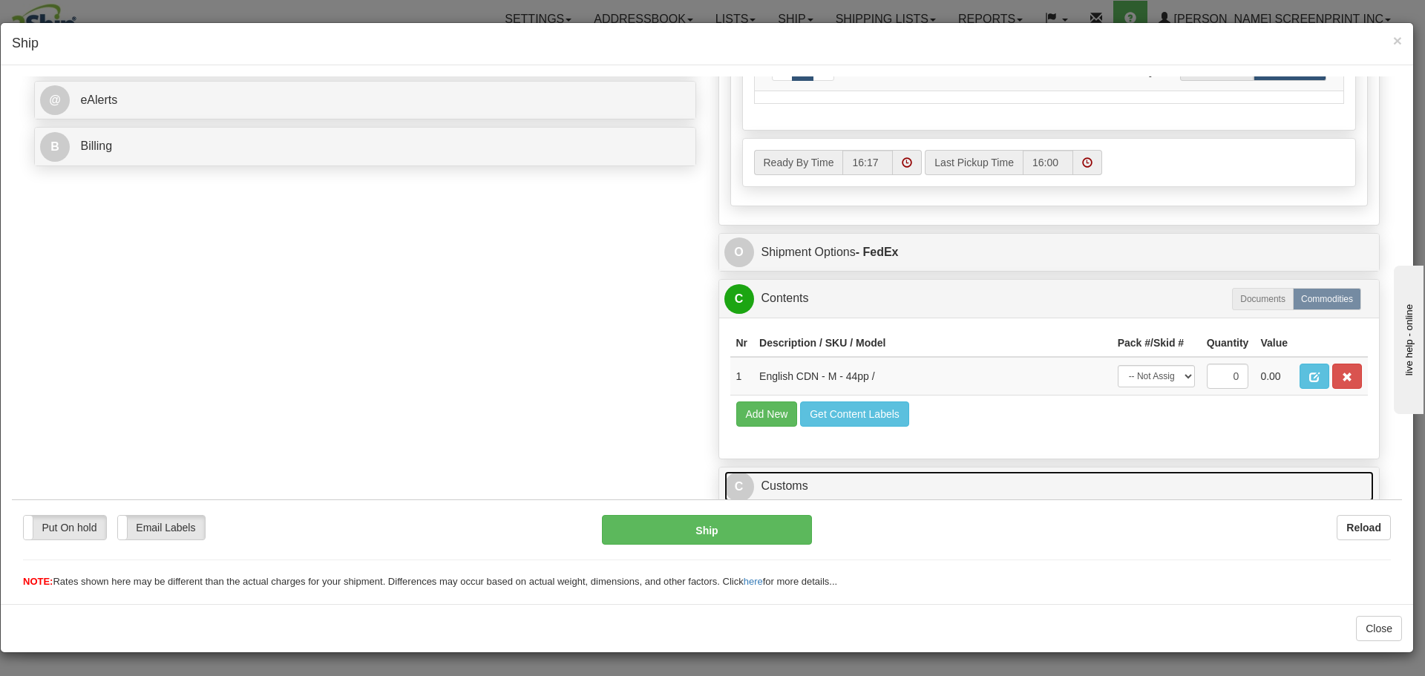
click at [982, 480] on link "C Customs" at bounding box center [1050, 486] width 650 height 30
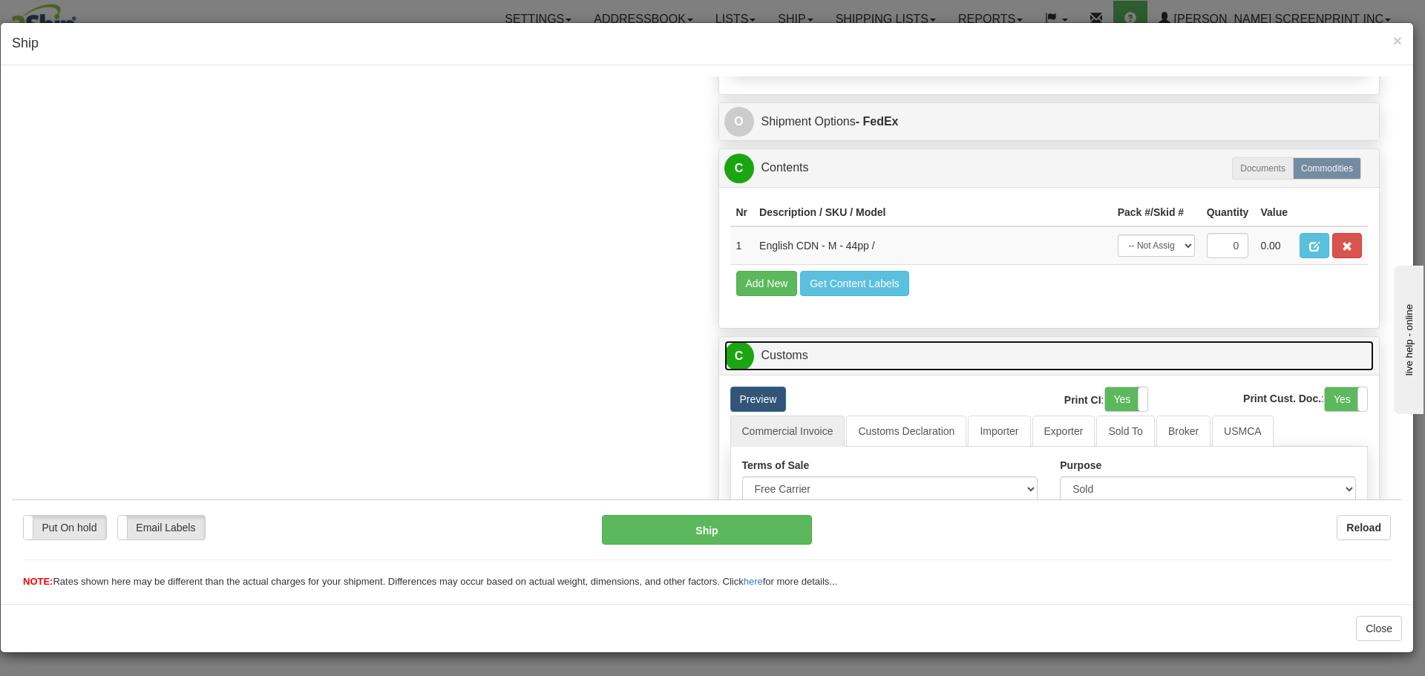
scroll to position [718, 0]
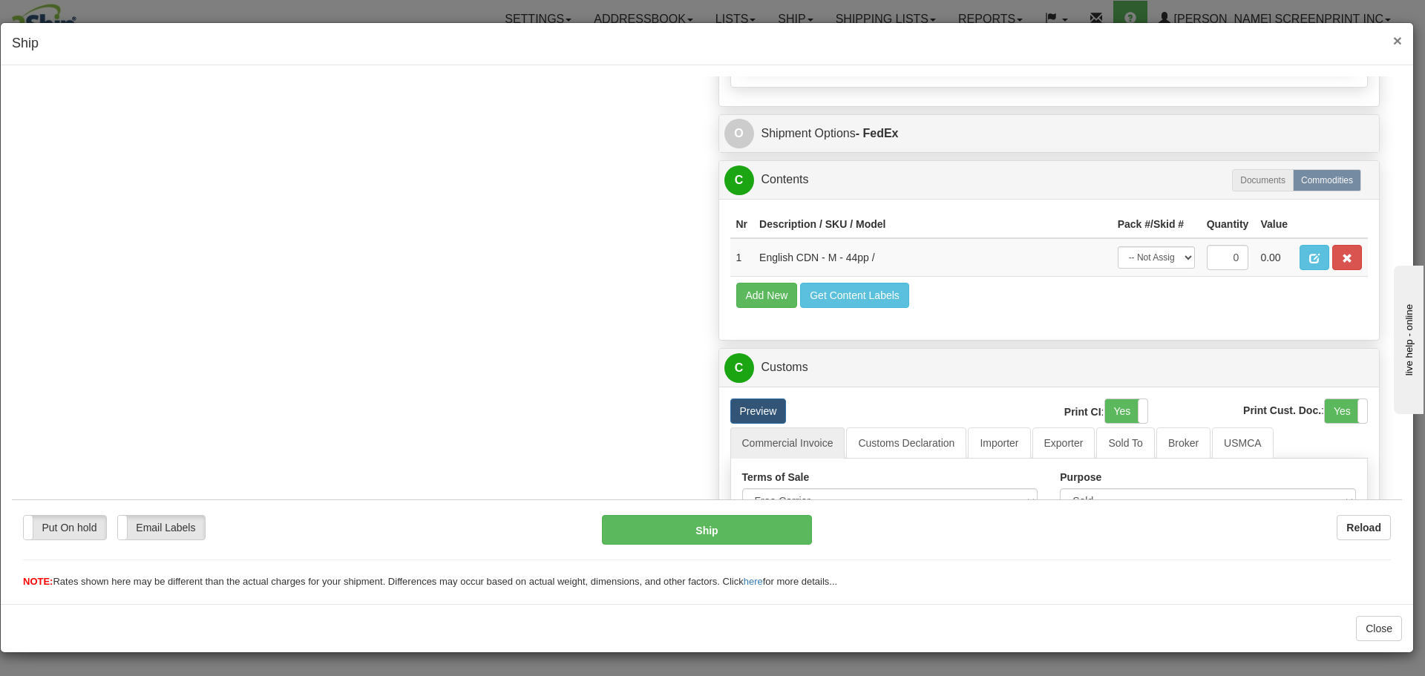
click at [1398, 44] on span "×" at bounding box center [1397, 40] width 9 height 17
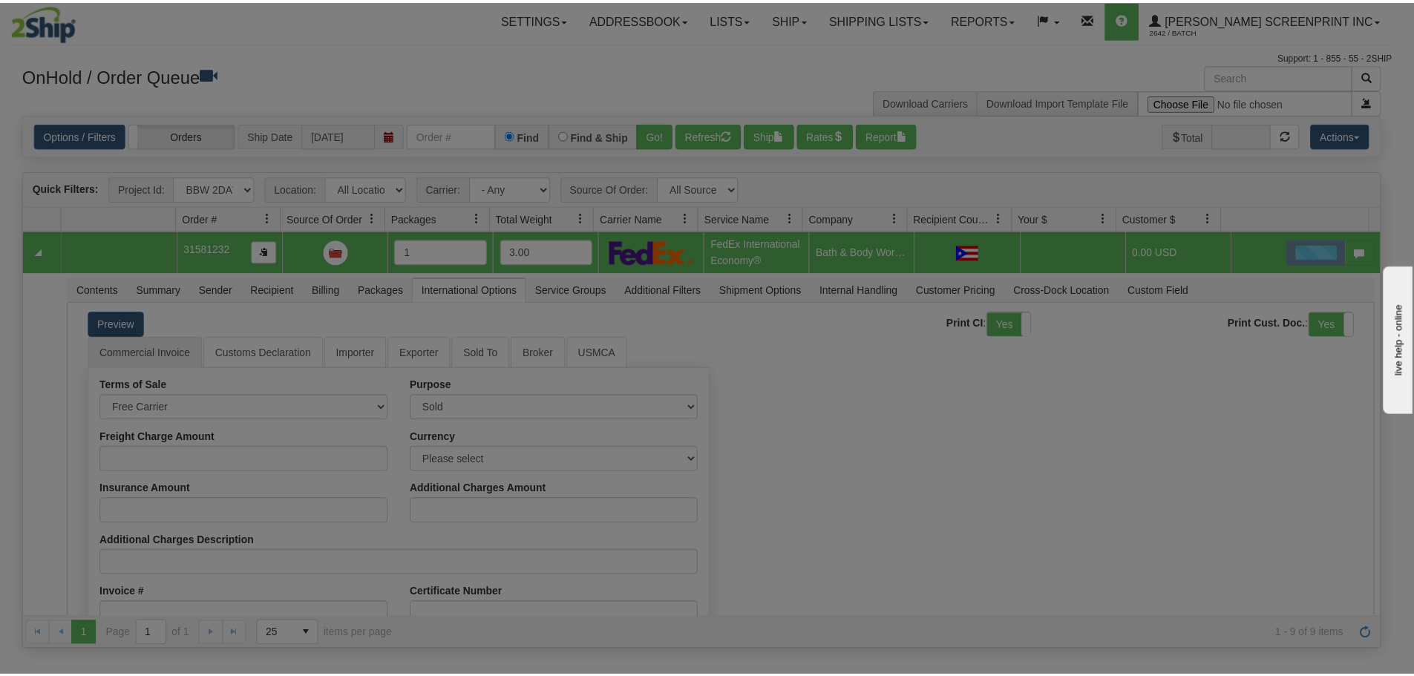
scroll to position [0, 0]
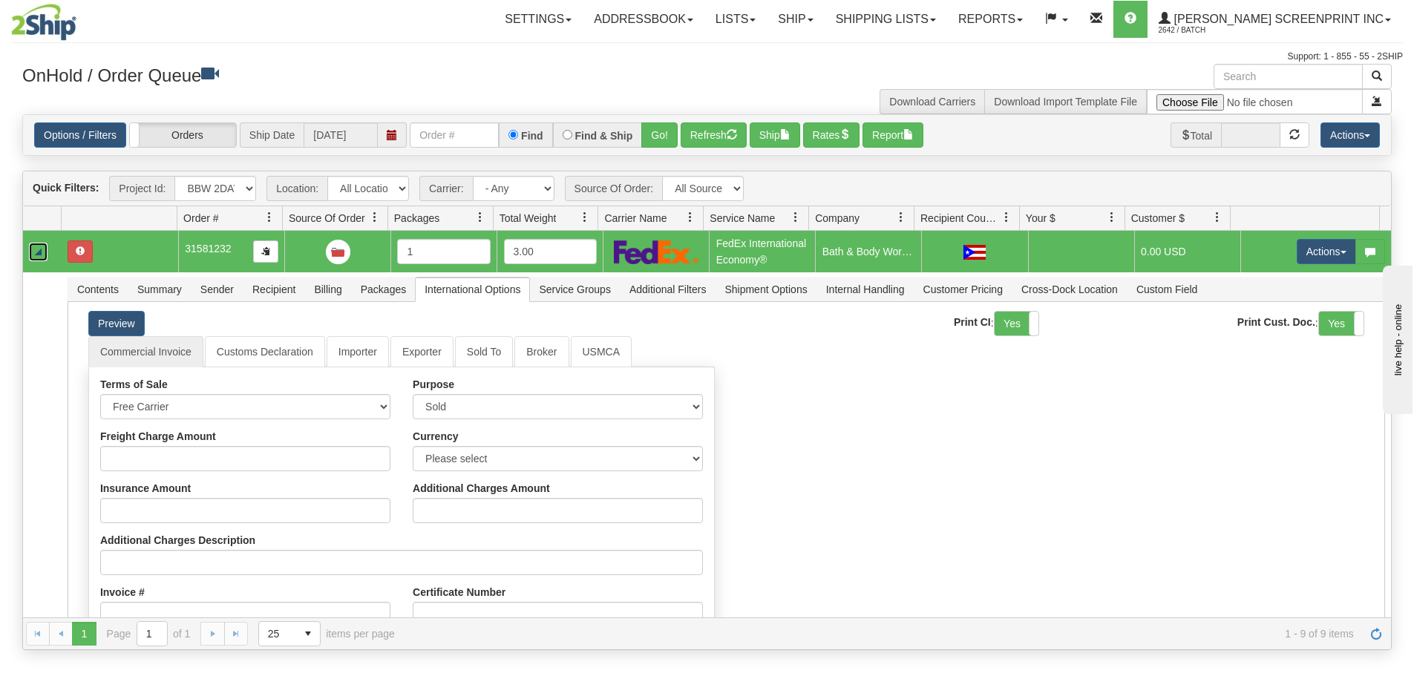
click at [36, 250] on link "Collapse" at bounding box center [38, 252] width 19 height 19
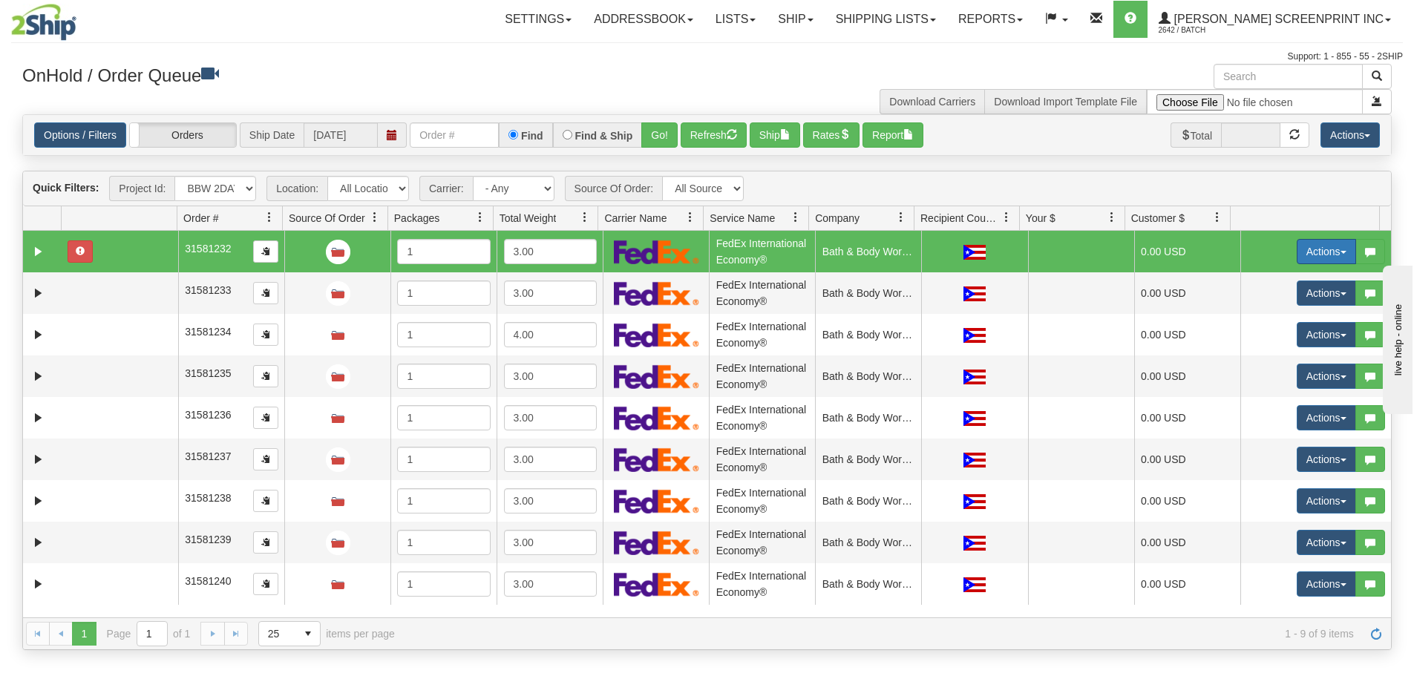
click at [1328, 249] on button "Actions" at bounding box center [1326, 251] width 59 height 25
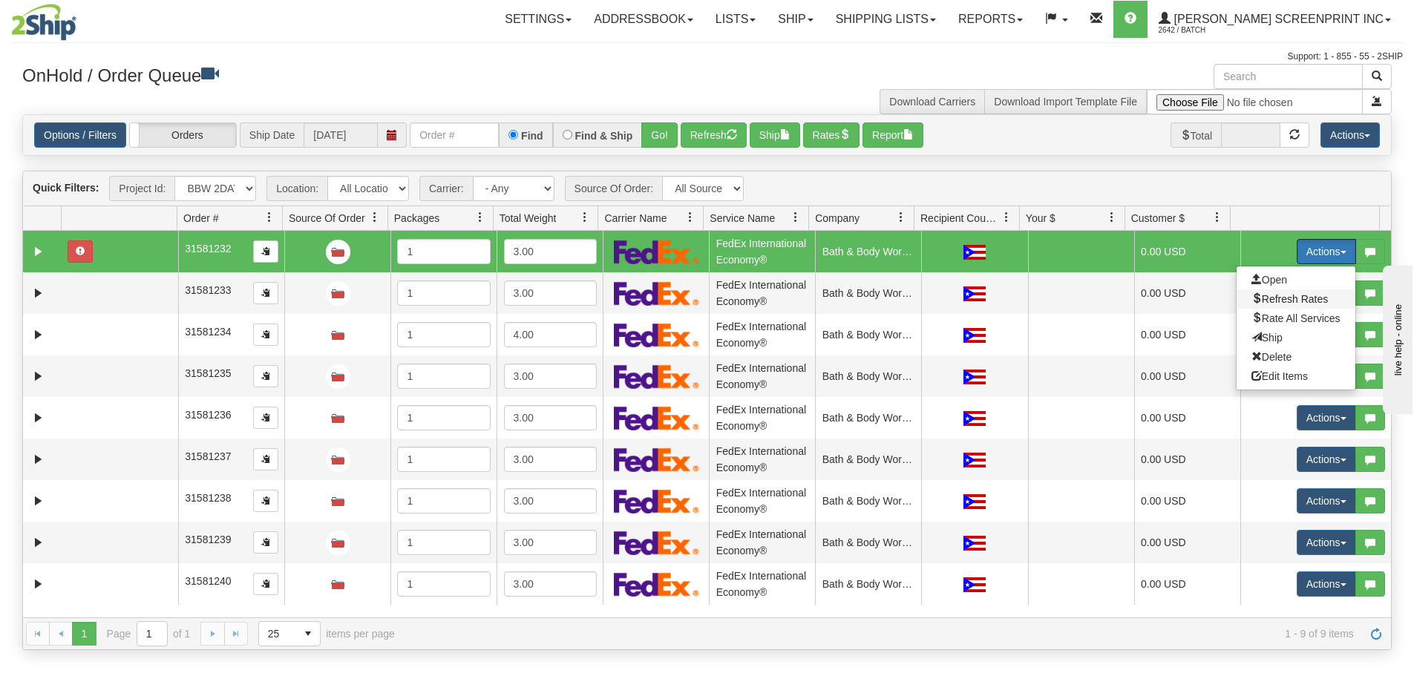
click at [1303, 301] on span "Refresh Rates" at bounding box center [1290, 299] width 76 height 12
